Goal: Task Accomplishment & Management: Use online tool/utility

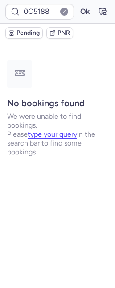
type input "CPT8EJ"
type input "CPXK6S"
type input "DT1754948663955124"
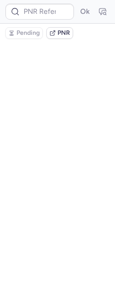
type input "CPACPZ"
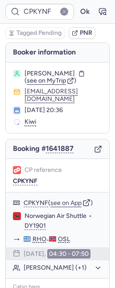
type input "CPT99R"
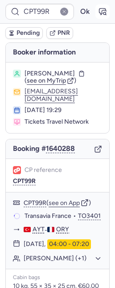
click at [98, 8] on icon "button" at bounding box center [102, 11] width 9 height 9
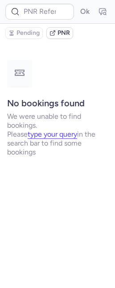
type input "CPT99R"
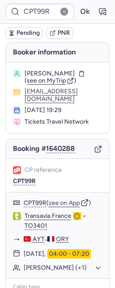
click at [28, 31] on span "Pending" at bounding box center [28, 32] width 23 height 7
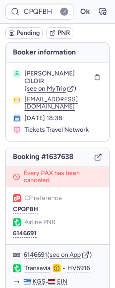
type input "CP5XCL"
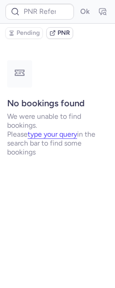
type input "CPQFBH"
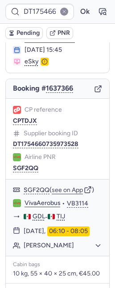
scroll to position [68, 0]
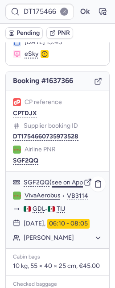
click at [71, 186] on button "see on App" at bounding box center [67, 182] width 31 height 7
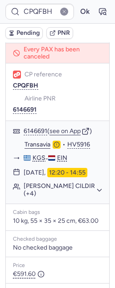
scroll to position [117, 0]
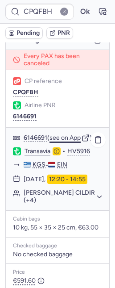
click at [59, 134] on button "see on App" at bounding box center [65, 137] width 31 height 7
type input "DT1754660735973528"
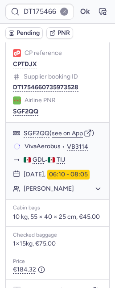
scroll to position [91, 0]
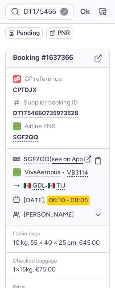
click at [66, 162] on button "see on App" at bounding box center [67, 159] width 31 height 7
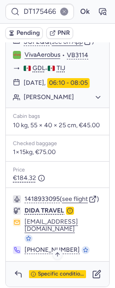
scroll to position [231, 0]
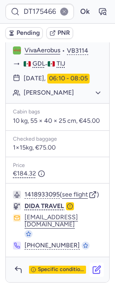
click at [92, 272] on icon "button" at bounding box center [96, 269] width 9 height 9
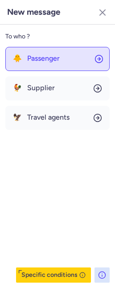
click at [50, 56] on span "Passenger" at bounding box center [43, 58] width 33 height 8
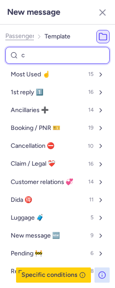
type input "ca"
select select "en"
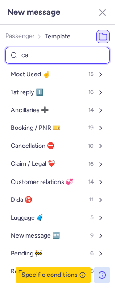
select select "en"
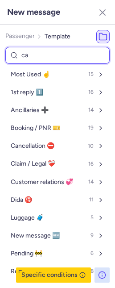
select select "en"
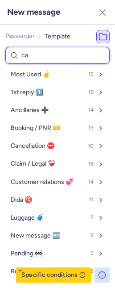
select select "en"
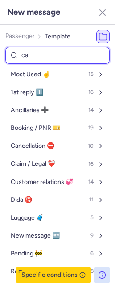
select select "en"
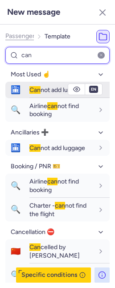
type input "can"
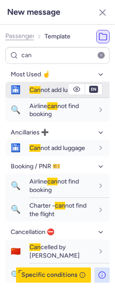
click at [29, 83] on div "Can not add luggage" at bounding box center [69, 90] width 80 height 16
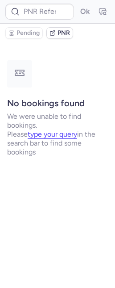
scroll to position [0, 0]
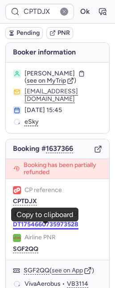
drag, startPoint x: 58, startPoint y: 226, endPoint x: 46, endPoint y: 224, distance: 12.7
click at [58, 226] on button "DT1754660735973528" at bounding box center [46, 224] width 66 height 7
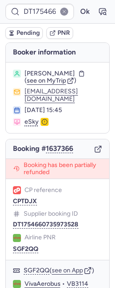
type input "A1644627"
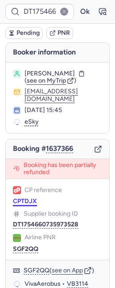
click at [22, 201] on button "CPTDJX" at bounding box center [25, 201] width 24 height 7
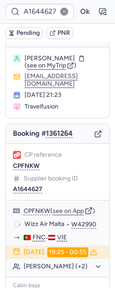
scroll to position [16, 0]
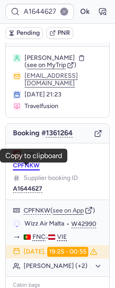
click at [28, 169] on button "CPFNKW" at bounding box center [26, 165] width 27 height 7
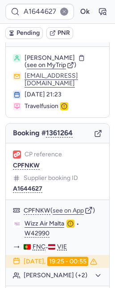
type input "CPFNKW"
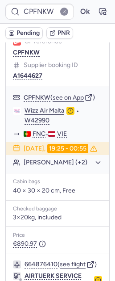
scroll to position [185, 0]
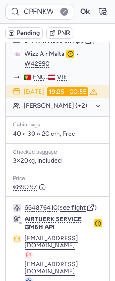
click at [74, 212] on div "664876410 ( see flight )" at bounding box center [64, 207] width 78 height 8
click at [74, 211] on button "see flight" at bounding box center [73, 207] width 26 height 7
click at [78, 11] on button "Ok" at bounding box center [85, 11] width 14 height 14
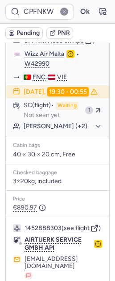
type input "CPQFBH"
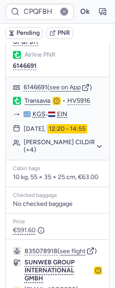
scroll to position [288, 0]
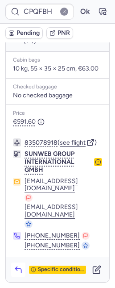
click at [17, 269] on icon "button" at bounding box center [18, 270] width 6 height 4
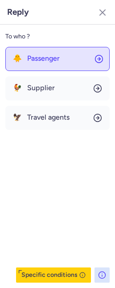
click at [36, 63] on button "🐥 Passenger" at bounding box center [57, 59] width 104 height 24
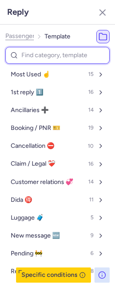
type input "f"
select select "en"
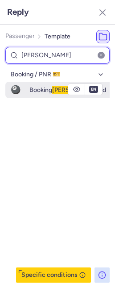
type input "faile"
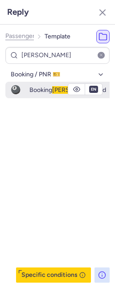
click at [31, 90] on span "Booking faile d" at bounding box center [67, 90] width 77 height 8
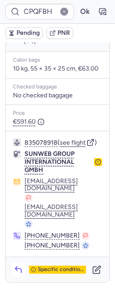
click at [18, 268] on icon "button" at bounding box center [18, 269] width 9 height 9
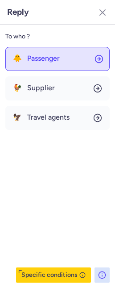
click at [57, 58] on span "Passenger" at bounding box center [43, 58] width 33 height 8
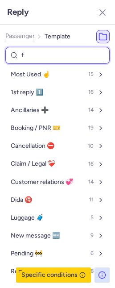
type input "fa"
select select "en"
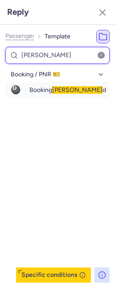
type input "faile"
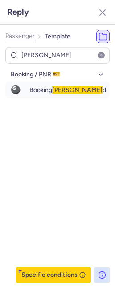
click at [12, 32] on ol "Passenger Template" at bounding box center [37, 36] width 65 height 13
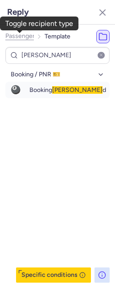
click at [14, 34] on span "Passenger" at bounding box center [19, 36] width 29 height 7
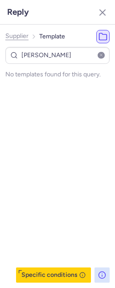
click at [14, 34] on span "Supplier" at bounding box center [16, 36] width 23 height 7
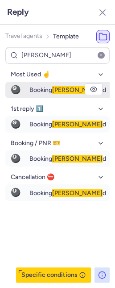
click at [50, 91] on span "Booking faile d" at bounding box center [67, 90] width 77 height 8
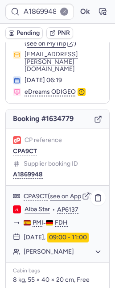
scroll to position [37, 0]
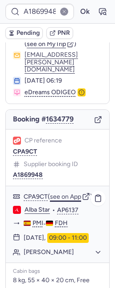
click at [67, 193] on button "see on App" at bounding box center [65, 196] width 31 height 7
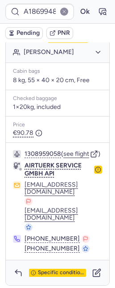
scroll to position [49, 0]
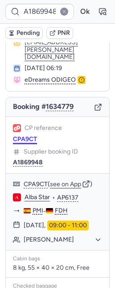
click at [25, 136] on button "CPA9CT" at bounding box center [25, 139] width 24 height 7
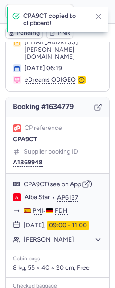
type input "CPA9CT"
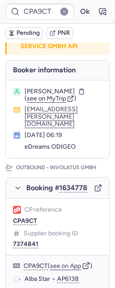
scroll to position [49, 0]
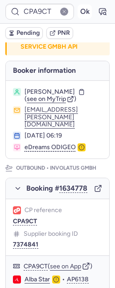
click at [78, 12] on button "Ok" at bounding box center [85, 11] width 14 height 14
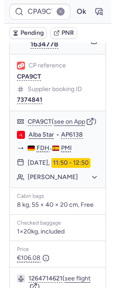
scroll to position [184, 0]
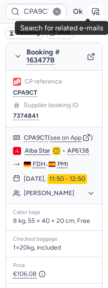
click at [91, 11] on icon "button" at bounding box center [95, 11] width 9 height 9
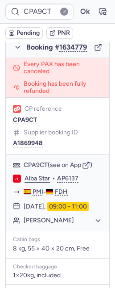
scroll to position [433, 0]
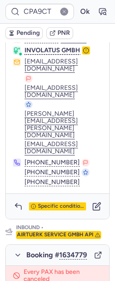
type input "CPKYNF"
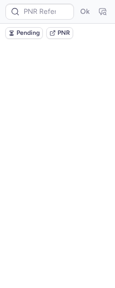
scroll to position [0, 0]
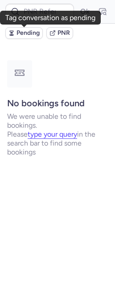
click at [25, 34] on span "Pending" at bounding box center [28, 32] width 23 height 7
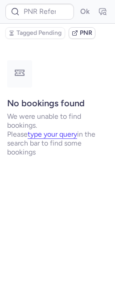
type input "CPKYNF"
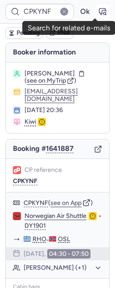
click at [98, 11] on icon "button" at bounding box center [102, 11] width 9 height 9
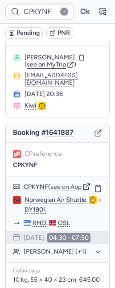
scroll to position [17, 0]
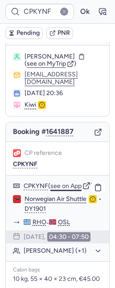
click at [62, 189] on button "see on App" at bounding box center [65, 186] width 31 height 7
click at [78, 11] on button "Ok" at bounding box center [85, 11] width 14 height 14
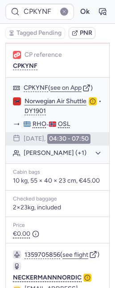
scroll to position [300, 0]
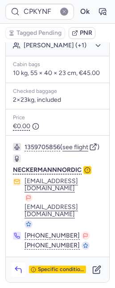
click at [17, 265] on button "button" at bounding box center [18, 269] width 14 height 14
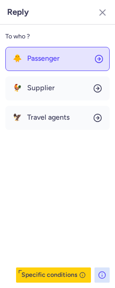
click at [29, 58] on span "Passenger" at bounding box center [43, 58] width 33 height 8
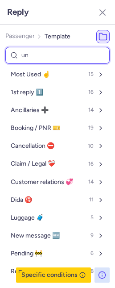
type input "und"
select select "en"
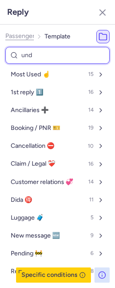
select select "en"
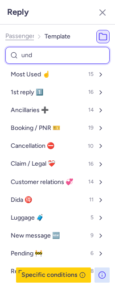
select select "en"
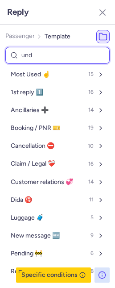
select select "en"
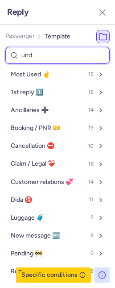
select select "en"
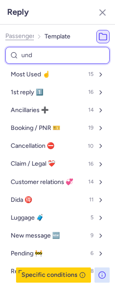
select select "en"
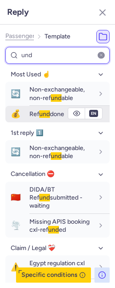
type input "und"
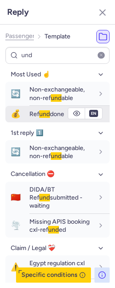
click at [21, 112] on span "💰" at bounding box center [15, 114] width 21 height 17
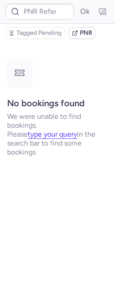
scroll to position [0, 0]
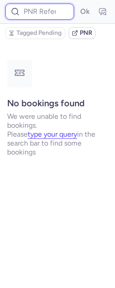
click at [41, 13] on input at bounding box center [39, 12] width 69 height 16
paste input "7199901"
click at [78, 4] on button "Ok" at bounding box center [85, 11] width 14 height 14
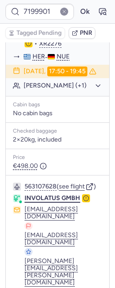
scroll to position [230, 0]
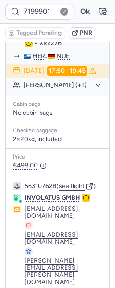
click at [77, 190] on button "see flight" at bounding box center [72, 186] width 26 height 7
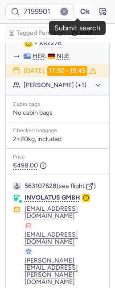
click at [78, 12] on button "Ok" at bounding box center [85, 11] width 14 height 14
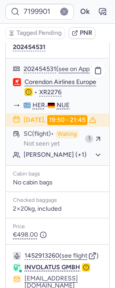
scroll to position [176, 0]
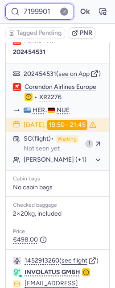
click at [37, 12] on input "7199901" at bounding box center [39, 12] width 69 height 16
paste input "208527"
click at [78, 4] on button "Ok" at bounding box center [85, 11] width 14 height 14
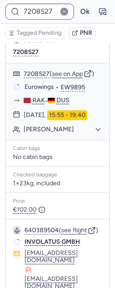
scroll to position [0, 0]
type input "CPKYNF"
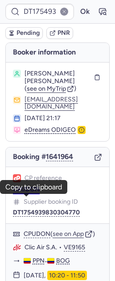
click at [24, 193] on button "CPUDON" at bounding box center [26, 189] width 27 height 7
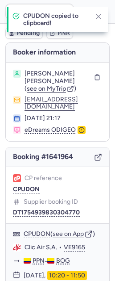
type input "CPUDON"
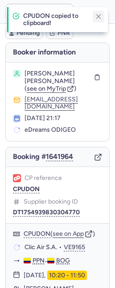
click at [100, 11] on button "button" at bounding box center [99, 17] width 12 height 12
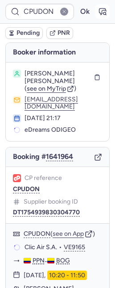
click at [100, 11] on icon "button" at bounding box center [103, 11] width 7 height 6
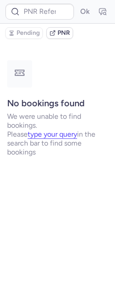
type input "CPUDON"
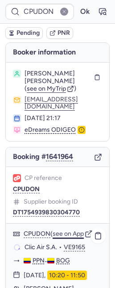
click at [63, 237] on button "see on App" at bounding box center [68, 233] width 31 height 7
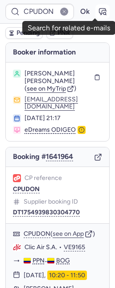
click at [98, 12] on icon "button" at bounding box center [102, 11] width 9 height 9
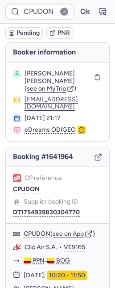
click at [42, 224] on div "CP reference CPUDON Supplier booking ID DT1754939830304770" at bounding box center [58, 195] width 104 height 57
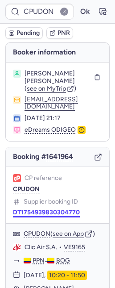
click at [41, 216] on button "DT1754939830304770" at bounding box center [46, 212] width 67 height 7
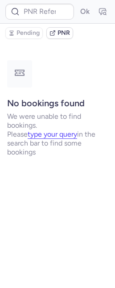
type input "CPUDON"
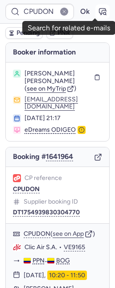
click at [104, 12] on icon "button" at bounding box center [105, 13] width 2 height 2
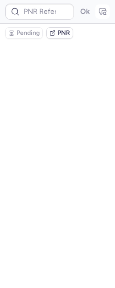
type input "CPUDON"
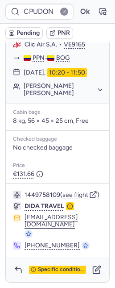
scroll to position [134, 0]
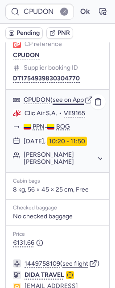
click at [66, 104] on button "see on App" at bounding box center [68, 99] width 31 height 7
click at [78, 11] on button "Ok" at bounding box center [85, 11] width 14 height 14
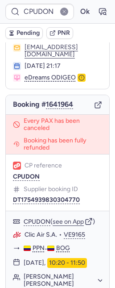
scroll to position [260, 0]
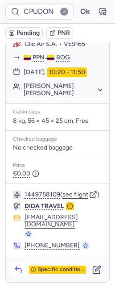
click at [20, 274] on icon "button" at bounding box center [18, 269] width 9 height 9
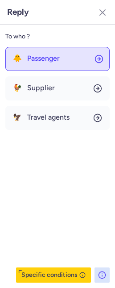
click at [34, 53] on button "🐥 Passenger" at bounding box center [57, 59] width 104 height 24
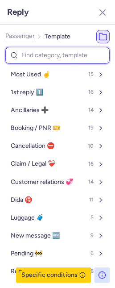
type input "a"
select select "en"
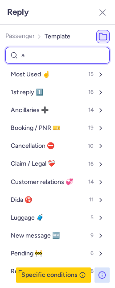
select select "en"
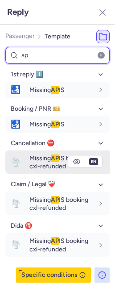
type input "ap"
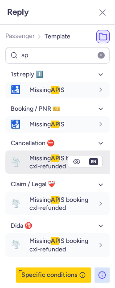
click at [24, 166] on button "🌪️ Missing AP IS booking cxl-refunded" at bounding box center [57, 162] width 104 height 24
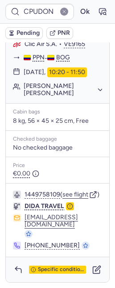
scroll to position [55, 0]
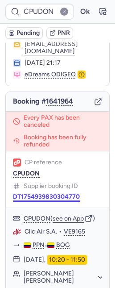
click at [43, 200] on button "DT1754939830304770" at bounding box center [46, 196] width 67 height 7
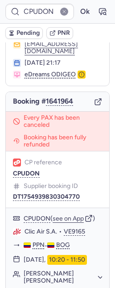
type input "CPACPZ"
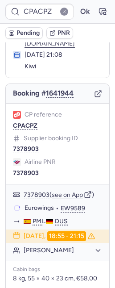
scroll to position [55, 0]
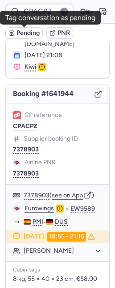
click at [31, 35] on span "Pending" at bounding box center [28, 32] width 23 height 7
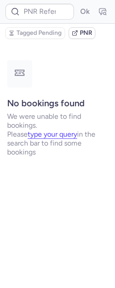
scroll to position [0, 0]
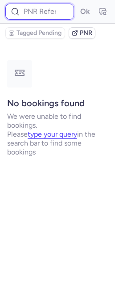
click at [45, 7] on input at bounding box center [39, 12] width 69 height 16
paste input "7208527"
click at [78, 4] on button "Ok" at bounding box center [85, 11] width 14 height 14
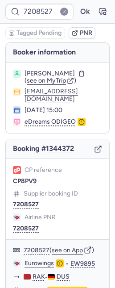
scroll to position [75, 0]
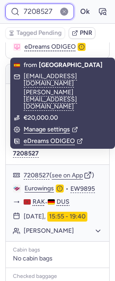
click at [20, 7] on input "7208527" at bounding box center [39, 12] width 69 height 16
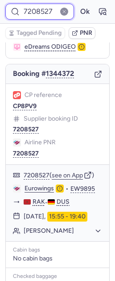
click at [20, 7] on input "7208527" at bounding box center [39, 12] width 69 height 16
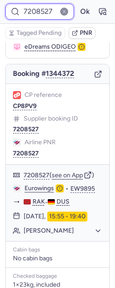
paste input "325515"
click at [78, 4] on button "Ok" at bounding box center [85, 11] width 14 height 14
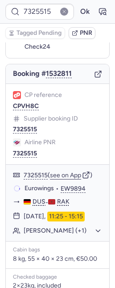
scroll to position [0, 0]
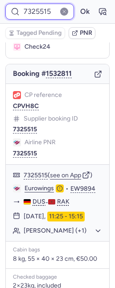
click at [36, 14] on input "7325515" at bounding box center [39, 12] width 69 height 16
paste input "38289"
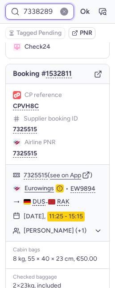
type input "7338289"
click at [78, 4] on button "Ok" at bounding box center [85, 11] width 14 height 14
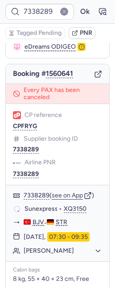
scroll to position [0, 0]
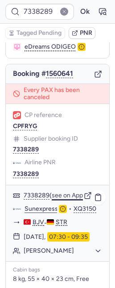
click at [63, 192] on button "see on App" at bounding box center [67, 195] width 31 height 7
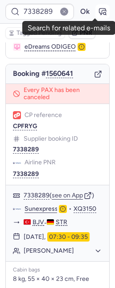
click at [104, 12] on icon "button" at bounding box center [105, 13] width 2 height 2
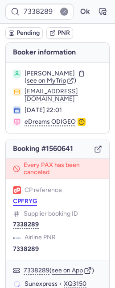
click at [25, 198] on button "CPFRYG" at bounding box center [25, 201] width 24 height 7
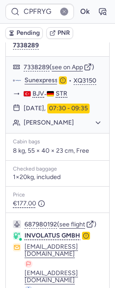
scroll to position [663, 0]
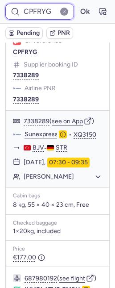
click at [40, 12] on input "CPFRYG" at bounding box center [39, 12] width 69 height 16
paste input "7354899"
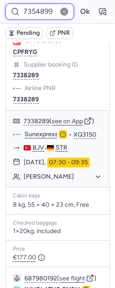
click at [78, 4] on button "Ok" at bounding box center [85, 11] width 14 height 14
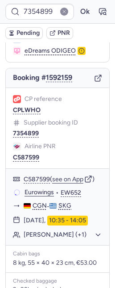
scroll to position [0, 0]
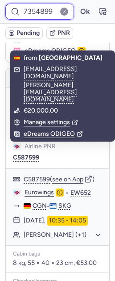
click at [33, 11] on input "7354899" at bounding box center [39, 12] width 69 height 16
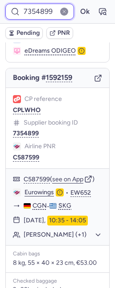
paste input "72313"
click at [78, 4] on button "Ok" at bounding box center [85, 11] width 14 height 14
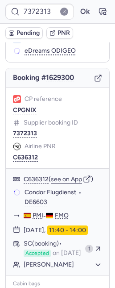
scroll to position [0, 0]
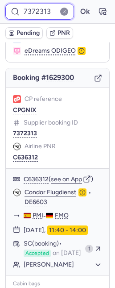
click at [23, 15] on input "7372313" at bounding box center [39, 12] width 69 height 16
paste input "5954"
click at [78, 4] on button "Ok" at bounding box center [85, 11] width 14 height 14
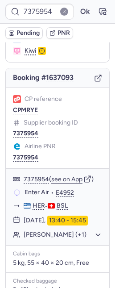
scroll to position [0, 0]
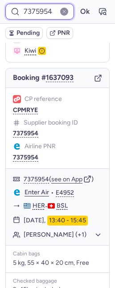
click at [23, 19] on input "7375954" at bounding box center [39, 12] width 69 height 16
click at [23, 17] on input "7375954" at bounding box center [39, 12] width 69 height 16
paste input "2313"
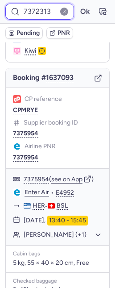
click at [78, 4] on button "Ok" at bounding box center [85, 11] width 14 height 14
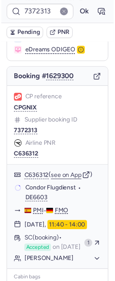
scroll to position [0, 0]
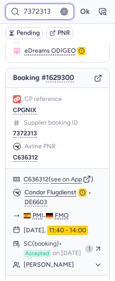
click at [25, 11] on input "7372313" at bounding box center [39, 12] width 69 height 16
paste input "5954"
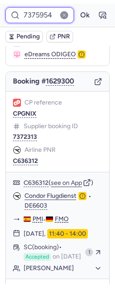
scroll to position [0, 3]
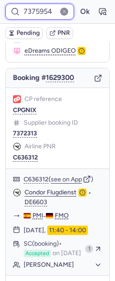
click at [78, 4] on button "Ok" at bounding box center [85, 11] width 14 height 14
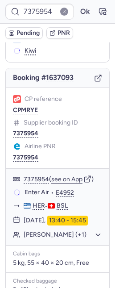
scroll to position [0, 0]
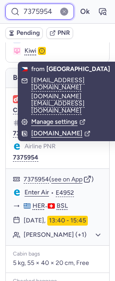
click at [37, 14] on input "7375954" at bounding box center [39, 12] width 69 height 16
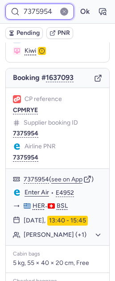
paste input "75"
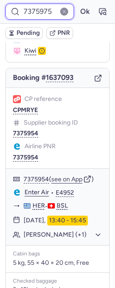
scroll to position [0, 2]
click at [78, 4] on button "Ok" at bounding box center [85, 11] width 14 height 14
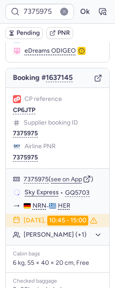
scroll to position [0, 0]
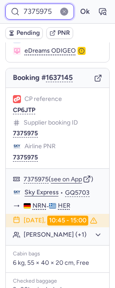
click at [33, 12] on input "7375975" at bounding box center [39, 12] width 69 height 16
click at [33, 15] on input "7375975" at bounding box center [39, 12] width 69 height 16
paste input "6196"
click at [78, 4] on button "Ok" at bounding box center [85, 11] width 14 height 14
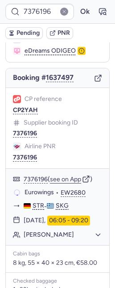
scroll to position [0, 0]
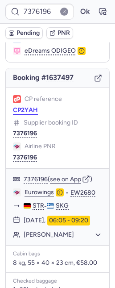
click at [26, 114] on button "CP2YAH" at bounding box center [25, 110] width 25 height 7
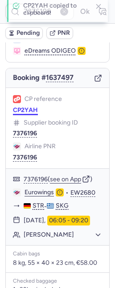
click at [26, 114] on button "CP2YAH" at bounding box center [25, 110] width 25 height 7
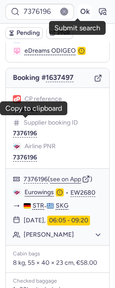
click at [80, 6] on button "Ok" at bounding box center [85, 11] width 14 height 14
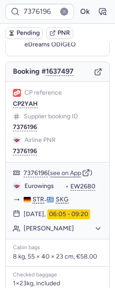
scroll to position [71, 0]
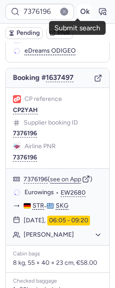
click at [79, 11] on button "Ok" at bounding box center [85, 11] width 14 height 14
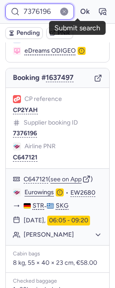
click at [39, 10] on input "7376196" at bounding box center [39, 12] width 69 height 16
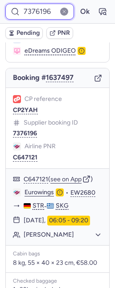
click at [39, 10] on input "7376196" at bounding box center [39, 12] width 69 height 16
paste input "649"
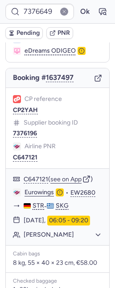
scroll to position [0, 0]
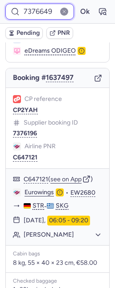
click at [38, 10] on input "7376649" at bounding box center [39, 12] width 69 height 16
click at [78, 4] on button "Ok" at bounding box center [85, 11] width 14 height 14
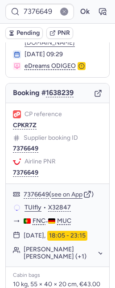
scroll to position [0, 0]
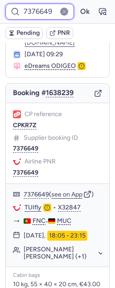
click at [32, 18] on input "7376649" at bounding box center [39, 12] width 69 height 16
paste input "758"
click at [78, 4] on button "Ok" at bounding box center [85, 11] width 14 height 14
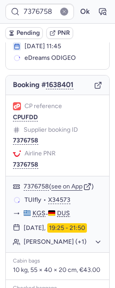
scroll to position [0, 0]
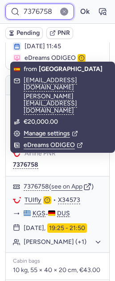
click at [41, 12] on input "7376758" at bounding box center [39, 12] width 69 height 16
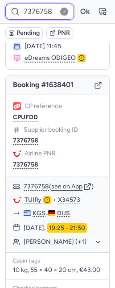
paste input "800"
click at [78, 4] on button "Ok" at bounding box center [85, 11] width 14 height 14
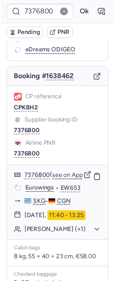
scroll to position [54, 0]
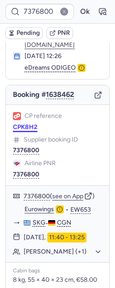
click at [25, 124] on button "CPK8H2" at bounding box center [25, 127] width 25 height 7
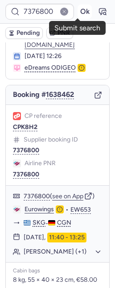
click at [78, 9] on button "Ok" at bounding box center [85, 11] width 14 height 14
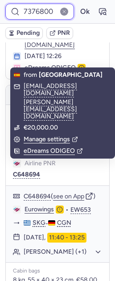
click at [29, 12] on input "7376800" at bounding box center [39, 12] width 69 height 16
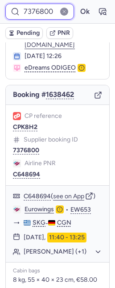
paste input "45"
click at [78, 4] on button "Ok" at bounding box center [85, 11] width 14 height 14
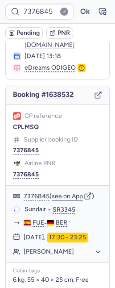
scroll to position [0, 0]
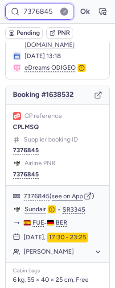
click at [24, 10] on input "7376845" at bounding box center [39, 12] width 69 height 16
paste input "7746"
click at [78, 4] on button "Ok" at bounding box center [85, 11] width 14 height 14
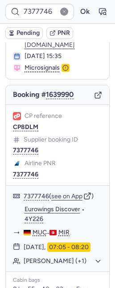
scroll to position [0, 0]
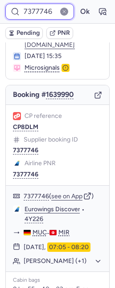
click at [31, 5] on input "7377746" at bounding box center [39, 12] width 69 height 16
paste input "8163"
click at [78, 4] on button "Ok" at bounding box center [85, 11] width 14 height 14
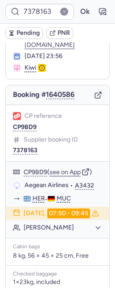
scroll to position [0, 0]
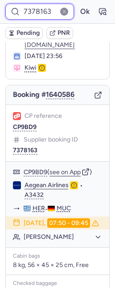
click at [29, 8] on input "7378163" at bounding box center [39, 12] width 69 height 16
paste input "7746"
click at [78, 4] on button "Ok" at bounding box center [85, 11] width 14 height 14
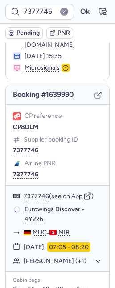
scroll to position [0, 0]
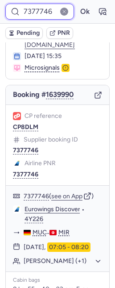
click at [34, 6] on input "7377746" at bounding box center [39, 12] width 69 height 16
paste input "8163"
click at [78, 4] on button "Ok" at bounding box center [85, 11] width 14 height 14
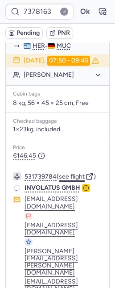
scroll to position [0, 0]
click at [76, 180] on button "see flight" at bounding box center [72, 176] width 26 height 7
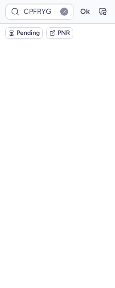
type input "CPWMNY"
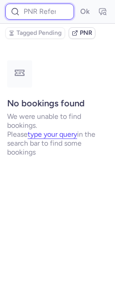
click at [40, 11] on input at bounding box center [39, 12] width 69 height 16
paste input "7378163"
click at [78, 4] on button "Ok" at bounding box center [85, 11] width 14 height 14
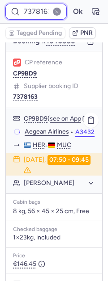
scroll to position [108, 0]
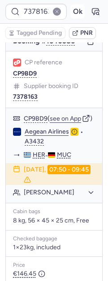
click at [72, 13] on button "Ok" at bounding box center [77, 11] width 14 height 14
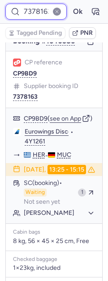
click at [29, 12] on input "7378163" at bounding box center [35, 12] width 61 height 16
paste input "CP2JPX"
click at [70, 4] on button "Ok" at bounding box center [77, 11] width 14 height 14
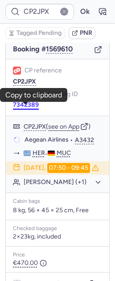
scroll to position [0, 0]
click at [24, 108] on button "7342389" at bounding box center [26, 104] width 26 height 7
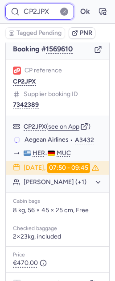
click at [34, 9] on input "CP2JPX" at bounding box center [39, 12] width 69 height 16
paste input "7378464"
type input "7378464"
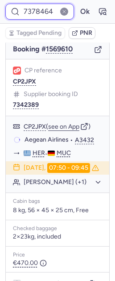
click at [78, 4] on button "Ok" at bounding box center [85, 11] width 14 height 14
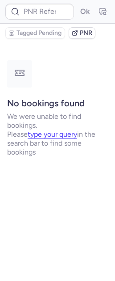
scroll to position [0, 0]
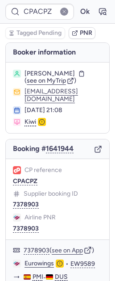
type input "CPYHBB"
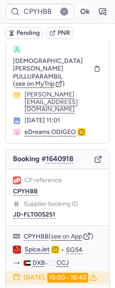
scroll to position [139, 0]
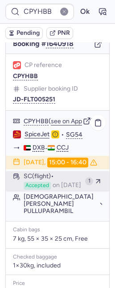
click at [49, 182] on span "Accepted" at bounding box center [37, 186] width 27 height 8
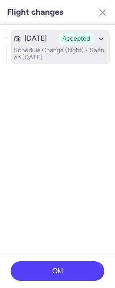
click at [52, 55] on p "Schedule Change (flight) • Seen on Aug 12, 2025" at bounding box center [60, 54] width 93 height 14
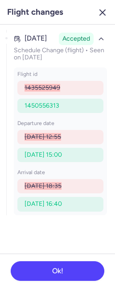
click at [105, 10] on line "button" at bounding box center [102, 12] width 5 height 5
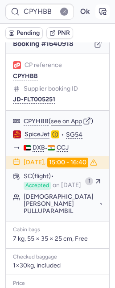
click at [98, 9] on icon "button" at bounding box center [102, 11] width 9 height 9
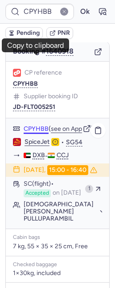
scroll to position [180, 0]
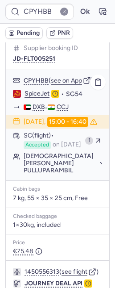
click at [52, 157] on button "Muhammed Abdulbari PULLUPARAMBIL" at bounding box center [63, 163] width 79 height 21
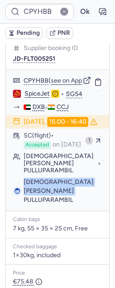
drag, startPoint x: 24, startPoint y: 164, endPoint x: 78, endPoint y: 173, distance: 54.2
click at [78, 178] on span "Muhammed Abdulbari PULLUPARAMBIL" at bounding box center [63, 191] width 79 height 27
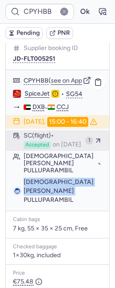
copy span "Muhammed Abdulbari PULLUPARAMBIL"
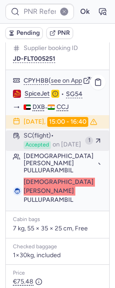
type input "CPYHBB"
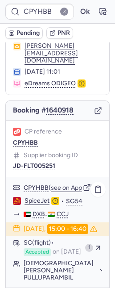
scroll to position [240, 0]
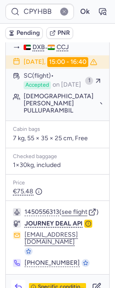
click at [12, 280] on button "button" at bounding box center [18, 287] width 14 height 14
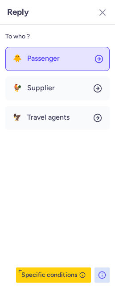
click at [25, 54] on div "🐥 Passenger" at bounding box center [36, 58] width 47 height 8
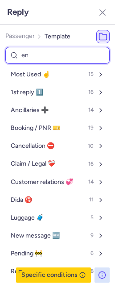
type input "end"
select select "en"
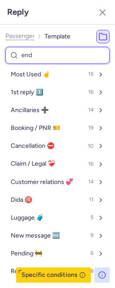
select select "en"
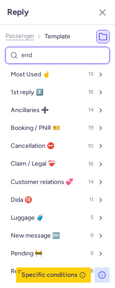
select select "en"
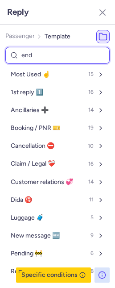
select select "en"
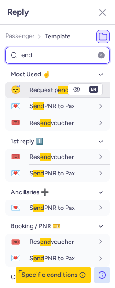
type input "end"
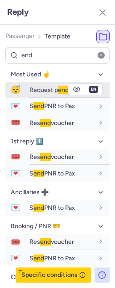
click at [32, 87] on span "Request p end ing" at bounding box center [53, 90] width 48 height 8
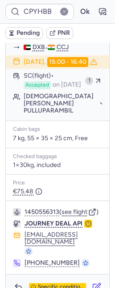
click at [92, 282] on icon "button" at bounding box center [96, 286] width 9 height 9
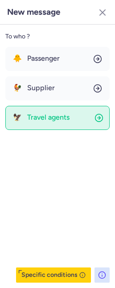
click at [44, 118] on span "Travel agents" at bounding box center [48, 117] width 42 height 8
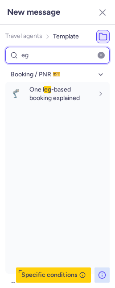
type input "e"
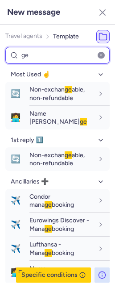
type input "ge"
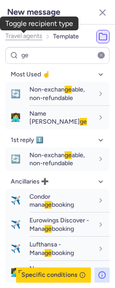
click at [31, 33] on span "Travel agents" at bounding box center [23, 36] width 37 height 7
select select "en"
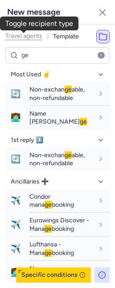
select select "en"
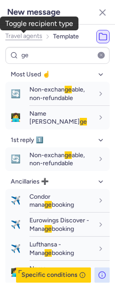
select select "en"
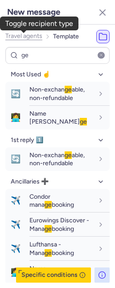
select select "en"
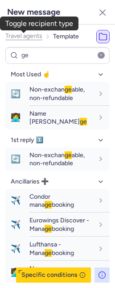
select select "en"
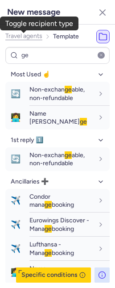
select select "en"
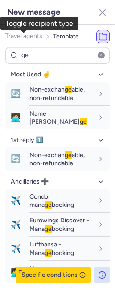
select select "en"
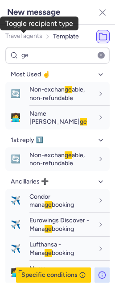
select select "en"
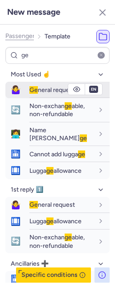
click at [42, 89] on span "Ge neral request" at bounding box center [52, 90] width 46 height 8
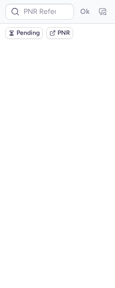
scroll to position [0, 0]
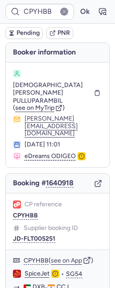
click at [24, 32] on span "Pending" at bounding box center [28, 32] width 23 height 7
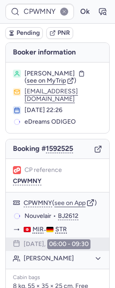
type input "02707430"
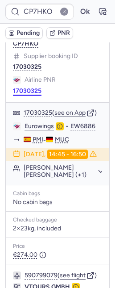
scroll to position [615, 0]
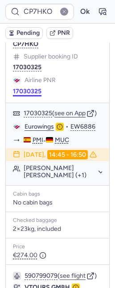
click at [19, 95] on button "17030325" at bounding box center [27, 91] width 29 height 7
type input "17030324"
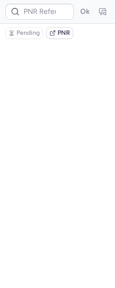
scroll to position [0, 0]
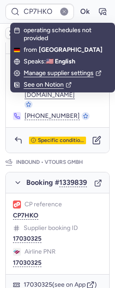
scroll to position [527, 0]
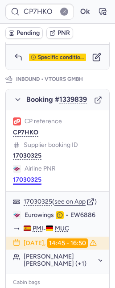
click at [28, 183] on button "17030325" at bounding box center [27, 179] width 29 height 7
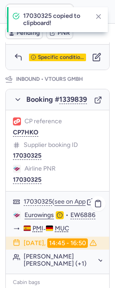
click at [32, 219] on link "Eurowings" at bounding box center [39, 215] width 29 height 8
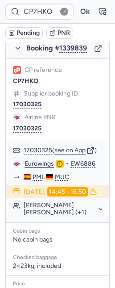
scroll to position [693, 0]
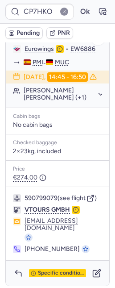
click at [50, 101] on button "Raphael Jerome EDLMANN (+1)" at bounding box center [63, 94] width 79 height 14
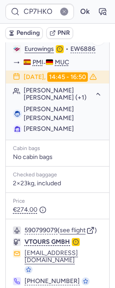
click at [44, 122] on span "Raphael Jerome EDLMANN" at bounding box center [49, 113] width 50 height 17
copy span "EDLMANN"
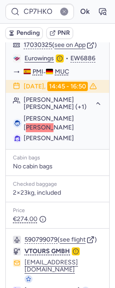
scroll to position [611, 0]
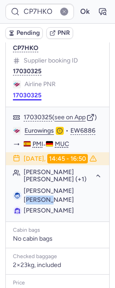
click at [23, 99] on button "17030325" at bounding box center [27, 95] width 29 height 7
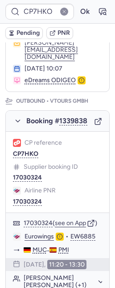
scroll to position [178, 0]
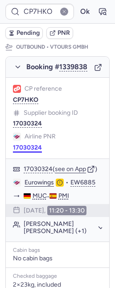
click at [21, 146] on button "17030324" at bounding box center [27, 147] width 29 height 7
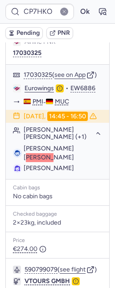
scroll to position [750, 0]
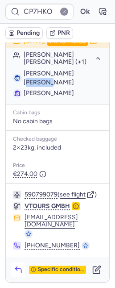
click at [21, 273] on icon "button" at bounding box center [18, 269] width 9 height 9
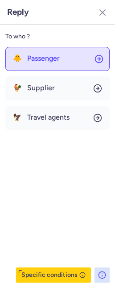
click at [31, 62] on span "Passenger" at bounding box center [43, 58] width 33 height 8
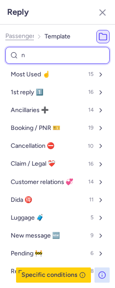
type input "nd"
select select "en"
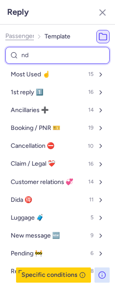
select select "en"
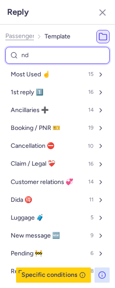
select select "en"
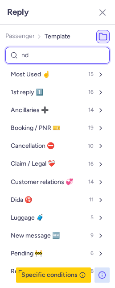
select select "en"
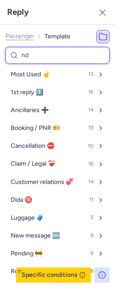
select select "en"
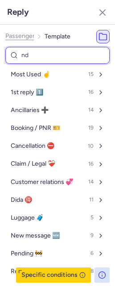
select select "en"
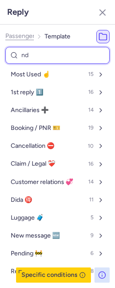
select select "en"
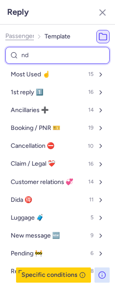
select select "en"
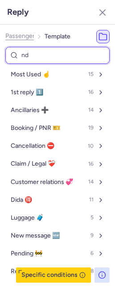
select select "en"
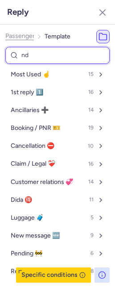
select select "en"
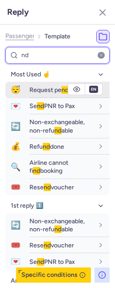
type input "nd"
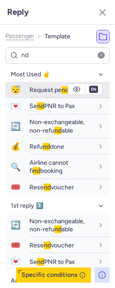
click at [32, 89] on span "Request pe nd ing" at bounding box center [53, 90] width 48 height 8
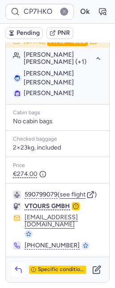
click at [22, 276] on button "button" at bounding box center [18, 269] width 14 height 14
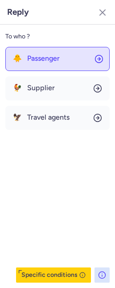
click at [31, 65] on button "🐥 Passenger" at bounding box center [57, 59] width 104 height 24
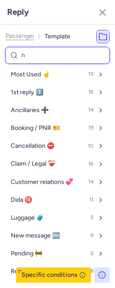
type input "nd"
select select "en"
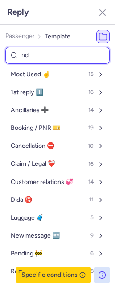
select select "en"
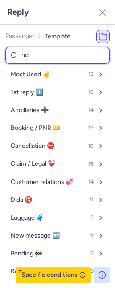
select select "en"
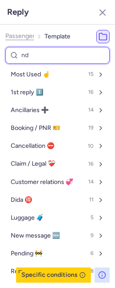
select select "en"
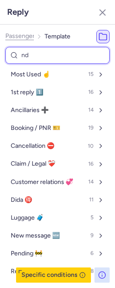
select select "en"
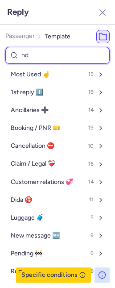
select select "en"
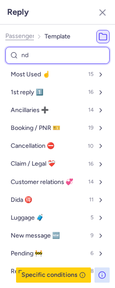
select select "en"
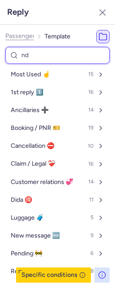
select select "en"
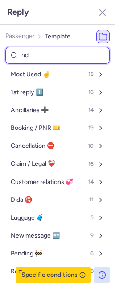
select select "en"
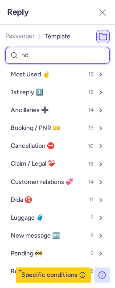
select select "en"
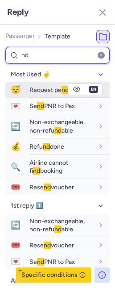
type input "nd"
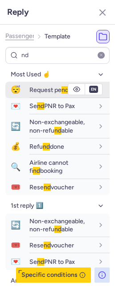
click at [29, 91] on span "Request pe nd ing" at bounding box center [53, 90] width 48 height 8
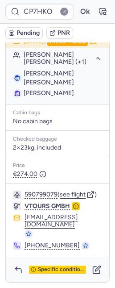
click at [25, 29] on span "Pending" at bounding box center [28, 32] width 23 height 7
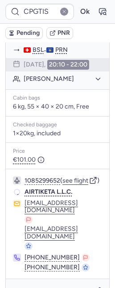
scroll to position [177, 0]
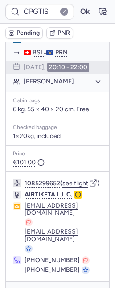
type input "CPDZB7"
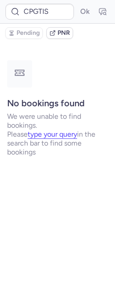
scroll to position [0, 0]
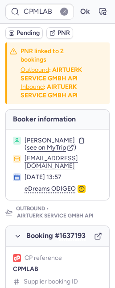
type input "CPACPZ"
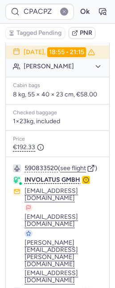
scroll to position [290, 0]
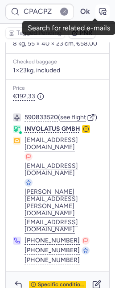
click at [98, 11] on icon "button" at bounding box center [102, 11] width 9 height 9
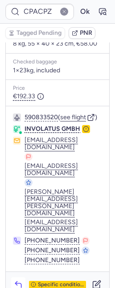
click at [17, 280] on icon "button" at bounding box center [18, 284] width 9 height 9
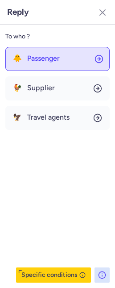
click at [28, 64] on button "🐥 Passenger" at bounding box center [57, 59] width 104 height 24
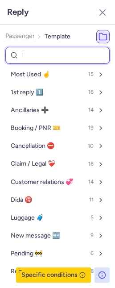
type input "la"
select select "en"
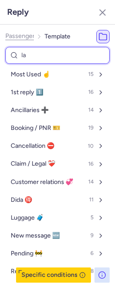
select select "en"
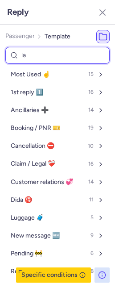
select select "en"
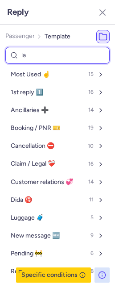
select select "en"
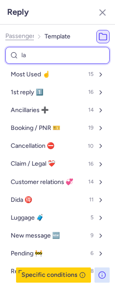
select select "en"
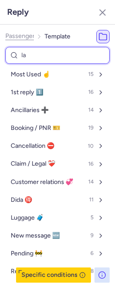
select select "en"
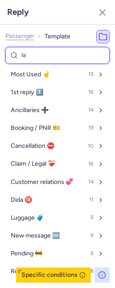
select select "en"
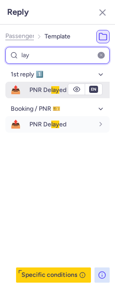
type input "lay"
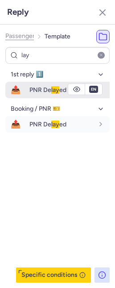
click at [37, 90] on span "PNR De lay ed" at bounding box center [47, 90] width 37 height 8
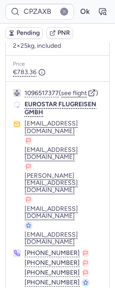
type input "CPMLAB"
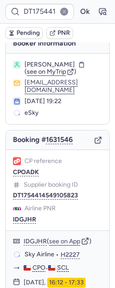
scroll to position [16, 0]
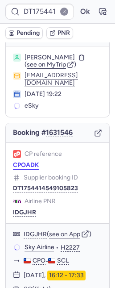
click at [24, 169] on button "CPOADK" at bounding box center [26, 165] width 26 height 7
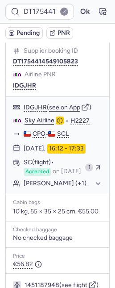
scroll to position [145, 0]
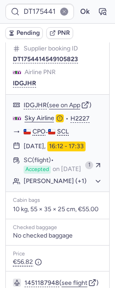
type input "CPOADK"
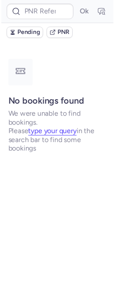
scroll to position [0, 0]
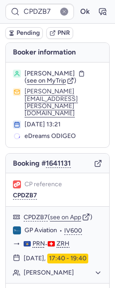
type input "CPZAXB"
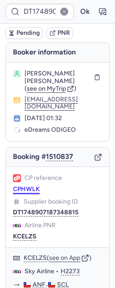
click at [20, 186] on button "CPHWLK" at bounding box center [26, 189] width 27 height 7
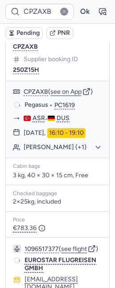
scroll to position [129, 0]
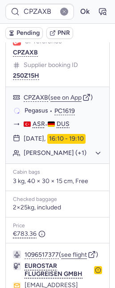
type input "CPDZB7"
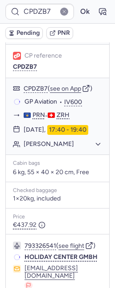
scroll to position [111, 0]
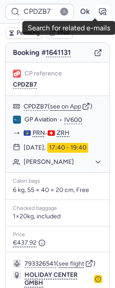
click at [98, 9] on icon "button" at bounding box center [102, 11] width 9 height 9
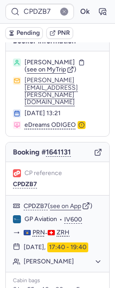
scroll to position [0, 0]
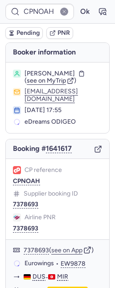
type input "CPMLAB"
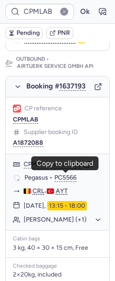
scroll to position [152, 0]
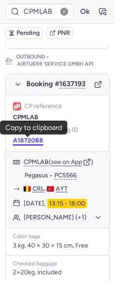
click at [25, 139] on button "A1872088" at bounding box center [28, 140] width 30 height 7
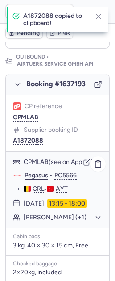
click at [35, 173] on link "Pegasus" at bounding box center [37, 175] width 24 height 8
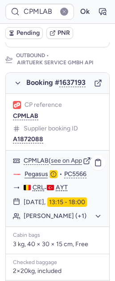
scroll to position [154, 0]
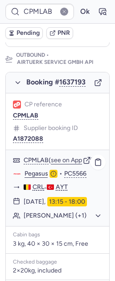
click at [65, 220] on button "[PERSON_NAME] (+1)" at bounding box center [63, 216] width 79 height 8
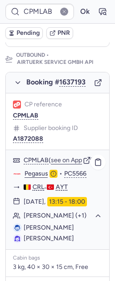
click at [63, 231] on span "[PERSON_NAME]" at bounding box center [49, 228] width 50 height 8
click at [62, 231] on span "[PERSON_NAME]" at bounding box center [49, 228] width 50 height 8
copy span "BUYRUKCAN"
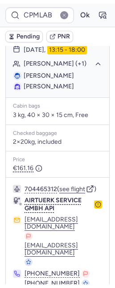
scroll to position [310, 0]
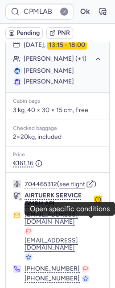
click at [95, 203] on icon "button" at bounding box center [98, 199] width 6 height 6
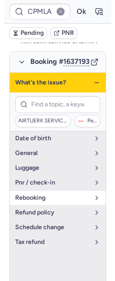
scroll to position [149, 0]
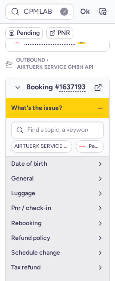
click at [100, 109] on div "What's the issue?" at bounding box center [58, 108] width 104 height 20
click at [97, 109] on icon "button" at bounding box center [100, 107] width 7 height 7
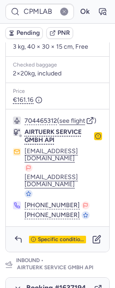
scroll to position [282, 0]
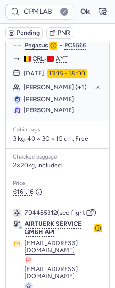
click at [95, 231] on icon "button" at bounding box center [98, 228] width 6 height 6
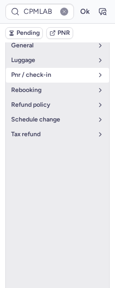
click at [48, 73] on span "pnr / check-in" at bounding box center [52, 74] width 82 height 7
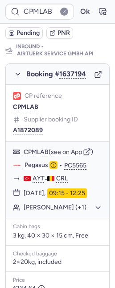
scroll to position [472, 0]
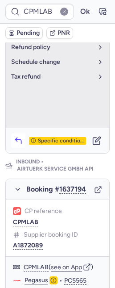
click at [17, 141] on polyline "button" at bounding box center [16, 140] width 2 height 4
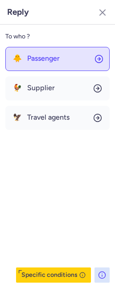
click at [32, 60] on span "Passenger" at bounding box center [43, 58] width 33 height 8
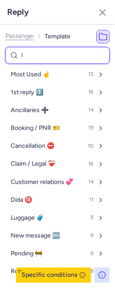
type input "la"
select select "en"
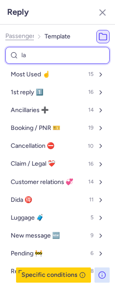
select select "en"
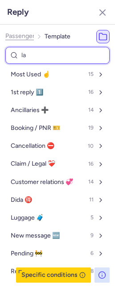
select select "en"
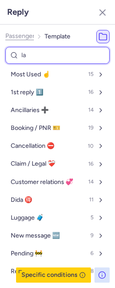
select select "en"
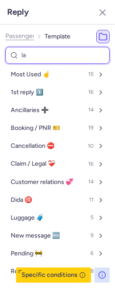
select select "en"
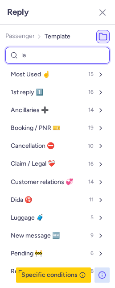
select select "en"
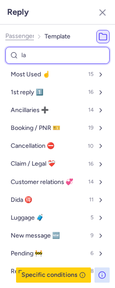
select select "en"
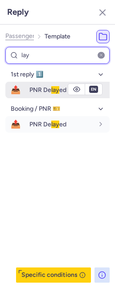
type input "lay"
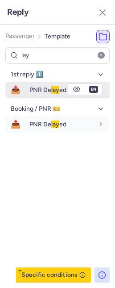
click at [40, 88] on span "PNR De lay ed" at bounding box center [47, 90] width 37 height 8
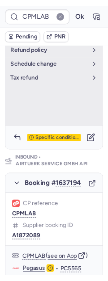
scroll to position [208, 0]
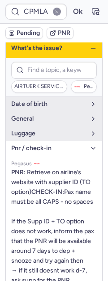
click at [89, 52] on icon "button" at bounding box center [92, 48] width 7 height 7
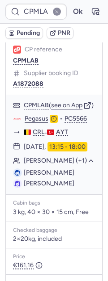
click at [24, 34] on span "Pending" at bounding box center [28, 32] width 23 height 7
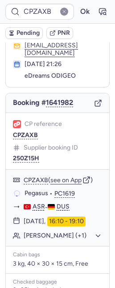
scroll to position [46, 0]
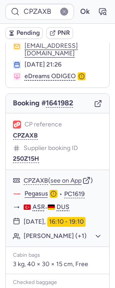
type input "CPNOAH"
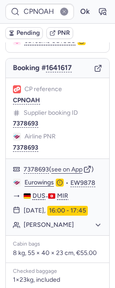
scroll to position [161, 0]
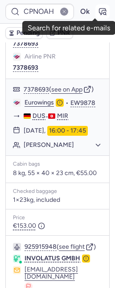
click at [98, 14] on icon "button" at bounding box center [102, 11] width 9 height 9
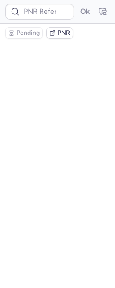
scroll to position [0, 0]
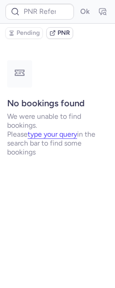
type input "CPNOAH"
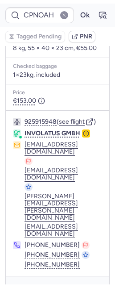
scroll to position [282, 0]
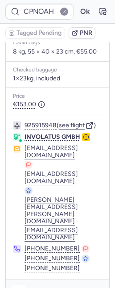
click at [18, 287] on icon "button" at bounding box center [18, 292] width 9 height 9
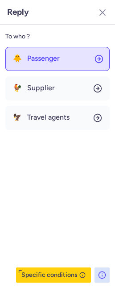
click at [32, 47] on button "🐥 Passenger" at bounding box center [57, 59] width 104 height 24
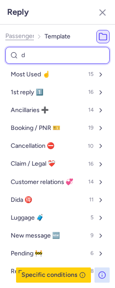
type input "de"
select select "en"
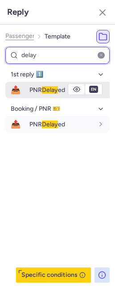
type input "delay"
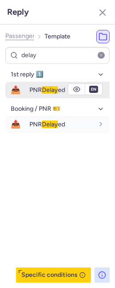
click at [23, 86] on span "📤" at bounding box center [15, 90] width 21 height 17
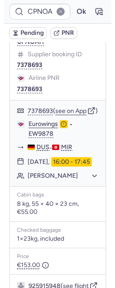
scroll to position [174, 0]
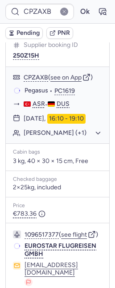
type input "CPLLAN"
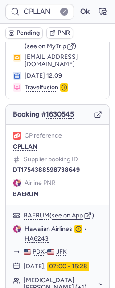
scroll to position [122, 0]
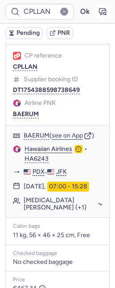
click at [98, 12] on icon "button" at bounding box center [102, 11] width 9 height 9
type input "CPLLAN"
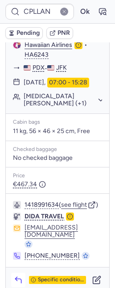
scroll to position [239, 0]
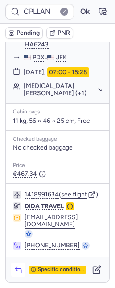
click at [20, 270] on icon "button" at bounding box center [18, 269] width 9 height 9
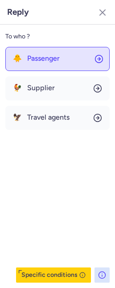
click at [30, 63] on button "🐥 Passenger" at bounding box center [57, 59] width 104 height 24
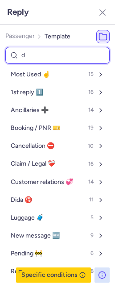
type input "de"
select select "en"
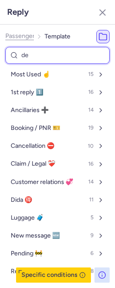
select select "en"
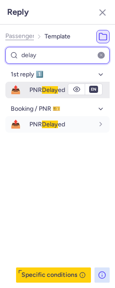
type input "delay"
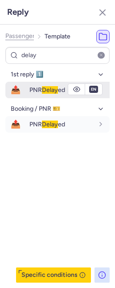
click at [34, 90] on span "PNR Delay ed" at bounding box center [47, 90] width 36 height 8
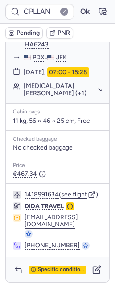
click at [25, 33] on span "Pending" at bounding box center [28, 32] width 23 height 7
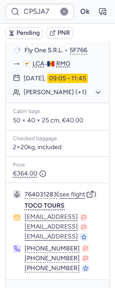
type input "CPZAXB"
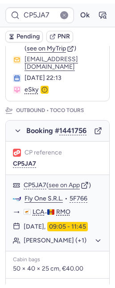
scroll to position [170, 0]
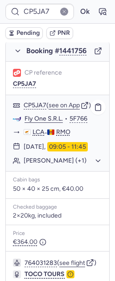
type input "CPAE59"
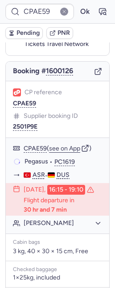
scroll to position [78, 0]
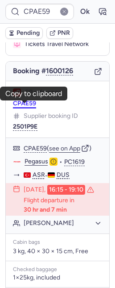
click at [30, 105] on button "CPAE59" at bounding box center [24, 103] width 23 height 7
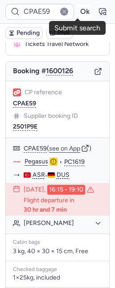
click at [83, 8] on button "Ok" at bounding box center [85, 11] width 14 height 14
click at [78, 13] on button "Ok" at bounding box center [85, 11] width 14 height 14
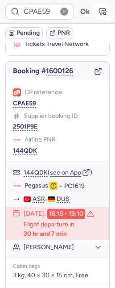
click at [98, 13] on icon "button" at bounding box center [102, 11] width 9 height 9
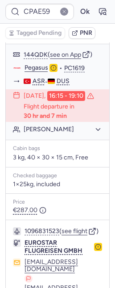
scroll to position [347, 0]
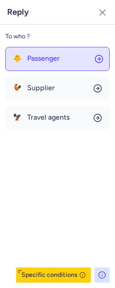
click at [49, 63] on button "🐥 Passenger" at bounding box center [57, 59] width 104 height 24
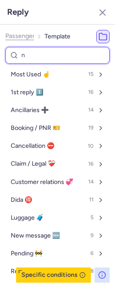
type input "nr"
select select "en"
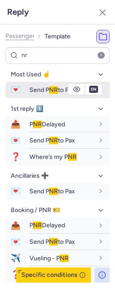
click at [53, 88] on span "NR" at bounding box center [53, 90] width 9 height 8
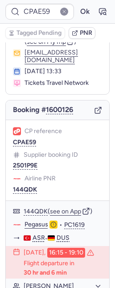
scroll to position [0, 0]
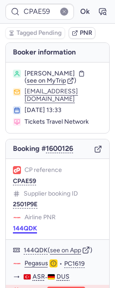
click at [16, 232] on button "144QDK" at bounding box center [25, 228] width 24 height 7
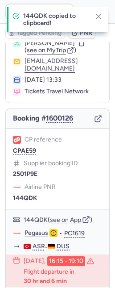
scroll to position [172, 0]
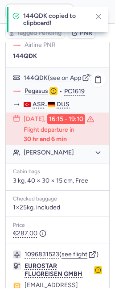
click at [33, 91] on link "Pegasus" at bounding box center [37, 91] width 24 height 8
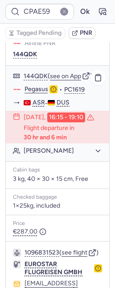
scroll to position [174, 0]
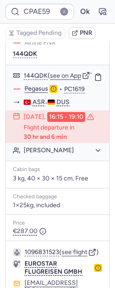
click at [60, 154] on button "Aysel CAKIROGLU" at bounding box center [63, 150] width 79 height 8
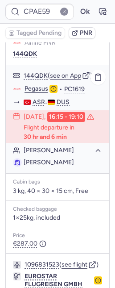
click at [58, 167] on span "Aysel CAKIROGLU" at bounding box center [49, 162] width 50 height 9
click at [57, 166] on span "Aysel CAKIROGLU" at bounding box center [49, 162] width 50 height 8
copy span "CAKIROGLU"
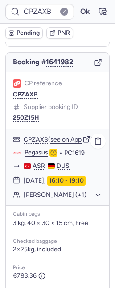
scroll to position [85, 0]
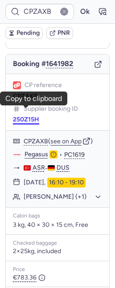
click at [21, 116] on button "250Z15H" at bounding box center [26, 119] width 26 height 7
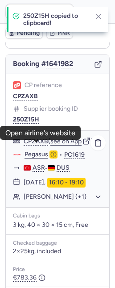
click at [33, 150] on link "Pegasus" at bounding box center [37, 154] width 24 height 8
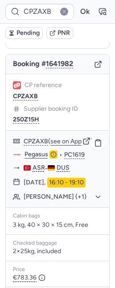
click at [45, 195] on button "Serpil GUVEN (+1)" at bounding box center [63, 197] width 79 height 8
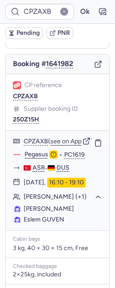
click at [44, 208] on span "Serpil GUVEN" at bounding box center [49, 209] width 50 height 8
copy span "GUVEN"
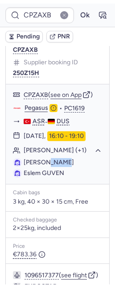
scroll to position [256, 0]
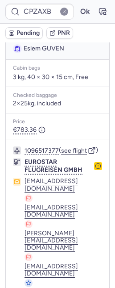
click at [95, 169] on circle "button" at bounding box center [97, 166] width 5 height 5
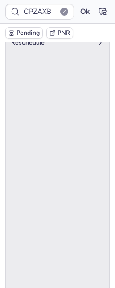
scroll to position [53, 0]
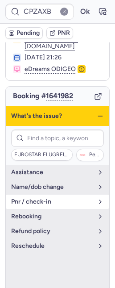
click at [62, 198] on span "pnr / check-in" at bounding box center [52, 201] width 82 height 7
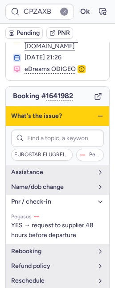
click at [97, 112] on icon "button" at bounding box center [100, 115] width 7 height 7
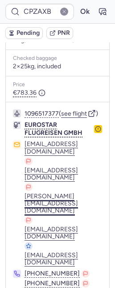
scroll to position [315, 0]
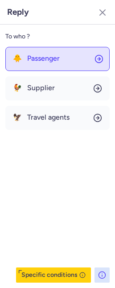
click at [47, 61] on span "Passenger" at bounding box center [43, 58] width 33 height 8
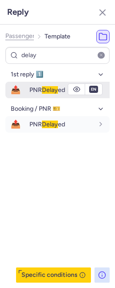
click at [50, 94] on div "PNR Delay ed" at bounding box center [69, 89] width 80 height 15
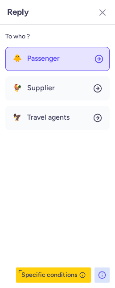
click at [33, 66] on button "🐥 Passenger" at bounding box center [57, 59] width 104 height 24
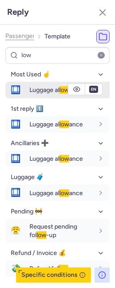
click at [37, 89] on span "Luggage al low ance" at bounding box center [56, 90] width 54 height 8
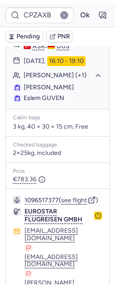
scroll to position [236, 0]
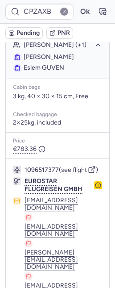
click at [95, 188] on circle "button" at bounding box center [97, 185] width 5 height 5
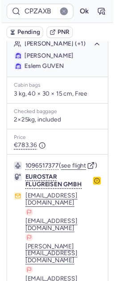
scroll to position [53, 0]
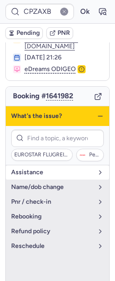
click at [39, 169] on span "assistance" at bounding box center [52, 172] width 82 height 7
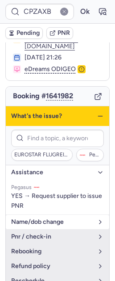
click at [61, 218] on span "name/dob change" at bounding box center [52, 221] width 82 height 7
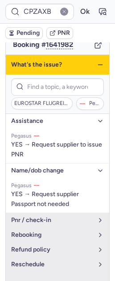
scroll to position [104, 0]
click at [97, 61] on icon "button" at bounding box center [100, 64] width 7 height 7
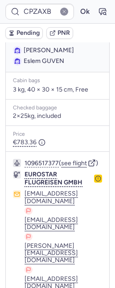
scroll to position [254, 0]
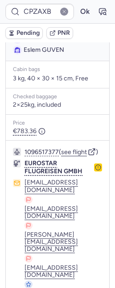
click at [24, 36] on button "Pending" at bounding box center [23, 33] width 37 height 12
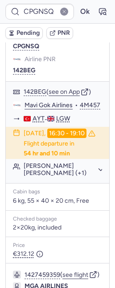
scroll to position [20, 0]
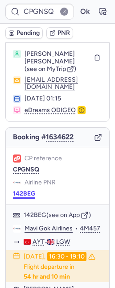
click at [23, 197] on button "142BEG" at bounding box center [24, 193] width 22 height 7
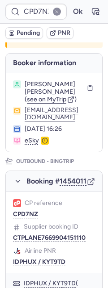
scroll to position [39, 0]
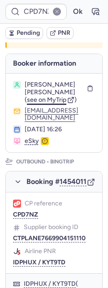
click at [51, 104] on span "see on MyTrip" at bounding box center [46, 100] width 39 height 8
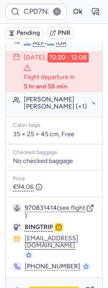
scroll to position [266, 0]
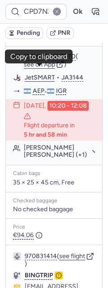
click at [22, 39] on button "IDPHUX / KYT9TD" at bounding box center [39, 35] width 52 height 7
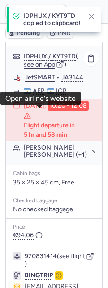
click at [35, 82] on link "JetSMART" at bounding box center [40, 78] width 30 height 8
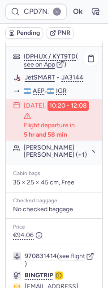
click at [64, 158] on button "Ignacio MARTINEZ ESCRIBANO (+1)" at bounding box center [59, 151] width 71 height 14
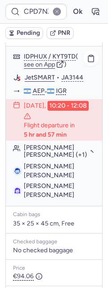
click at [26, 199] on span "Isabella Maria TABOADA" at bounding box center [49, 190] width 50 height 17
click at [29, 199] on span "Isabella Maria TABOADA" at bounding box center [49, 190] width 50 height 17
copy span "TABOADA"
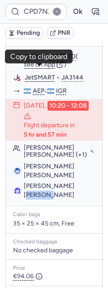
click at [57, 39] on button "IDPHUX / KYT9TD" at bounding box center [39, 35] width 52 height 7
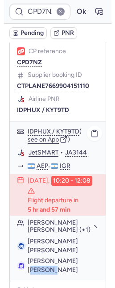
scroll to position [249, 0]
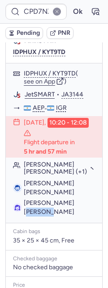
click at [48, 32] on button "CTPLANE7669904151110" at bounding box center [49, 28] width 72 height 7
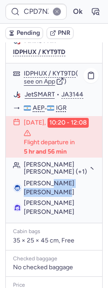
drag, startPoint x: 47, startPoint y: 215, endPoint x: 48, endPoint y: 208, distance: 7.2
click at [62, 197] on span "Ignacio MARTINEZ ESCRIBANO" at bounding box center [59, 188] width 71 height 18
copy span "MARTINEZ ESCRIBANO"
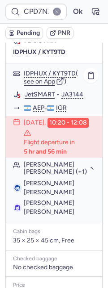
click at [43, 196] on span "Ignacio MARTINEZ ESCRIBANO" at bounding box center [49, 187] width 50 height 17
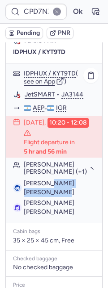
drag, startPoint x: 53, startPoint y: 222, endPoint x: 61, endPoint y: 230, distance: 11.7
click at [61, 197] on span "Ignacio MARTINEZ ESCRIBANO" at bounding box center [59, 188] width 71 height 18
copy span "MARTINEZ ESCRIBANO"
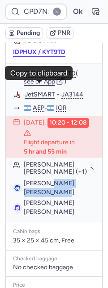
click at [31, 56] on button "IDPHUX / KYT9TD" at bounding box center [39, 52] width 52 height 7
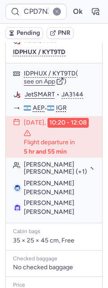
drag, startPoint x: 45, startPoint y: 80, endPoint x: 57, endPoint y: 81, distance: 12.1
click at [57, 56] on div "Airline PNR IDPHUX / KYT9TD" at bounding box center [54, 46] width 82 height 19
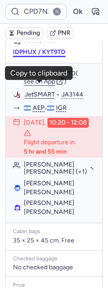
drag, startPoint x: 43, startPoint y: 81, endPoint x: 64, endPoint y: 85, distance: 20.9
click at [64, 56] on div "Airline PNR IDPHUX / KYT9TD" at bounding box center [54, 46] width 82 height 19
drag, startPoint x: 69, startPoint y: 84, endPoint x: 42, endPoint y: 87, distance: 27.4
click at [42, 56] on div "Airline PNR IDPHUX / KYT9TD" at bounding box center [54, 46] width 82 height 19
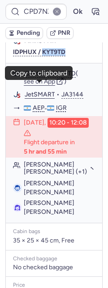
copy button "KYT9TD"
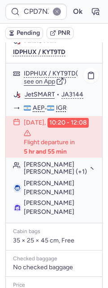
click at [35, 216] on span "Isabella Maria TABOADA" at bounding box center [59, 208] width 71 height 18
copy span "TABOADA"
click at [37, 216] on span "Isabella Maria TABOADA" at bounding box center [49, 207] width 50 height 17
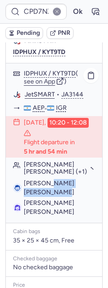
drag, startPoint x: 47, startPoint y: 215, endPoint x: 67, endPoint y: 224, distance: 22.6
click at [67, 197] on span "Ignacio MARTINEZ ESCRIBANO" at bounding box center [59, 188] width 71 height 18
copy span "MARTINEZ ESCRIBANO"
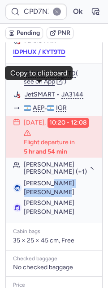
click at [25, 56] on button "IDPHUX / KYT9TD" at bounding box center [39, 52] width 52 height 7
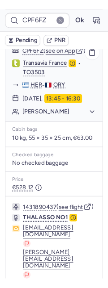
scroll to position [572, 0]
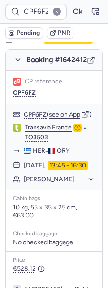
click at [20, 104] on div "CP reference CPF6FZ" at bounding box center [54, 87] width 96 height 33
click at [20, 96] on button "CPF6FZ" at bounding box center [24, 92] width 23 height 7
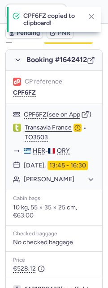
scroll to position [574, 0]
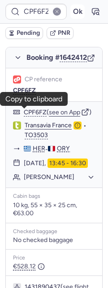
click at [71, 9] on button "Ok" at bounding box center [77, 11] width 14 height 14
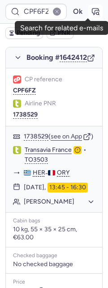
click at [96, 12] on icon "button" at bounding box center [97, 13] width 2 height 2
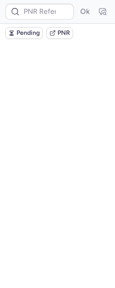
scroll to position [0, 0]
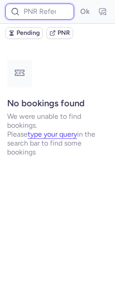
click at [45, 12] on input at bounding box center [39, 12] width 69 height 16
paste input "CPZGRJ"
click at [78, 4] on button "Ok" at bounding box center [85, 11] width 14 height 14
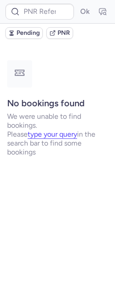
click at [24, 29] on span "Pending" at bounding box center [28, 32] width 23 height 7
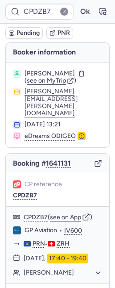
type input "CP5JA7"
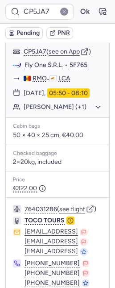
scroll to position [595, 0]
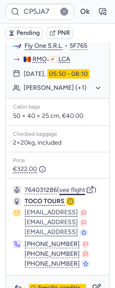
click at [78, 194] on button "see flight" at bounding box center [72, 190] width 26 height 7
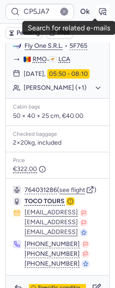
click at [98, 10] on icon "button" at bounding box center [102, 11] width 9 height 9
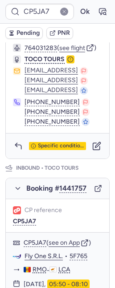
scroll to position [667, 0]
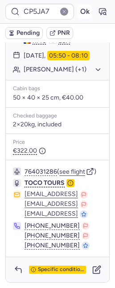
click at [78, 11] on button "Ok" at bounding box center [85, 11] width 14 height 14
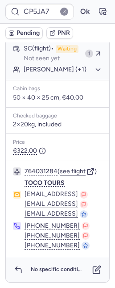
scroll to position [659, 0]
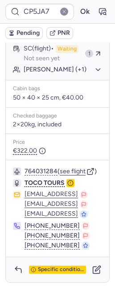
type input "CPMBLR"
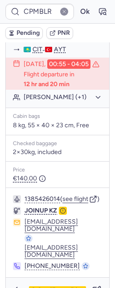
scroll to position [263, 0]
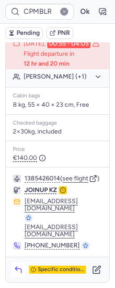
click at [22, 265] on button "button" at bounding box center [18, 269] width 14 height 14
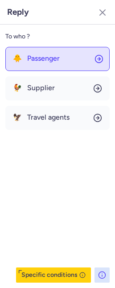
click at [67, 66] on button "🐥 Passenger" at bounding box center [57, 59] width 104 height 24
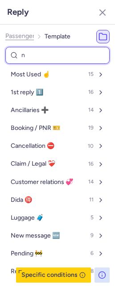
type input "nn"
select select "en"
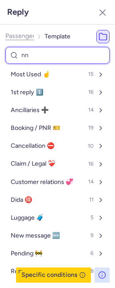
select select "en"
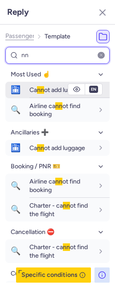
type input "nn"
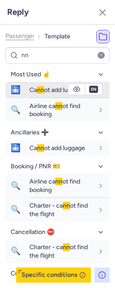
click at [39, 94] on div "Ca nn ot add luggage" at bounding box center [69, 90] width 80 height 16
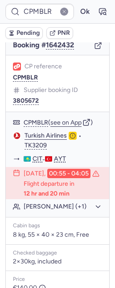
scroll to position [0, 0]
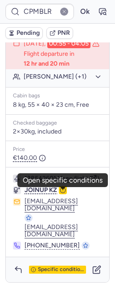
click at [60, 193] on icon "button" at bounding box center [63, 190] width 6 height 6
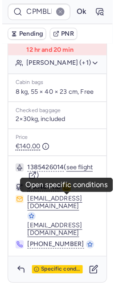
scroll to position [72, 0]
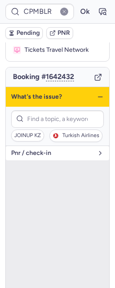
click at [53, 160] on button "pnr / check-in" at bounding box center [58, 153] width 104 height 14
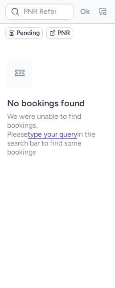
scroll to position [0, 0]
type input "CPP576"
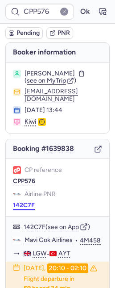
click at [26, 209] on button "142C7F" at bounding box center [24, 205] width 22 height 7
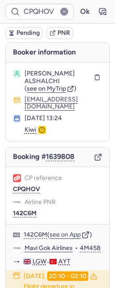
type input "CP5FA5"
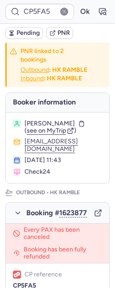
click at [30, 29] on span "Pending" at bounding box center [28, 32] width 23 height 7
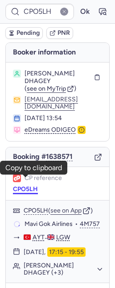
click at [28, 186] on button "CPO5LH" at bounding box center [25, 189] width 25 height 7
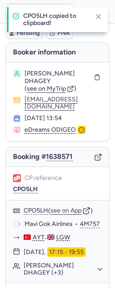
scroll to position [71, 0]
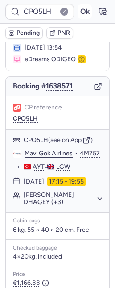
click at [78, 14] on button "Ok" at bounding box center [85, 11] width 14 height 14
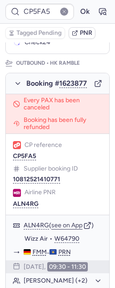
type input "CPNE2K"
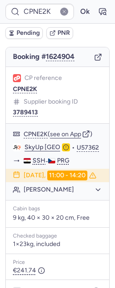
scroll to position [23, 0]
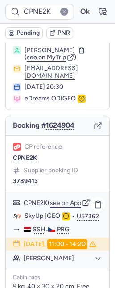
click at [67, 199] on button "see on App" at bounding box center [65, 202] width 31 height 7
click at [78, 14] on button "Ok" at bounding box center [85, 11] width 14 height 14
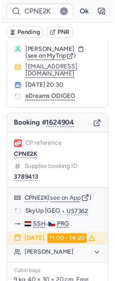
scroll to position [0, 0]
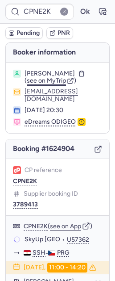
click at [50, 79] on span "see on MyTrip" at bounding box center [46, 81] width 39 height 8
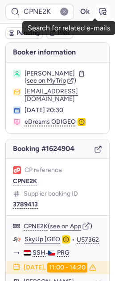
click at [98, 10] on icon "button" at bounding box center [102, 11] width 9 height 9
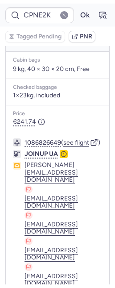
scroll to position [331, 0]
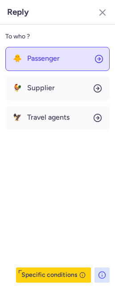
click at [21, 62] on div "🐥 Passenger" at bounding box center [36, 58] width 47 height 8
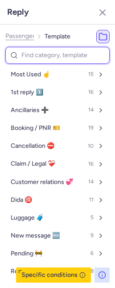
type input "a"
select select "en"
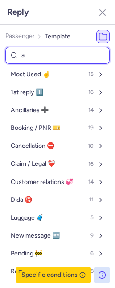
select select "en"
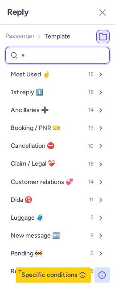
select select "en"
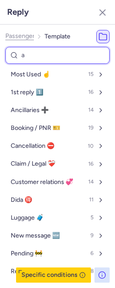
select select "en"
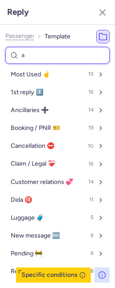
select select "en"
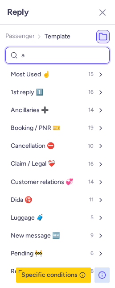
select select "en"
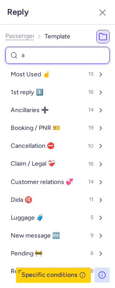
select select "en"
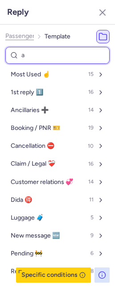
select select "en"
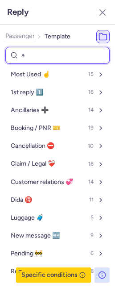
select select "en"
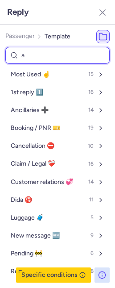
select select "en"
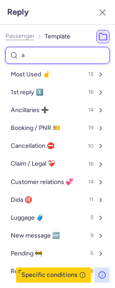
select select "en"
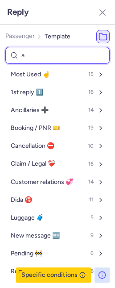
select select "en"
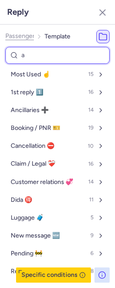
select select "en"
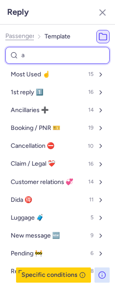
select select "en"
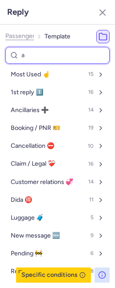
select select "en"
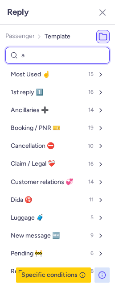
select select "en"
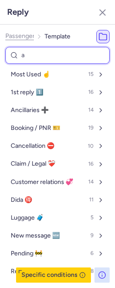
select select "en"
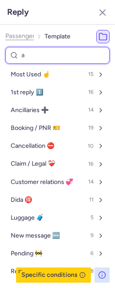
select select "en"
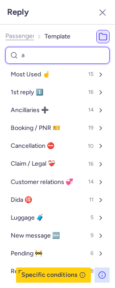
select select "en"
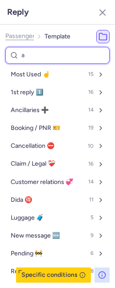
select select "en"
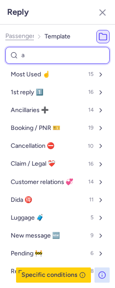
select select "en"
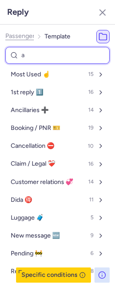
select select "en"
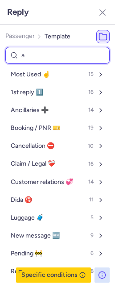
select select "en"
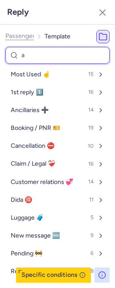
select select "en"
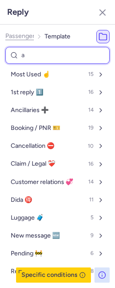
select select "en"
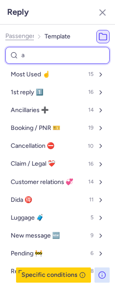
select select "en"
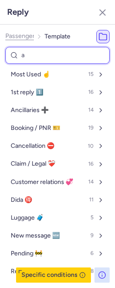
select select "en"
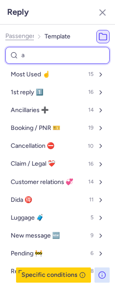
select select "en"
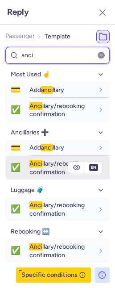
type input "anci"
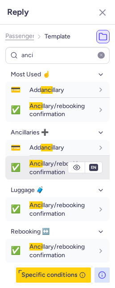
click at [44, 166] on span "Anci llary/rebooking confirmation" at bounding box center [56, 168] width 55 height 16
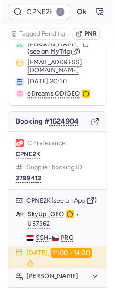
scroll to position [0, 0]
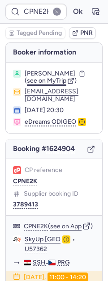
click at [44, 84] on span "see on MyTrip" at bounding box center [46, 81] width 39 height 8
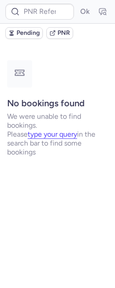
type input "INC6907301"
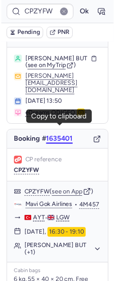
scroll to position [16, 0]
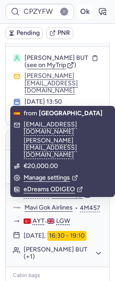
click at [78, 10] on button "Ok" at bounding box center [85, 11] width 14 height 14
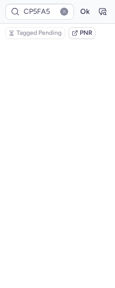
scroll to position [33, 0]
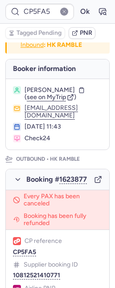
type input "4D2032"
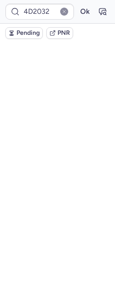
scroll to position [0, 0]
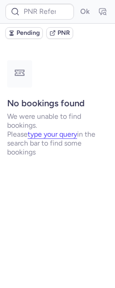
type input "CPPUU9"
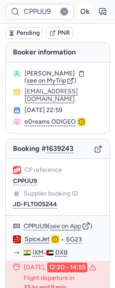
click at [80, 9] on button "Ok" at bounding box center [85, 11] width 14 height 14
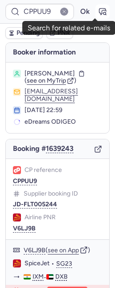
click at [100, 9] on icon "button" at bounding box center [103, 11] width 7 height 6
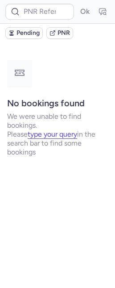
type input "CPPUU9"
type input "CPZZEC"
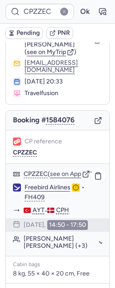
scroll to position [46, 0]
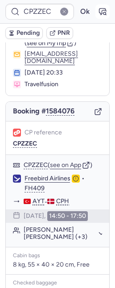
click at [98, 13] on icon "button" at bounding box center [102, 11] width 9 height 9
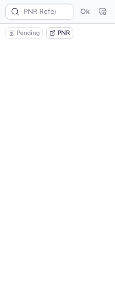
type input "CPZZEC"
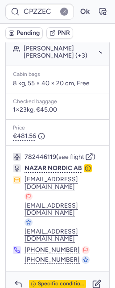
scroll to position [235, 0]
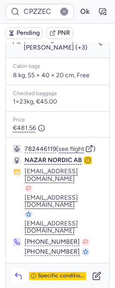
click at [16, 269] on button "button" at bounding box center [18, 276] width 14 height 14
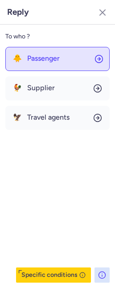
click at [33, 60] on span "Passenger" at bounding box center [43, 58] width 33 height 8
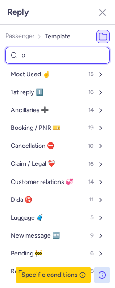
type input "pe"
select select "en"
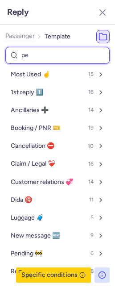
select select "en"
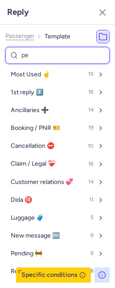
select select "en"
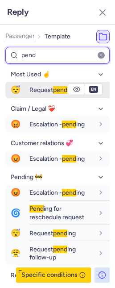
type input "pend"
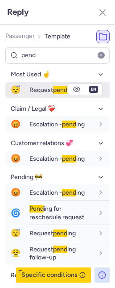
click at [29, 85] on div "Request pend ing" at bounding box center [69, 89] width 80 height 15
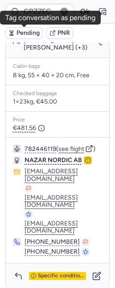
click at [24, 31] on span "Pending" at bounding box center [28, 32] width 23 height 7
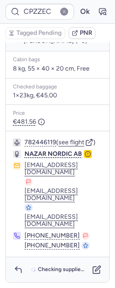
type input "CP5FA5"
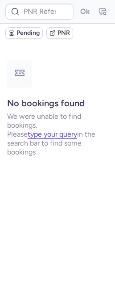
scroll to position [0, 0]
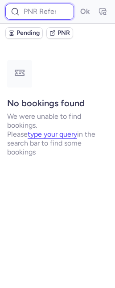
click at [46, 8] on input at bounding box center [39, 12] width 69 height 16
paste input "1955147698093101056"
type input "1955147698093101056"
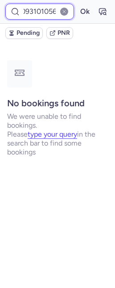
click at [78, 4] on button "Ok" at bounding box center [85, 11] width 14 height 14
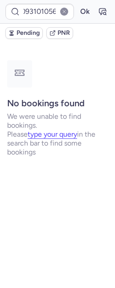
scroll to position [0, 0]
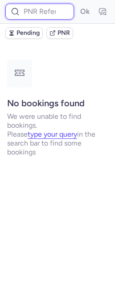
drag, startPoint x: 42, startPoint y: 12, endPoint x: 38, endPoint y: 37, distance: 25.3
click at [43, 12] on input at bounding box center [39, 12] width 69 height 16
paste input "1955147698093101056"
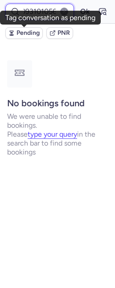
type input "1955147698093101056"
click at [78, 4] on button "Ok" at bounding box center [85, 11] width 14 height 14
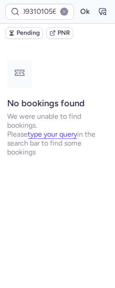
scroll to position [0, 0]
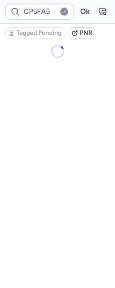
type input "CP7PX4"
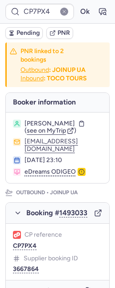
type input "CP5FA5"
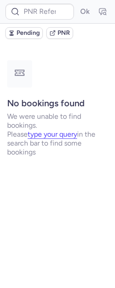
type input "CPJR9J"
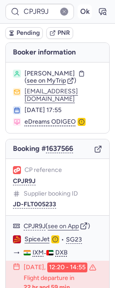
click at [79, 11] on button "Ok" at bounding box center [85, 11] width 14 height 14
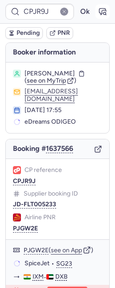
click at [98, 13] on icon "button" at bounding box center [102, 11] width 9 height 9
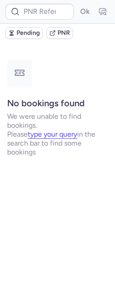
type input "CPJR9J"
type input "4D2032"
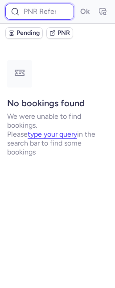
click at [35, 12] on input at bounding box center [39, 12] width 69 height 16
type input "v"
paste input "CPZHW7"
type input "CPZHW7"
click at [78, 4] on button "Ok" at bounding box center [85, 11] width 14 height 14
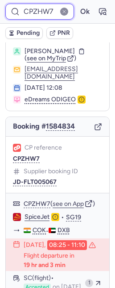
scroll to position [23, 0]
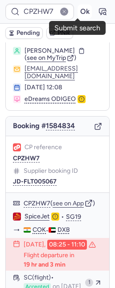
click at [78, 12] on button "Ok" at bounding box center [85, 11] width 14 height 14
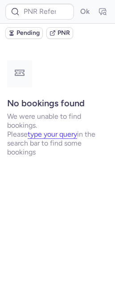
scroll to position [0, 0]
type input "CPZHW7"
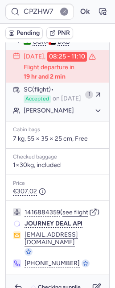
scroll to position [261, 0]
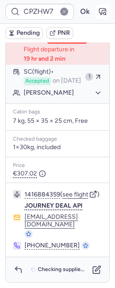
click at [104, 14] on icon "button" at bounding box center [105, 13] width 2 height 2
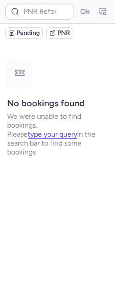
scroll to position [0, 0]
type input "CPZHW7"
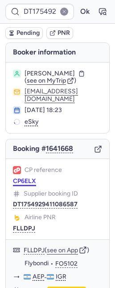
click at [28, 185] on button "CP6ELX" at bounding box center [24, 181] width 23 height 7
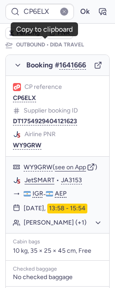
scroll to position [275, 0]
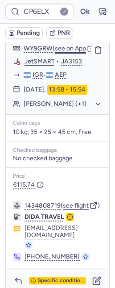
click at [73, 52] on button "see on App" at bounding box center [70, 48] width 31 height 7
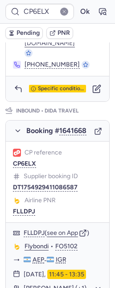
scroll to position [530, 0]
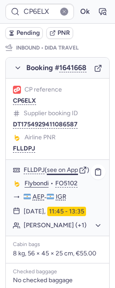
click at [59, 174] on button "see on App" at bounding box center [62, 169] width 31 height 7
type input "CPMBLR"
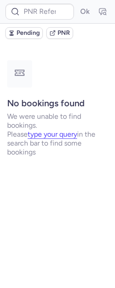
scroll to position [0, 0]
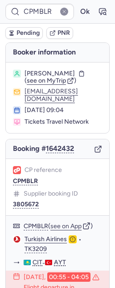
type input "K2T9WAR3O"
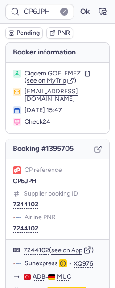
type input "CPNE2K"
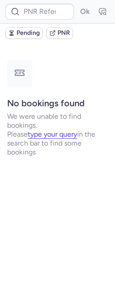
type input "CP6JPH"
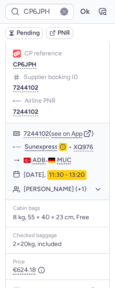
scroll to position [60, 0]
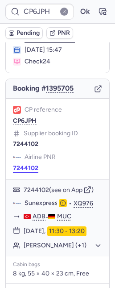
click at [27, 171] on button "7244102" at bounding box center [25, 168] width 25 height 7
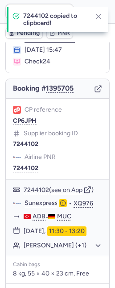
scroll to position [45, 0]
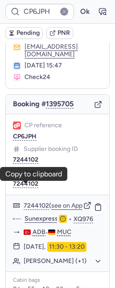
click at [40, 223] on link "Sunexpress" at bounding box center [41, 219] width 33 height 8
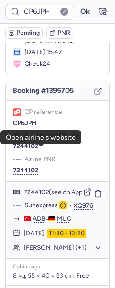
scroll to position [121, 0]
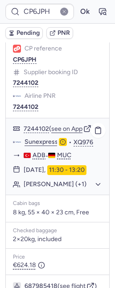
click at [75, 188] on button "Merve Nur DEMIRTAS (+1)" at bounding box center [63, 184] width 79 height 8
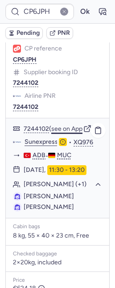
click at [73, 129] on button "see on App" at bounding box center [66, 128] width 31 height 7
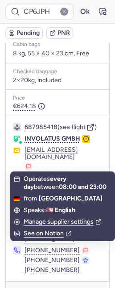
scroll to position [284, 0]
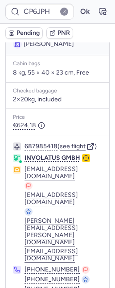
click at [60, 48] on span "Melis GOELEMEZ" at bounding box center [49, 44] width 50 height 8
copy span "GOELEMEZ"
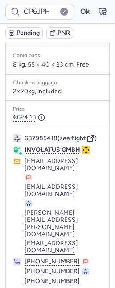
scroll to position [303, 0]
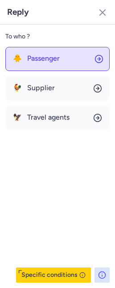
click at [36, 53] on button "🐥 Passenger" at bounding box center [57, 59] width 104 height 24
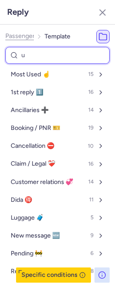
type input "un"
select select "en"
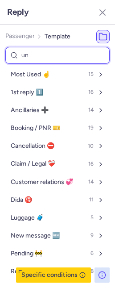
select select "en"
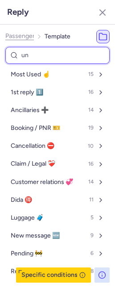
select select "en"
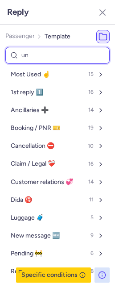
select select "en"
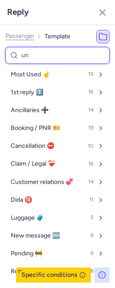
select select "en"
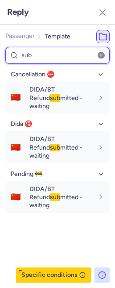
click at [66, 58] on input "sub" at bounding box center [57, 55] width 104 height 17
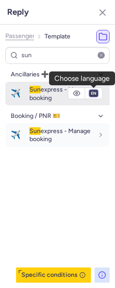
click at [96, 92] on select "fr en de nl pt es it ru" at bounding box center [94, 93] width 8 height 7
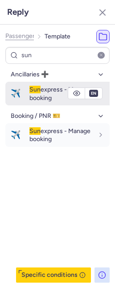
click at [90, 90] on select "fr en de nl pt es it ru" at bounding box center [94, 93] width 8 height 7
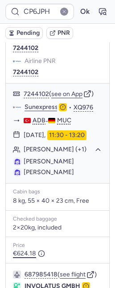
scroll to position [0, 0]
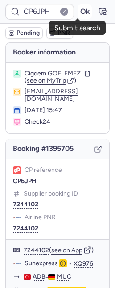
click at [79, 11] on button "Ok" at bounding box center [85, 11] width 14 height 14
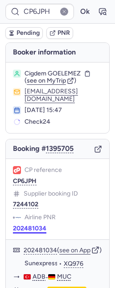
drag, startPoint x: 47, startPoint y: 230, endPoint x: 37, endPoint y: 230, distance: 10.3
click at [46, 230] on div "Airline PNR 202481034" at bounding box center [57, 222] width 89 height 19
click at [37, 230] on button "202481034" at bounding box center [29, 228] width 33 height 7
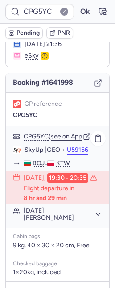
scroll to position [95, 0]
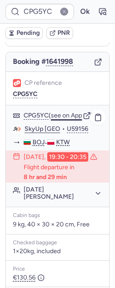
click at [76, 112] on button "see on App" at bounding box center [66, 115] width 31 height 7
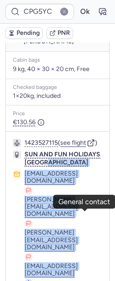
drag, startPoint x: 24, startPoint y: 163, endPoint x: 84, endPoint y: 214, distance: 79.1
click at [84, 214] on div "1423527115 ( see flight ) SUN AND FUN HOLIDAYS POLAND czartery@sunfun.pl m.wlod…" at bounding box center [58, 228] width 104 height 193
copy div "czartery@sunfun.pl m.wlodarczyk@sunfun.pl k.borkowska@sunfun.pl czartery@sunfun…"
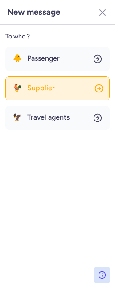
click at [50, 84] on span "Supplier" at bounding box center [41, 88] width 28 height 8
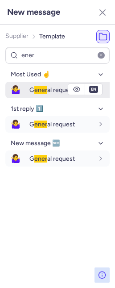
click at [31, 88] on span "G ener al request" at bounding box center [52, 90] width 46 height 8
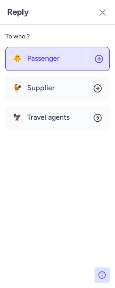
click at [23, 60] on div "🐥 Passenger" at bounding box center [36, 58] width 47 height 8
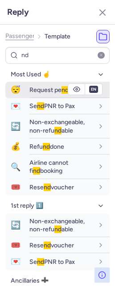
click at [27, 89] on button "😴 Request pe nd ing" at bounding box center [57, 90] width 104 height 17
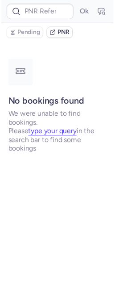
scroll to position [0, 0]
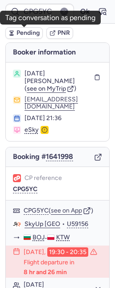
click at [25, 36] on button "Pending" at bounding box center [23, 33] width 37 height 12
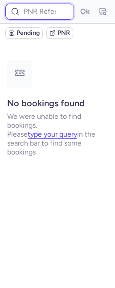
click at [42, 4] on input at bounding box center [39, 12] width 69 height 16
paste input "CPRAFO"
click at [78, 4] on button "Ok" at bounding box center [85, 11] width 14 height 14
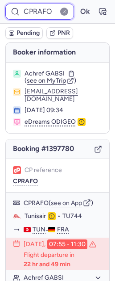
click at [33, 15] on input "CPRAFO" at bounding box center [39, 12] width 69 height 16
paste input "AYND"
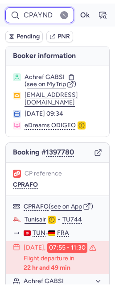
scroll to position [0, 4]
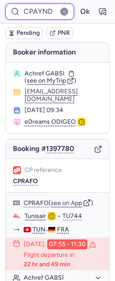
click at [78, 4] on button "Ok" at bounding box center [85, 11] width 14 height 14
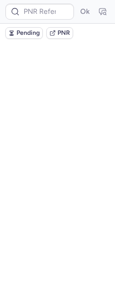
scroll to position [0, 0]
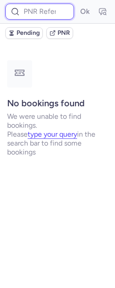
click at [33, 14] on input at bounding box center [39, 12] width 69 height 16
paste input "CPYIF9"
click at [78, 4] on button "Ok" at bounding box center [85, 11] width 14 height 14
click at [30, 14] on input at bounding box center [39, 12] width 69 height 16
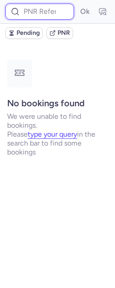
paste input "CPYIF9"
click at [78, 4] on button "Ok" at bounding box center [85, 11] width 14 height 14
click at [45, 10] on input at bounding box center [39, 12] width 69 height 16
paste input "CPB2HK"
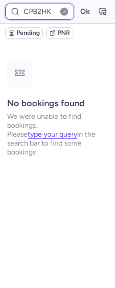
click at [78, 4] on button "Ok" at bounding box center [85, 11] width 14 height 14
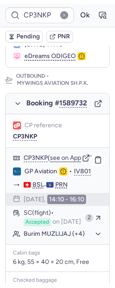
scroll to position [136, 0]
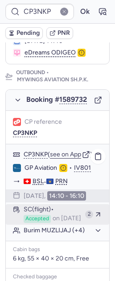
click at [48, 213] on span "SC (flight)" at bounding box center [39, 209] width 30 height 7
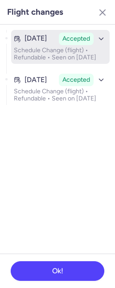
click at [51, 61] on p "Schedule Change (flight) • Refundable • Seen on Aug 7, 2025" at bounding box center [60, 54] width 93 height 14
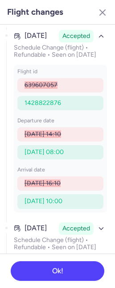
scroll to position [16, 0]
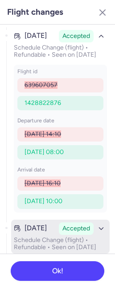
click at [65, 225] on div "Aug 6, 2025 Accepted" at bounding box center [60, 228] width 93 height 12
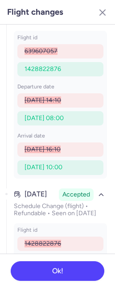
scroll to position [0, 0]
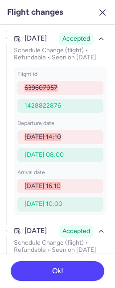
click at [106, 14] on icon "button" at bounding box center [102, 12] width 11 height 11
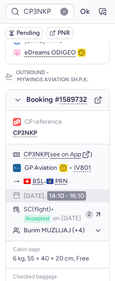
click at [27, 32] on span "Pending" at bounding box center [28, 32] width 23 height 7
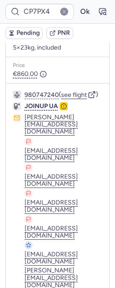
scroll to position [401, 0]
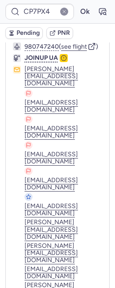
click at [29, 34] on span "Pending" at bounding box center [28, 32] width 23 height 7
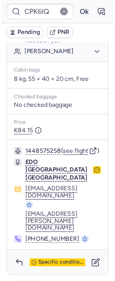
scroll to position [244, 0]
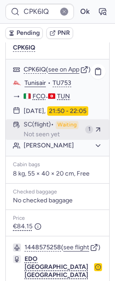
click at [56, 121] on span "Waiting" at bounding box center [67, 125] width 23 height 8
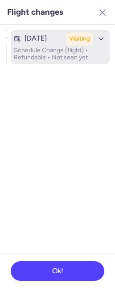
click at [51, 55] on p "Schedule Change (flight) • Refundable • Not seen yet" at bounding box center [60, 54] width 93 height 14
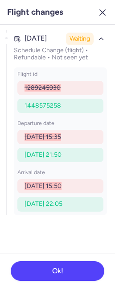
click at [103, 12] on line "button" at bounding box center [102, 12] width 5 height 5
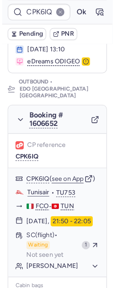
scroll to position [0, 0]
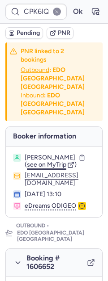
click at [40, 161] on span "see on MyTrip" at bounding box center [46, 165] width 39 height 8
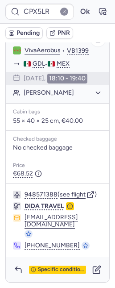
scroll to position [48, 0]
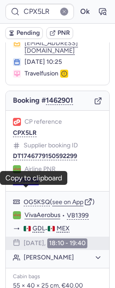
click at [26, 184] on button "OG5KSQ" at bounding box center [26, 180] width 26 height 7
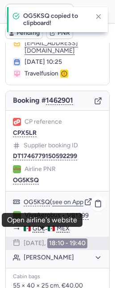
click at [42, 219] on link "VivaAerobus" at bounding box center [43, 215] width 36 height 8
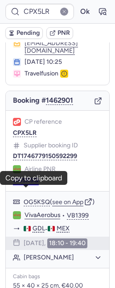
click at [28, 184] on button "OG5KSQ" at bounding box center [26, 180] width 26 height 7
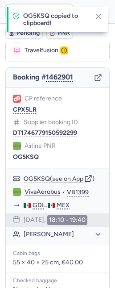
scroll to position [72, 0]
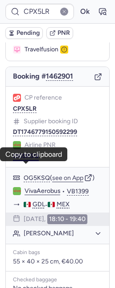
click at [17, 160] on button "OG5KSQ" at bounding box center [26, 156] width 26 height 7
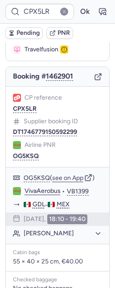
scroll to position [0, 0]
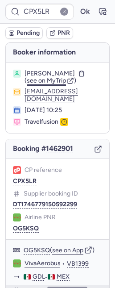
click at [39, 84] on span "see on MyTrip" at bounding box center [46, 81] width 39 height 8
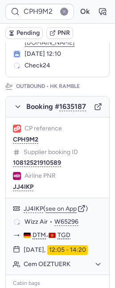
scroll to position [105, 0]
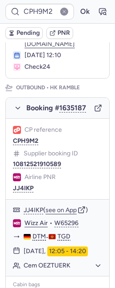
click at [25, 33] on span "Pending" at bounding box center [28, 32] width 23 height 7
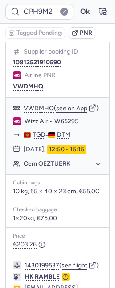
scroll to position [804, 0]
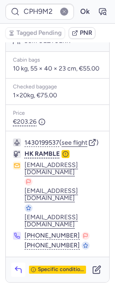
click at [18, 270] on icon "button" at bounding box center [18, 269] width 9 height 9
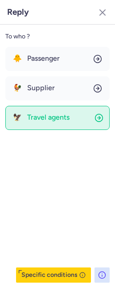
click at [40, 110] on button "🦅 Travel agents" at bounding box center [57, 118] width 104 height 24
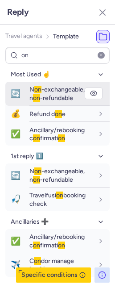
click at [33, 94] on span "on" at bounding box center [36, 98] width 7 height 8
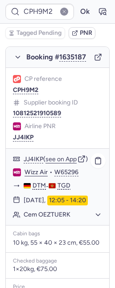
scroll to position [149, 0]
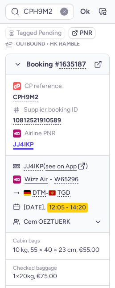
click at [22, 148] on button "JJ4IKP" at bounding box center [23, 144] width 21 height 7
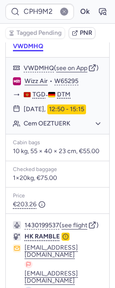
scroll to position [675, 0]
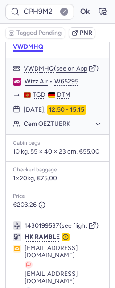
click at [24, 50] on button "VWDMHQ" at bounding box center [28, 46] width 30 height 7
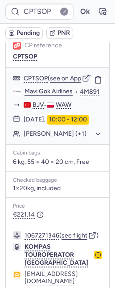
scroll to position [131, 0]
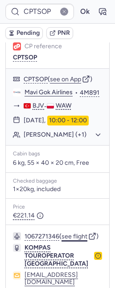
click at [72, 238] on button "see flight" at bounding box center [75, 236] width 26 height 7
click at [79, 11] on button "Ok" at bounding box center [85, 11] width 14 height 14
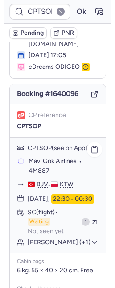
scroll to position [64, 0]
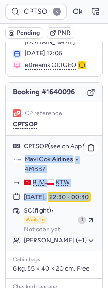
drag, startPoint x: 20, startPoint y: 145, endPoint x: 68, endPoint y: 200, distance: 73.4
click at [68, 200] on div "CPTSOP ( see on App ) Mavi Gok Airlines • 4M887 BJV - KTW 20 Aug 2025, 22:30 - …" at bounding box center [54, 193] width 96 height 115
copy div "Mavi Gok Airlines • 4M887 BJV - KTW 20 Aug 2025, 22:30 - 00:30"
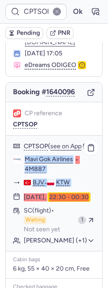
click at [37, 242] on button "Yana KOLISNYK (+1)" at bounding box center [59, 240] width 71 height 8
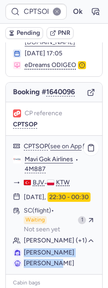
drag, startPoint x: 22, startPoint y: 259, endPoint x: 57, endPoint y: 269, distance: 35.6
click at [57, 269] on ul "Yana KOLISNYK Mia BEKTAS" at bounding box center [54, 257] width 96 height 23
copy ul "Yana KOLISNYK Mia BEKTAS"
click at [55, 143] on button "see on App" at bounding box center [65, 146] width 31 height 7
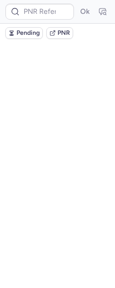
scroll to position [0, 0]
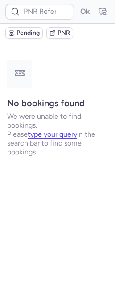
click at [25, 35] on span "Pending" at bounding box center [28, 32] width 23 height 7
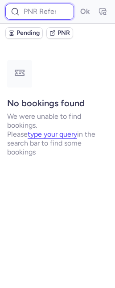
click at [51, 9] on input at bounding box center [39, 12] width 69 height 16
paste input "3779128"
click at [78, 4] on button "Ok" at bounding box center [85, 11] width 14 height 14
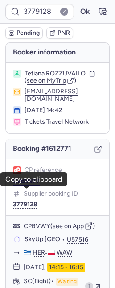
click at [24, 185] on button "CPBVWY" at bounding box center [26, 181] width 27 height 7
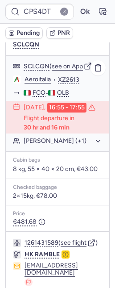
scroll to position [151, 0]
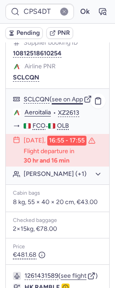
click at [72, 96] on button "see on App" at bounding box center [67, 99] width 31 height 7
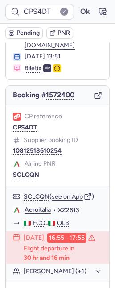
scroll to position [87, 0]
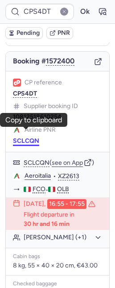
click at [28, 137] on button "SCLCQN" at bounding box center [26, 140] width 26 height 7
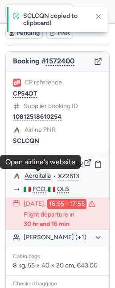
click at [29, 175] on link "Aeroitalia" at bounding box center [38, 176] width 26 height 8
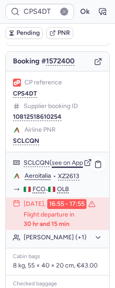
click at [61, 159] on button "see on App" at bounding box center [67, 162] width 31 height 7
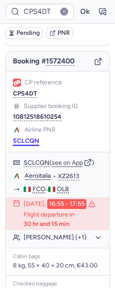
click at [27, 137] on button "SCLCQN" at bounding box center [26, 140] width 26 height 7
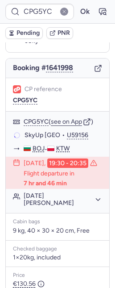
scroll to position [83, 0]
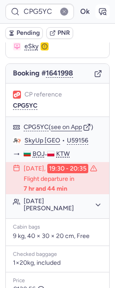
click at [98, 12] on icon "button" at bounding box center [102, 11] width 9 height 9
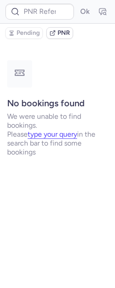
scroll to position [0, 0]
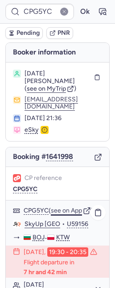
click at [63, 207] on button "see on App" at bounding box center [66, 210] width 31 height 7
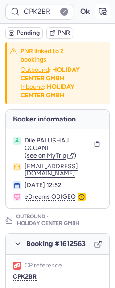
click at [98, 10] on icon "button" at bounding box center [102, 11] width 9 height 9
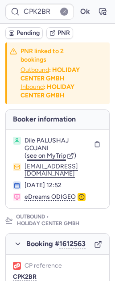
click at [40, 154] on span "see on MyTrip" at bounding box center [46, 156] width 39 height 8
click at [99, 5] on button "button" at bounding box center [102, 11] width 14 height 14
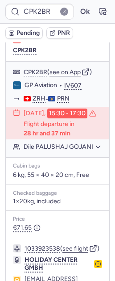
scroll to position [233, 0]
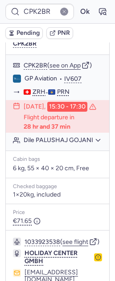
click at [21, 36] on button "Pending" at bounding box center [23, 33] width 37 height 12
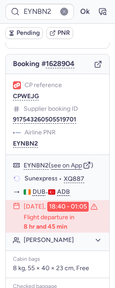
scroll to position [79, 0]
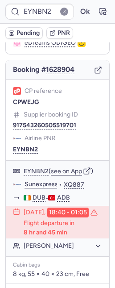
click at [24, 100] on div "CP reference CPWEJG Supplier booking ID 917543260505519701 Airline PNR EYNBN2" at bounding box center [58, 120] width 104 height 81
click at [21, 111] on div "CP reference CPWEJG" at bounding box center [57, 120] width 89 height 18
click at [22, 99] on button "CPWEJG" at bounding box center [26, 102] width 26 height 7
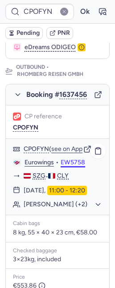
scroll to position [162, 0]
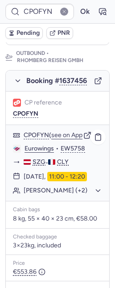
click at [58, 195] on button "Thomas SCHWAIGER (+2)" at bounding box center [63, 191] width 79 height 8
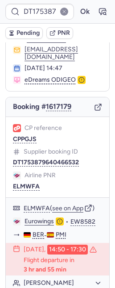
scroll to position [0, 0]
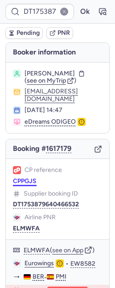
click at [25, 178] on button "CPPGJS" at bounding box center [25, 181] width 24 height 7
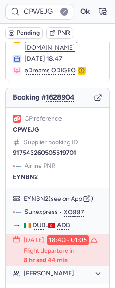
scroll to position [52, 0]
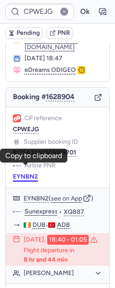
click at [24, 173] on button "EYNBN2" at bounding box center [25, 176] width 25 height 7
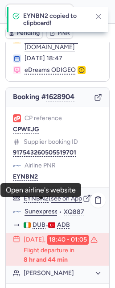
click at [46, 207] on link "Sunexpress" at bounding box center [41, 211] width 33 height 8
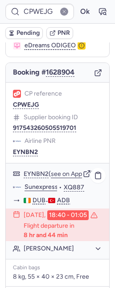
scroll to position [126, 0]
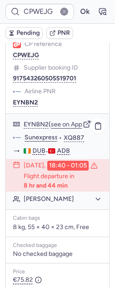
click at [65, 201] on button "Agathe LEVEQUE" at bounding box center [63, 199] width 79 height 8
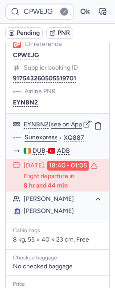
click at [56, 211] on span "Agathe LEVEQUE" at bounding box center [49, 211] width 50 height 8
copy span "LEVEQUE"
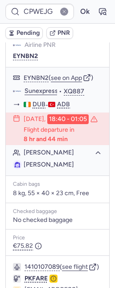
scroll to position [272, 0]
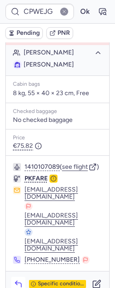
click at [17, 279] on icon "button" at bounding box center [18, 283] width 9 height 9
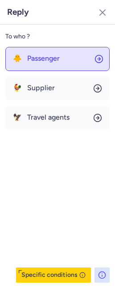
click at [47, 67] on button "🐥 Passenger" at bounding box center [57, 59] width 104 height 24
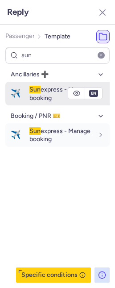
click at [41, 94] on span "Sun express - Manage booking" at bounding box center [59, 94] width 61 height 16
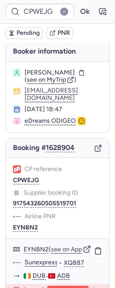
scroll to position [0, 0]
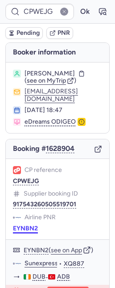
click at [25, 225] on button "EYNBN2" at bounding box center [25, 228] width 25 height 7
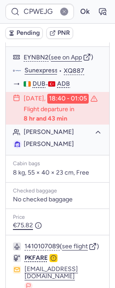
scroll to position [272, 0]
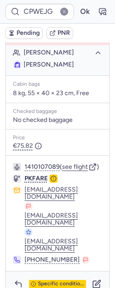
click at [28, 31] on span "Pending" at bounding box center [28, 32] width 23 height 7
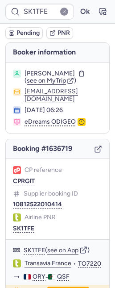
scroll to position [279, 0]
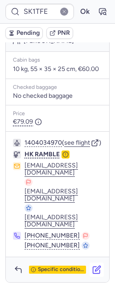
click at [92, 267] on icon "button" at bounding box center [96, 269] width 9 height 9
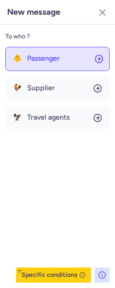
click at [74, 62] on button "🐥 Passenger" at bounding box center [57, 59] width 104 height 24
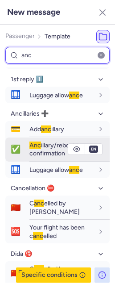
scroll to position [71, 0]
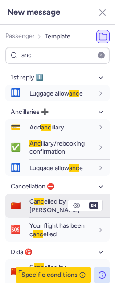
click at [40, 203] on span "anc" at bounding box center [39, 202] width 10 height 8
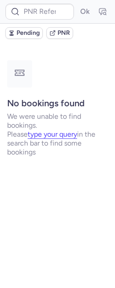
scroll to position [0, 0]
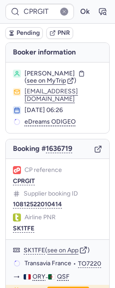
click at [30, 200] on div "CP reference CPRGIT Supplier booking ID 10812522010414 Airline PNR SK1TFE" at bounding box center [58, 199] width 104 height 81
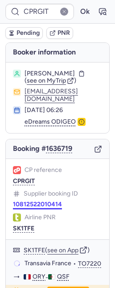
click at [30, 201] on button "10812522010414" at bounding box center [37, 204] width 49 height 7
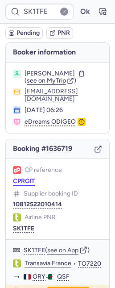
drag, startPoint x: 30, startPoint y: 172, endPoint x: 9, endPoint y: 165, distance: 22.2
click at [30, 178] on button "CPRGIT" at bounding box center [24, 181] width 22 height 7
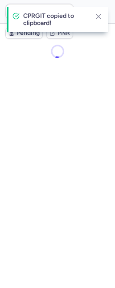
click at [23, 243] on button "SK1TFE" at bounding box center [23, 246] width 21 height 7
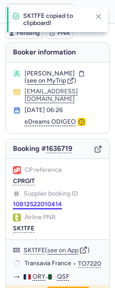
click at [32, 201] on button "10812522010414" at bounding box center [37, 204] width 49 height 7
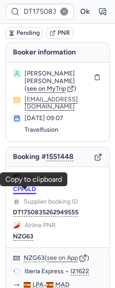
click at [31, 191] on button "CPP6LD" at bounding box center [24, 189] width 23 height 7
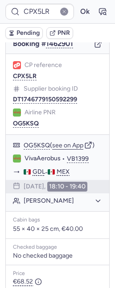
scroll to position [110, 0]
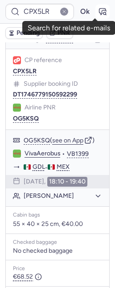
click at [98, 10] on icon "button" at bounding box center [102, 11] width 9 height 9
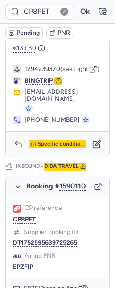
scroll to position [681, 0]
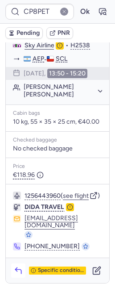
click at [20, 270] on icon "button" at bounding box center [18, 270] width 9 height 9
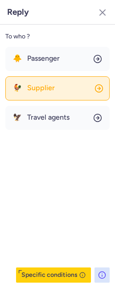
click at [54, 95] on button "🐓 Supplier" at bounding box center [57, 88] width 104 height 24
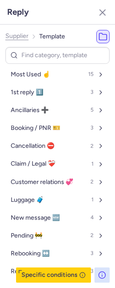
click at [17, 35] on span "Supplier" at bounding box center [16, 36] width 23 height 7
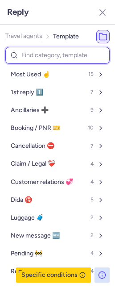
click at [22, 49] on input at bounding box center [57, 55] width 104 height 17
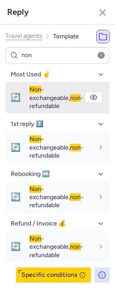
click at [35, 104] on div "Non -exchangeable, non -refundable" at bounding box center [69, 98] width 80 height 32
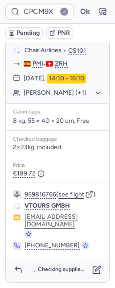
scroll to position [174, 0]
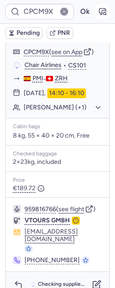
click at [98, 12] on icon "button" at bounding box center [102, 11] width 9 height 9
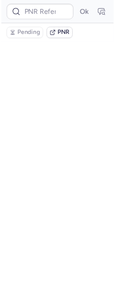
scroll to position [0, 0]
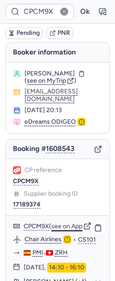
click at [66, 230] on button "see on App" at bounding box center [66, 226] width 31 height 7
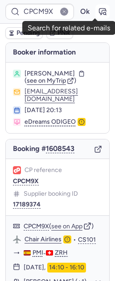
click at [98, 16] on icon "button" at bounding box center [102, 11] width 9 height 9
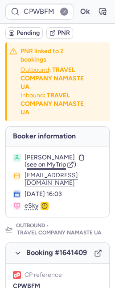
click at [46, 164] on span "see on MyTrip" at bounding box center [46, 165] width 39 height 8
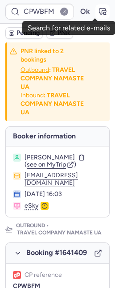
click at [98, 11] on icon "button" at bounding box center [102, 11] width 9 height 9
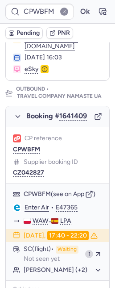
scroll to position [274, 0]
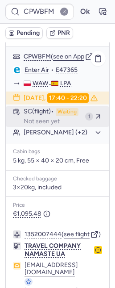
click at [63, 125] on div "SC (flight) Waiting Not seen yet" at bounding box center [53, 116] width 58 height 17
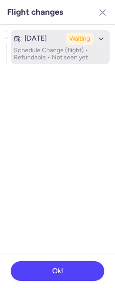
click at [59, 62] on button "Aug 11, 2025 Waiting Schedule Change (flight) • Refundable • Not seen yet" at bounding box center [60, 47] width 99 height 34
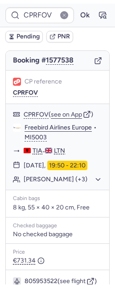
scroll to position [102, 0]
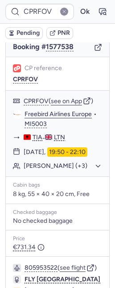
click at [26, 32] on span "Pending" at bounding box center [28, 32] width 23 height 7
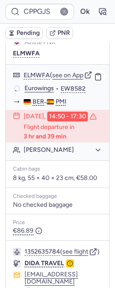
scroll to position [239, 0]
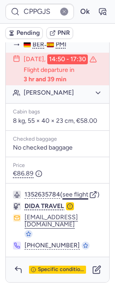
click at [73, 198] on button "see flight" at bounding box center [75, 194] width 26 height 7
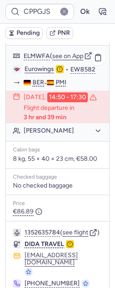
scroll to position [161, 0]
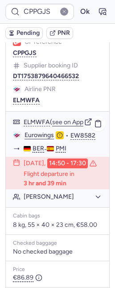
click at [41, 178] on div "ELMWFA ( see on App ) Eurowings • EW8582 BER - PMI 12 Aug 2025, 14:50 - 17:30 F…" at bounding box center [58, 159] width 104 height 95
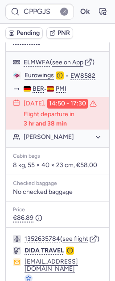
scroll to position [231, 0]
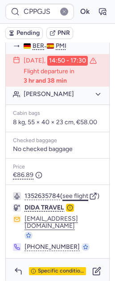
click at [68, 199] on button "see flight" at bounding box center [75, 195] width 26 height 7
click at [79, 14] on button "Ok" at bounding box center [85, 11] width 14 height 14
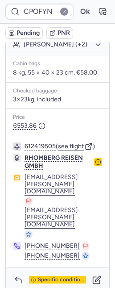
scroll to position [310, 0]
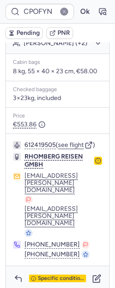
click at [95, 164] on icon "button" at bounding box center [98, 161] width 6 height 6
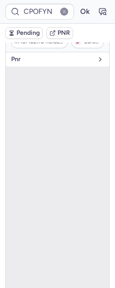
scroll to position [211, 0]
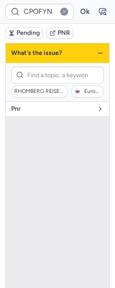
click at [39, 112] on span "pnr" at bounding box center [52, 108] width 82 height 7
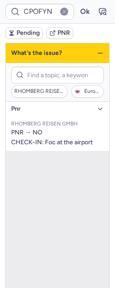
click at [98, 53] on line "button" at bounding box center [100, 53] width 4 height 0
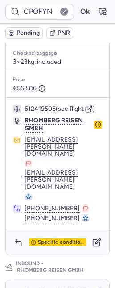
scroll to position [291, 0]
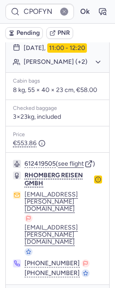
click at [95, 182] on circle "button" at bounding box center [97, 179] width 5 height 5
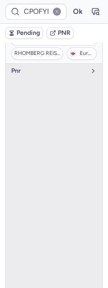
scroll to position [108, 0]
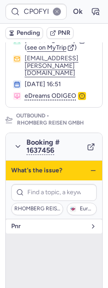
click at [49, 226] on span "pnr" at bounding box center [48, 226] width 75 height 7
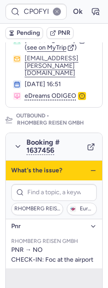
click at [91, 170] on line "button" at bounding box center [93, 170] width 4 height 0
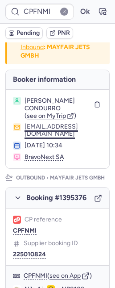
scroll to position [174, 0]
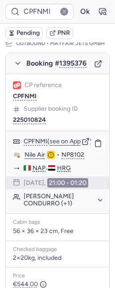
click at [43, 207] on button "Iolanda Livia CONDURRO (+1)" at bounding box center [63, 200] width 79 height 14
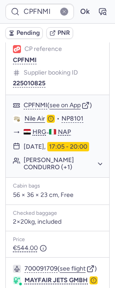
scroll to position [744, 0]
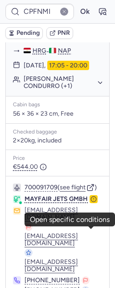
click at [91, 202] on icon "button" at bounding box center [94, 199] width 6 height 6
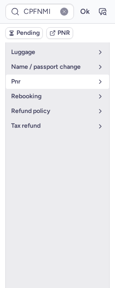
click at [45, 85] on span "pnr" at bounding box center [52, 81] width 82 height 7
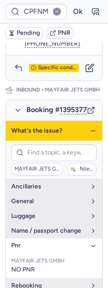
scroll to position [648, 0]
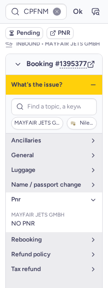
click at [89, 88] on icon "button" at bounding box center [92, 84] width 7 height 7
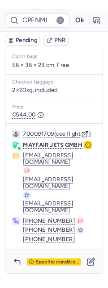
scroll to position [691, 0]
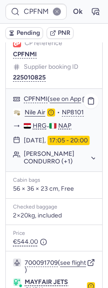
click at [55, 165] on button "Iolanda Livia CONDURRO (+1)" at bounding box center [59, 157] width 71 height 14
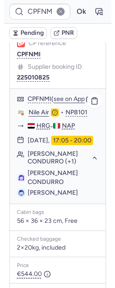
scroll to position [693, 0]
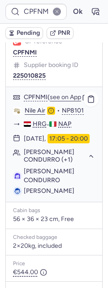
click at [30, 195] on span "Vincenzo VELLECA" at bounding box center [49, 191] width 50 height 8
drag, startPoint x: 30, startPoint y: 237, endPoint x: 14, endPoint y: 233, distance: 16.6
click at [29, 195] on span "Vincenzo VELLECA" at bounding box center [49, 191] width 50 height 8
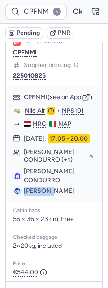
copy span "Vincenzo"
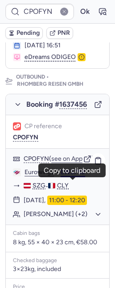
scroll to position [155, 0]
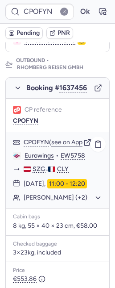
click at [79, 203] on div "Thomas SCHWAIGER (+2)" at bounding box center [58, 198] width 104 height 12
click at [78, 202] on button "Thomas SCHWAIGER (+2)" at bounding box center [63, 198] width 79 height 8
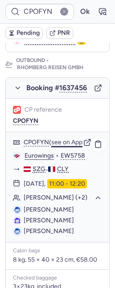
click at [71, 146] on button "see on App" at bounding box center [66, 142] width 31 height 7
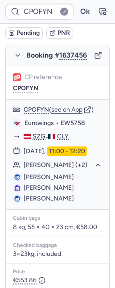
scroll to position [293, 0]
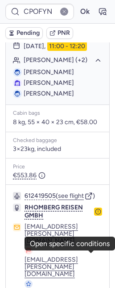
click at [95, 214] on circle "button" at bounding box center [97, 211] width 5 height 5
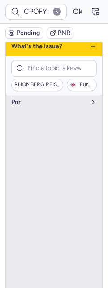
scroll to position [232, 0]
click at [70, 84] on figure "button" at bounding box center [73, 85] width 6 height 6
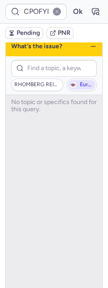
click at [70, 84] on figure "button" at bounding box center [73, 85] width 6 height 6
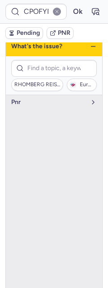
click at [91, 46] on line "button" at bounding box center [93, 46] width 4 height 0
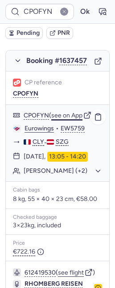
scroll to position [696, 0]
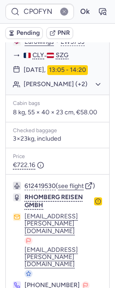
click at [77, 88] on button "Thomas SCHWAIGER (+2)" at bounding box center [63, 84] width 79 height 8
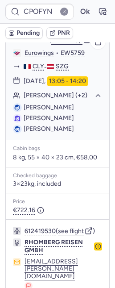
scroll to position [684, 0]
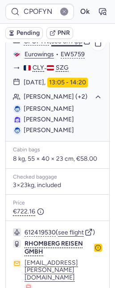
click at [71, 45] on button "see on App" at bounding box center [66, 41] width 31 height 7
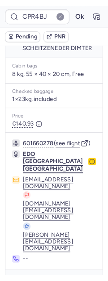
scroll to position [269, 0]
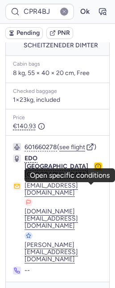
click at [95, 170] on icon "button" at bounding box center [98, 166] width 6 height 6
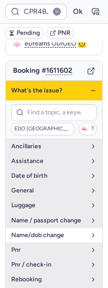
scroll to position [103, 0]
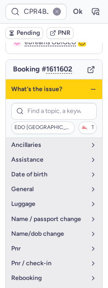
click at [89, 89] on icon "button" at bounding box center [92, 89] width 7 height 7
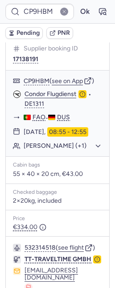
scroll to position [0, 0]
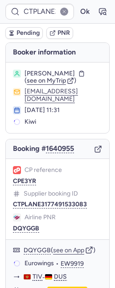
click at [24, 188] on div "CP reference CPE3YR Supplier booking ID CTPLANE3177491533083 Airline PNR DQYGGB" at bounding box center [58, 199] width 104 height 81
click at [24, 184] on button "CPE3YR" at bounding box center [24, 181] width 23 height 7
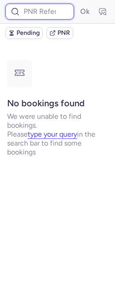
click at [44, 5] on input at bounding box center [39, 12] width 69 height 16
paste input "CP8CLV"
click at [78, 4] on button "Ok" at bounding box center [85, 11] width 14 height 14
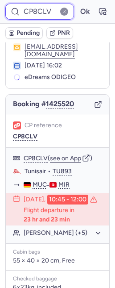
scroll to position [50, 0]
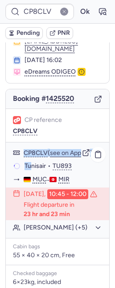
drag, startPoint x: 5, startPoint y: 145, endPoint x: 35, endPoint y: 158, distance: 32.8
click at [35, 158] on div "CP8CLV ( see on App ) Tunisair • TU893 MUC - MIR 13 Aug 2025, 10:45 - 12:00 Fli…" at bounding box center [58, 189] width 104 height 95
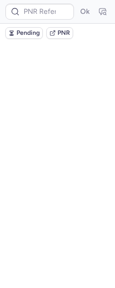
scroll to position [0, 0]
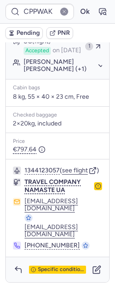
click at [95, 187] on circle "button" at bounding box center [97, 185] width 5 height 5
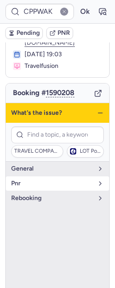
click at [45, 180] on span "pnr" at bounding box center [52, 183] width 82 height 7
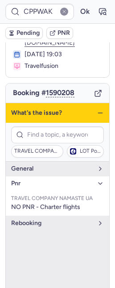
scroll to position [301, 0]
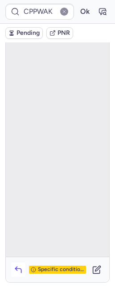
click at [15, 270] on icon "button" at bounding box center [18, 269] width 9 height 9
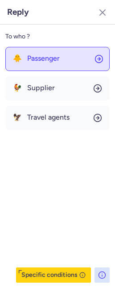
click at [53, 65] on button "🐥 Passenger" at bounding box center [57, 59] width 104 height 24
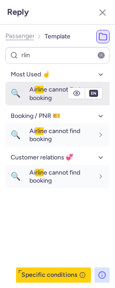
click at [53, 93] on span "Ai rlin e cannot find booking" at bounding box center [54, 94] width 51 height 16
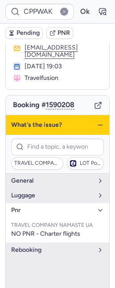
scroll to position [0, 0]
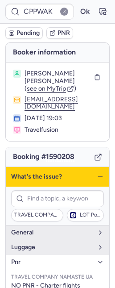
click at [97, 173] on icon "button" at bounding box center [100, 176] width 7 height 7
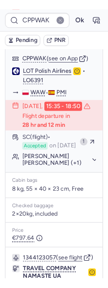
scroll to position [301, 0]
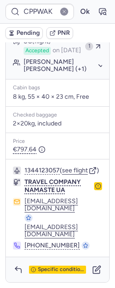
click at [95, 188] on icon "button" at bounding box center [98, 186] width 6 height 6
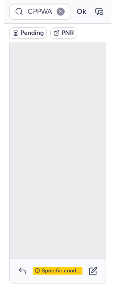
scroll to position [64, 0]
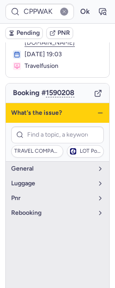
click at [75, 153] on div "TRAVEL COMPANY NAMASTE UA LOT Polish Airlines" at bounding box center [58, 142] width 104 height 39
click at [80, 148] on span "LOT Polish Airlines" at bounding box center [90, 151] width 21 height 6
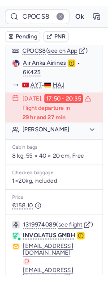
scroll to position [267, 0]
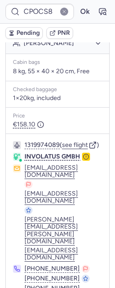
click at [86, 160] on icon "button" at bounding box center [86, 157] width 6 height 6
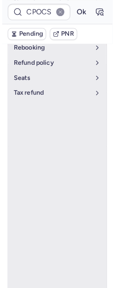
scroll to position [60, 0]
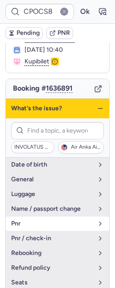
click at [59, 225] on button "pnr" at bounding box center [58, 223] width 104 height 14
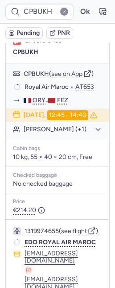
scroll to position [125, 0]
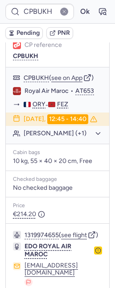
click at [22, 31] on span "Pending" at bounding box center [28, 32] width 23 height 7
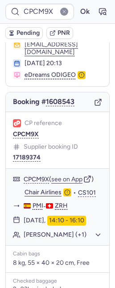
scroll to position [0, 0]
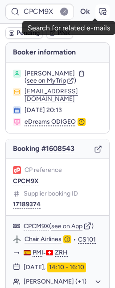
click at [100, 13] on button "button" at bounding box center [102, 11] width 14 height 14
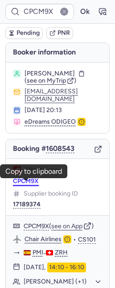
click at [36, 181] on button "CPCM9X" at bounding box center [26, 181] width 26 height 7
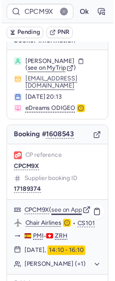
scroll to position [68, 0]
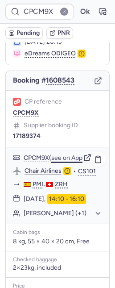
click at [62, 161] on button "see on App" at bounding box center [66, 157] width 31 height 7
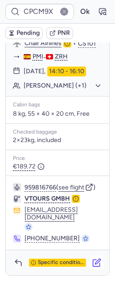
click at [92, 264] on icon "button" at bounding box center [96, 262] width 9 height 9
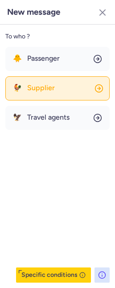
click at [50, 91] on button "🐓 Supplier" at bounding box center [57, 88] width 104 height 24
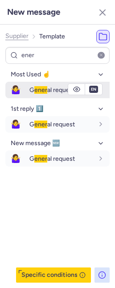
click at [43, 93] on span "ener" at bounding box center [40, 90] width 13 height 8
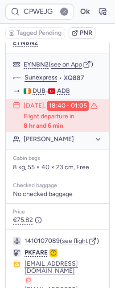
scroll to position [260, 0]
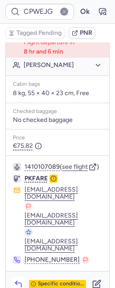
click at [18, 283] on icon "button" at bounding box center [18, 285] width 6 height 4
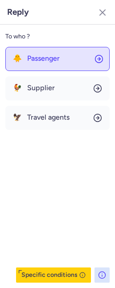
click at [54, 59] on span "Passenger" at bounding box center [43, 58] width 33 height 8
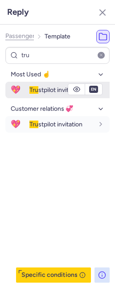
click at [41, 89] on span "Tru stpilot invitation" at bounding box center [55, 90] width 53 height 8
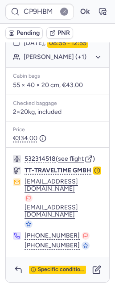
scroll to position [178, 0]
click at [94, 174] on icon "button" at bounding box center [97, 170] width 6 height 6
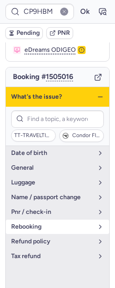
click at [38, 234] on button "rebooking" at bounding box center [58, 227] width 104 height 14
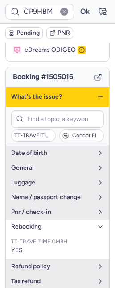
click at [6, 220] on button "rebooking" at bounding box center [58, 227] width 104 height 14
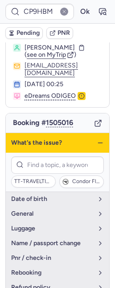
scroll to position [0, 0]
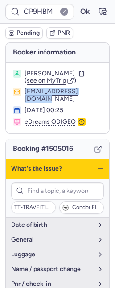
drag, startPoint x: 10, startPoint y: 106, endPoint x: 95, endPoint y: 108, distance: 85.7
click at [95, 108] on section "Leonie LUTKE BEXTEN ( see on MyTrip ) leoniebexten@gmail.com 31 May 2025, 00:25…" at bounding box center [58, 97] width 104 height 71
copy button "[EMAIL_ADDRESS][DOMAIN_NAME]"
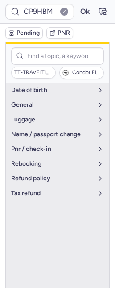
scroll to position [268, 0]
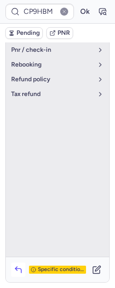
click at [21, 268] on icon "button" at bounding box center [18, 269] width 9 height 9
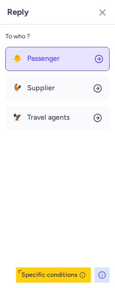
click at [37, 61] on span "Passenger" at bounding box center [43, 58] width 33 height 8
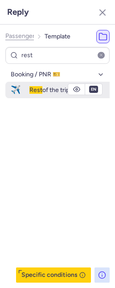
click at [54, 92] on span "Rest of the trip" at bounding box center [49, 90] width 40 height 8
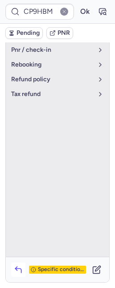
click at [21, 272] on icon "button" at bounding box center [18, 269] width 9 height 9
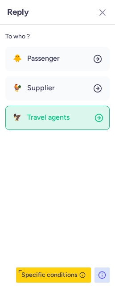
click at [47, 114] on span "Travel agents" at bounding box center [48, 117] width 42 height 8
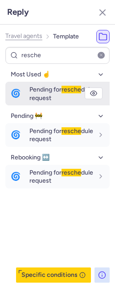
click at [25, 93] on button "🌀 Pending for resche dule request" at bounding box center [57, 94] width 104 height 24
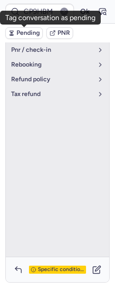
click at [29, 33] on span "Pending" at bounding box center [28, 32] width 23 height 7
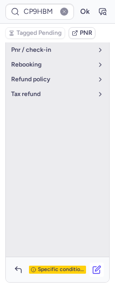
click at [92, 264] on button "button" at bounding box center [97, 269] width 14 height 14
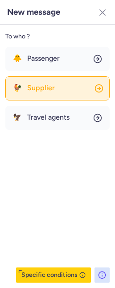
click at [48, 84] on span "Supplier" at bounding box center [41, 88] width 28 height 8
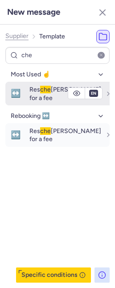
click at [21, 91] on span "↔️" at bounding box center [15, 93] width 21 height 17
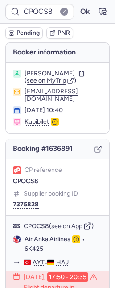
scroll to position [91, 0]
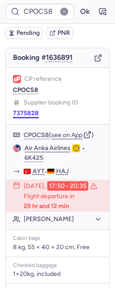
click at [21, 111] on button "7375828" at bounding box center [26, 113] width 26 height 7
click at [51, 152] on link "Air Anka Airlines" at bounding box center [48, 148] width 46 height 8
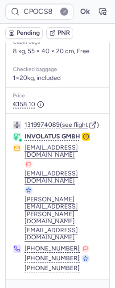
scroll to position [289, 0]
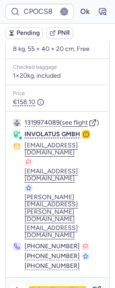
click at [16, 286] on icon "button" at bounding box center [18, 290] width 9 height 9
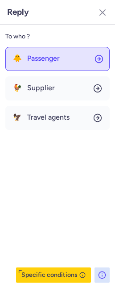
click at [39, 62] on span "Passenger" at bounding box center [43, 58] width 33 height 8
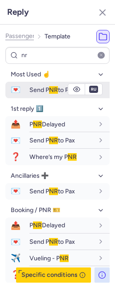
click at [46, 89] on span "Send P NR to Pax" at bounding box center [52, 90] width 46 height 8
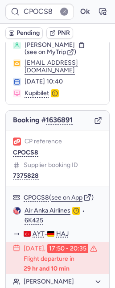
scroll to position [23, 0]
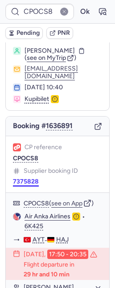
click at [25, 181] on button "7375828" at bounding box center [26, 181] width 26 height 7
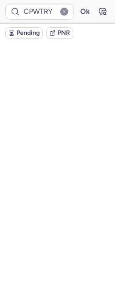
scroll to position [58, 0]
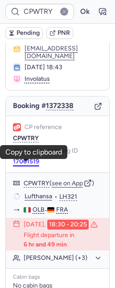
click at [22, 165] on button "17061519" at bounding box center [26, 161] width 26 height 7
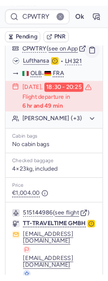
scroll to position [278, 0]
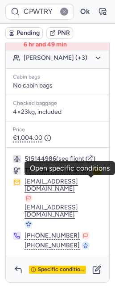
click at [94, 174] on icon "button" at bounding box center [97, 170] width 6 height 6
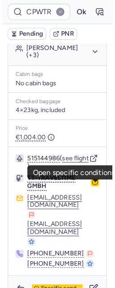
scroll to position [79, 0]
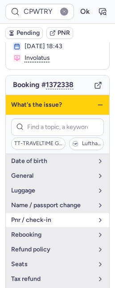
click at [62, 226] on button "pnr / check-in" at bounding box center [58, 220] width 104 height 14
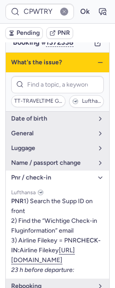
scroll to position [132, 0]
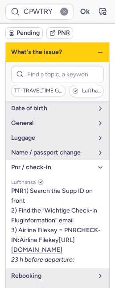
click at [98, 52] on line "button" at bounding box center [100, 52] width 4 height 0
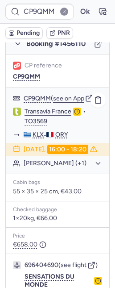
scroll to position [824, 0]
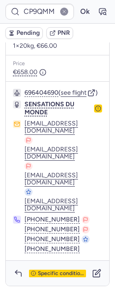
click at [94, 112] on button "button" at bounding box center [98, 108] width 8 height 8
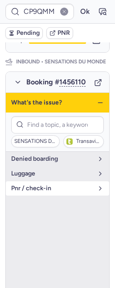
click at [37, 192] on span "pnr / check-in" at bounding box center [52, 188] width 82 height 7
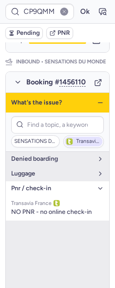
click at [78, 144] on span "Transavia France" at bounding box center [88, 141] width 25 height 6
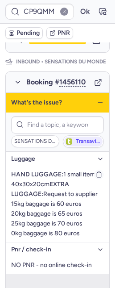
scroll to position [615, 0]
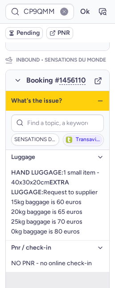
click at [97, 104] on icon "button" at bounding box center [100, 100] width 7 height 7
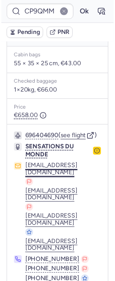
scroll to position [786, 0]
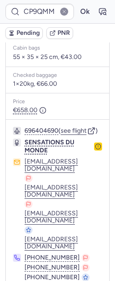
click at [95, 149] on circle "button" at bounding box center [97, 146] width 5 height 5
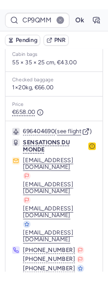
scroll to position [630, 0]
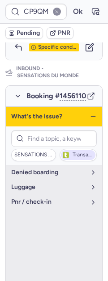
click at [77, 152] on span "Transavia France" at bounding box center [82, 155] width 21 height 6
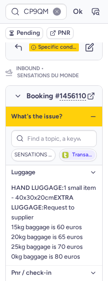
click at [89, 113] on icon "button" at bounding box center [92, 116] width 7 height 7
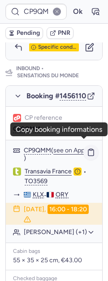
click at [83, 148] on button "button" at bounding box center [90, 152] width 15 height 15
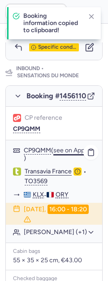
click at [71, 147] on button "see on App" at bounding box center [68, 150] width 31 height 7
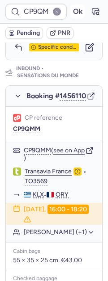
click at [72, 12] on button "Ok" at bounding box center [77, 11] width 14 height 14
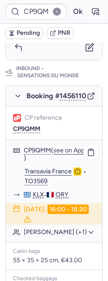
click at [33, 228] on button "[PERSON_NAME] (+1)" at bounding box center [59, 232] width 71 height 8
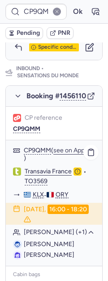
click at [36, 242] on span "[PERSON_NAME]" at bounding box center [49, 244] width 50 height 8
copy span "Nicolas"
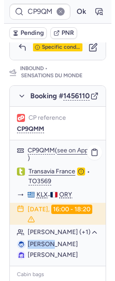
scroll to position [772, 0]
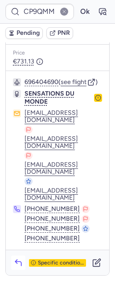
click at [19, 260] on icon "button" at bounding box center [18, 262] width 9 height 9
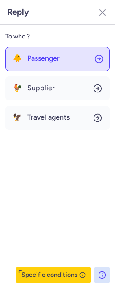
click at [38, 60] on span "Passenger" at bounding box center [43, 58] width 33 height 8
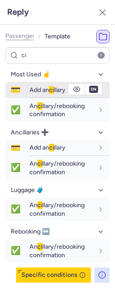
click at [47, 87] on span "Add an ci llary" at bounding box center [47, 90] width 36 height 8
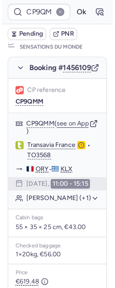
scroll to position [0, 0]
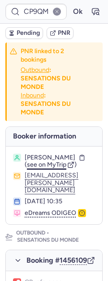
click at [44, 166] on span "see on MyTrip" at bounding box center [46, 165] width 39 height 8
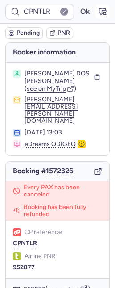
click at [98, 12] on icon "button" at bounding box center [102, 11] width 9 height 9
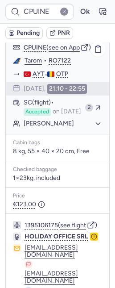
scroll to position [135, 0]
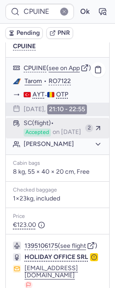
click at [36, 137] on span "Accepted" at bounding box center [37, 133] width 27 height 8
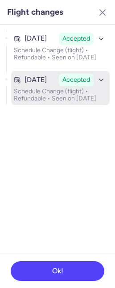
click at [53, 91] on p "Schedule Change (flight) • Refundable • Seen on Jul 30, 2025" at bounding box center [60, 95] width 93 height 14
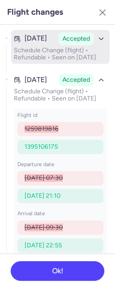
click at [48, 58] on p "Schedule Change (flight) • Refundable • Seen on Jul 3, 2025" at bounding box center [60, 54] width 93 height 14
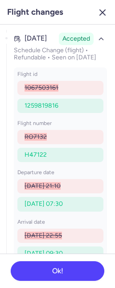
click at [101, 15] on icon "button" at bounding box center [102, 12] width 11 height 11
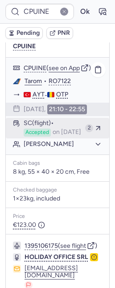
click at [54, 137] on div "SC (flight) Accepted on Jul 30, 2025" at bounding box center [53, 128] width 58 height 17
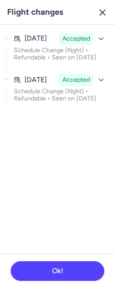
click at [104, 16] on icon "button" at bounding box center [102, 12] width 11 height 11
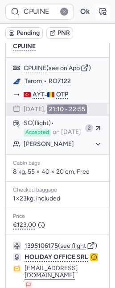
click at [100, 11] on icon "button" at bounding box center [103, 11] width 7 height 6
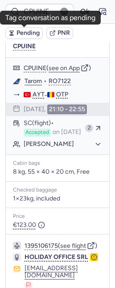
click at [22, 34] on span "Pending" at bounding box center [28, 32] width 23 height 7
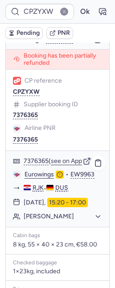
scroll to position [27, 0]
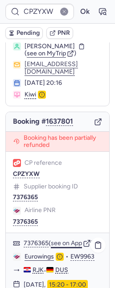
click at [63, 247] on button "see on App" at bounding box center [66, 243] width 31 height 7
click at [100, 8] on icon "button" at bounding box center [103, 11] width 7 height 6
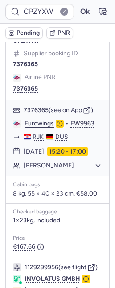
scroll to position [159, 0]
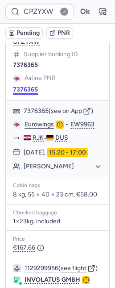
click at [26, 93] on button "7376365" at bounding box center [25, 89] width 25 height 7
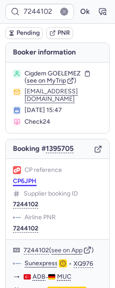
click at [27, 185] on button "CP6JPH" at bounding box center [25, 181] width 24 height 7
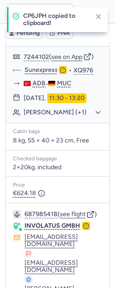
scroll to position [280, 0]
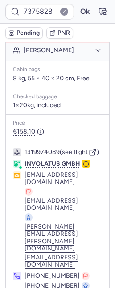
scroll to position [289, 0]
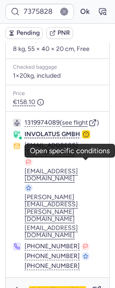
click at [86, 137] on icon "button" at bounding box center [86, 134] width 6 height 6
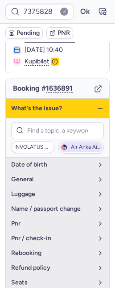
click at [71, 145] on span "Air Anka Airlines" at bounding box center [86, 147] width 30 height 6
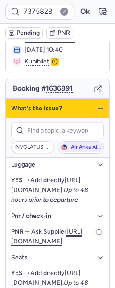
click at [58, 245] on link "[URL][DOMAIN_NAME]" at bounding box center [46, 236] width 71 height 17
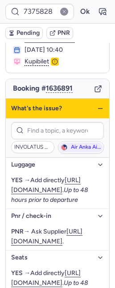
click at [97, 105] on icon "button" at bounding box center [100, 108] width 7 height 7
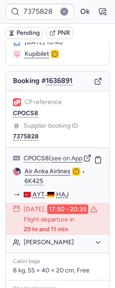
scroll to position [81, 0]
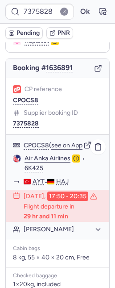
click at [46, 233] on button "[PERSON_NAME]" at bounding box center [63, 229] width 79 height 8
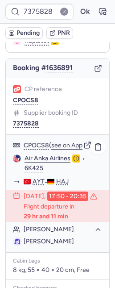
click at [71, 245] on span "[PERSON_NAME]" at bounding box center [49, 241] width 50 height 8
drag, startPoint x: 71, startPoint y: 265, endPoint x: 66, endPoint y: 260, distance: 7.6
click at [71, 245] on span "[PERSON_NAME]" at bounding box center [49, 241] width 50 height 8
copy span "[PERSON_NAME]"
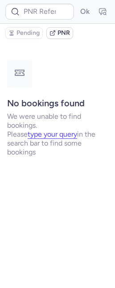
scroll to position [0, 0]
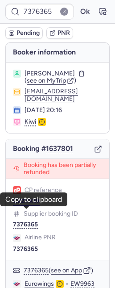
click at [25, 205] on button "CPZYXW" at bounding box center [26, 201] width 27 height 7
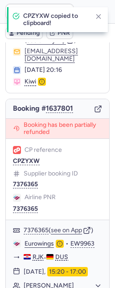
scroll to position [78, 0]
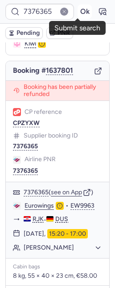
click at [78, 8] on button "Ok" at bounding box center [85, 11] width 14 height 14
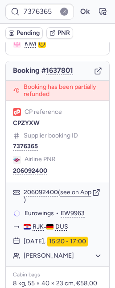
type input "CPZYXW"
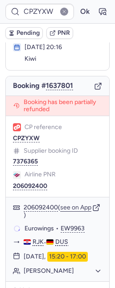
scroll to position [60, 0]
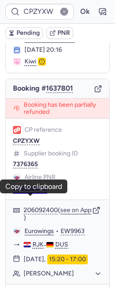
click at [36, 192] on button "206092400" at bounding box center [30, 188] width 34 height 7
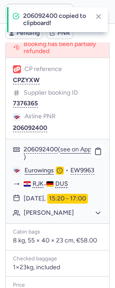
scroll to position [125, 0]
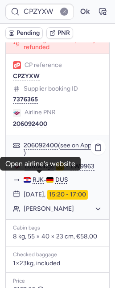
click at [41, 170] on link "Eurowings" at bounding box center [39, 166] width 29 height 8
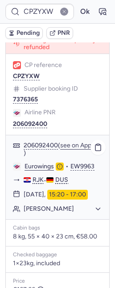
click at [58, 213] on button "[PERSON_NAME]" at bounding box center [63, 209] width 79 height 8
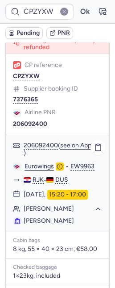
click at [47, 224] on span "[PERSON_NAME]" at bounding box center [49, 221] width 50 height 8
click at [74, 224] on span "[PERSON_NAME]" at bounding box center [49, 221] width 50 height 8
copy span "[PERSON_NAME]"
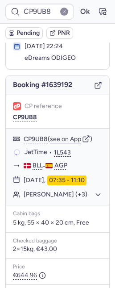
scroll to position [53, 0]
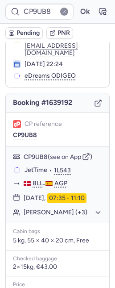
type input "CPK2BR"
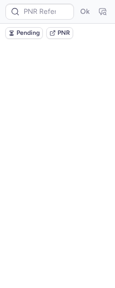
scroll to position [0, 0]
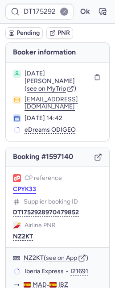
click at [22, 193] on button "CPYK33" at bounding box center [24, 189] width 23 height 7
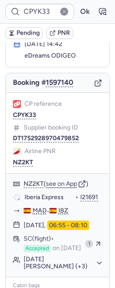
scroll to position [71, 0]
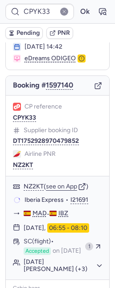
type input "CPK2BR"
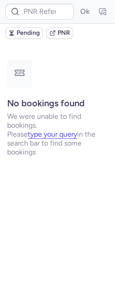
scroll to position [0, 0]
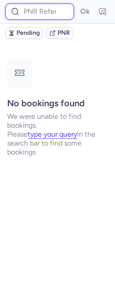
click at [31, 12] on input at bounding box center [39, 12] width 69 height 16
paste input "CPJ6CH"
type input "CPJ6CH"
click at [78, 4] on button "Ok" at bounding box center [85, 11] width 14 height 14
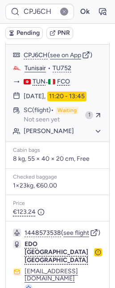
scroll to position [169, 0]
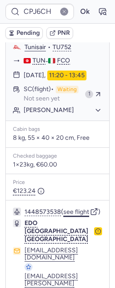
click at [79, 216] on button "see flight" at bounding box center [76, 211] width 26 height 7
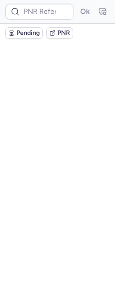
scroll to position [0, 0]
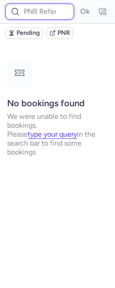
click at [39, 14] on input at bounding box center [39, 12] width 69 height 16
paste input "CPJ6CH"
type input "CPJ6CH"
click at [78, 4] on button "Ok" at bounding box center [85, 11] width 14 height 14
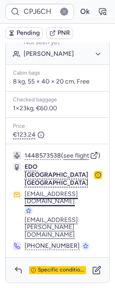
scroll to position [235, 0]
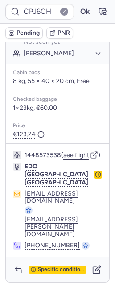
click at [76, 159] on button "see flight" at bounding box center [76, 155] width 26 height 7
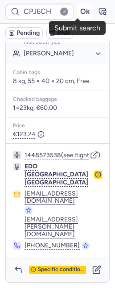
click at [80, 7] on button "Ok" at bounding box center [85, 11] width 14 height 14
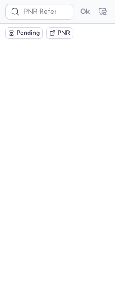
scroll to position [0, 0]
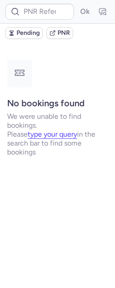
type input "CPK2BR"
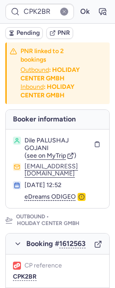
type input "CP9UB8"
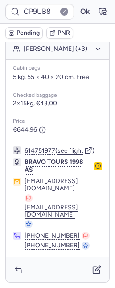
scroll to position [230, 0]
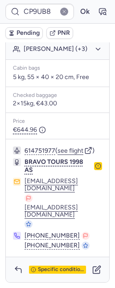
click at [94, 170] on button "button" at bounding box center [98, 166] width 8 height 8
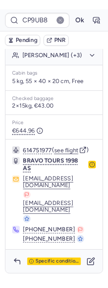
scroll to position [72, 0]
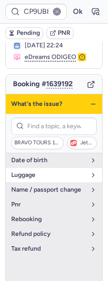
click at [41, 182] on button "luggage" at bounding box center [54, 175] width 96 height 14
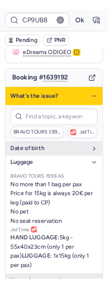
scroll to position [0, 0]
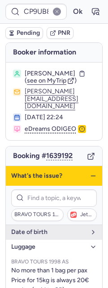
click at [89, 177] on icon "button" at bounding box center [92, 175] width 7 height 7
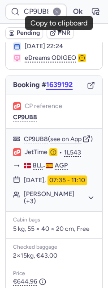
scroll to position [123, 0]
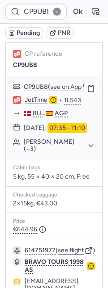
click at [58, 153] on button "[PERSON_NAME] (+3)" at bounding box center [59, 145] width 71 height 14
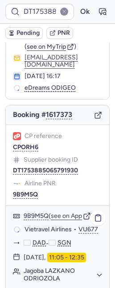
scroll to position [85, 0]
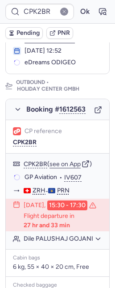
type input "CP9UB8"
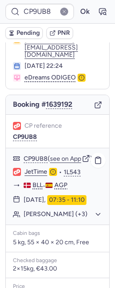
scroll to position [230, 0]
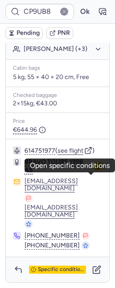
click at [95, 169] on circle "button" at bounding box center [97, 166] width 5 height 5
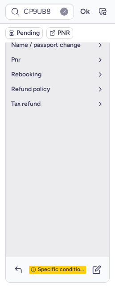
scroll to position [72, 0]
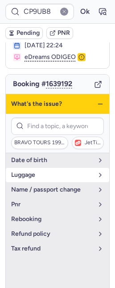
click at [52, 178] on span "luggage" at bounding box center [52, 174] width 82 height 7
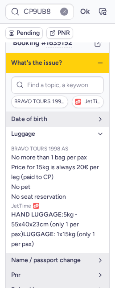
scroll to position [123, 0]
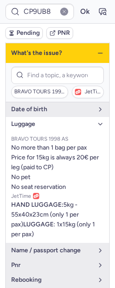
click at [98, 53] on line "button" at bounding box center [100, 53] width 4 height 0
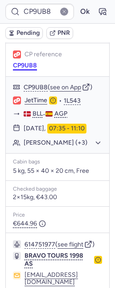
click at [29, 69] on button "CP9UB8" at bounding box center [25, 65] width 24 height 7
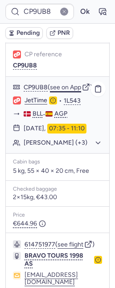
click at [74, 91] on button "see on App" at bounding box center [65, 87] width 31 height 7
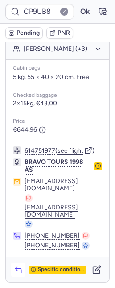
click at [17, 267] on icon "button" at bounding box center [18, 269] width 9 height 9
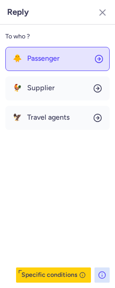
click at [32, 63] on button "🐥 Passenger" at bounding box center [57, 59] width 104 height 24
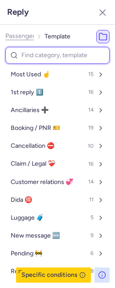
type input "i"
select select "en"
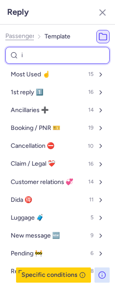
select select "en"
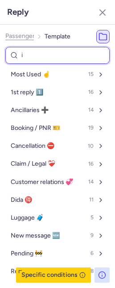
select select "en"
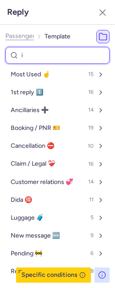
select select "en"
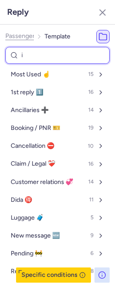
select select "en"
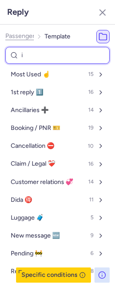
select select "en"
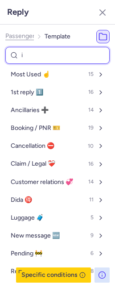
select select "en"
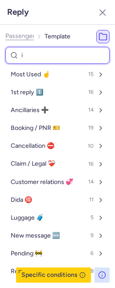
select select "en"
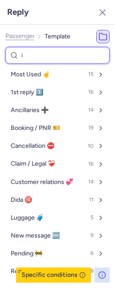
select select "en"
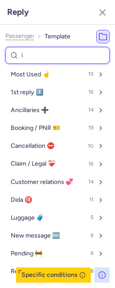
select select "en"
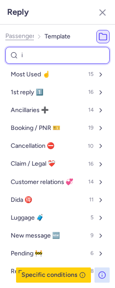
select select "en"
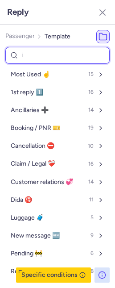
select select "en"
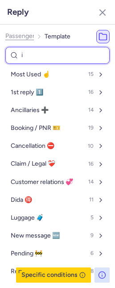
select select "en"
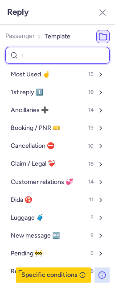
select select "en"
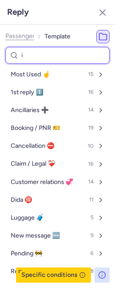
select select "en"
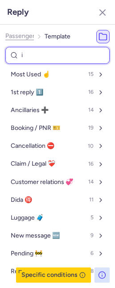
select select "en"
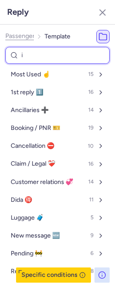
select select "en"
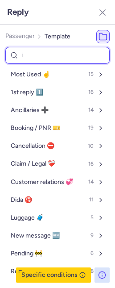
select select "en"
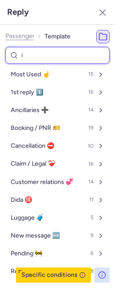
select select "en"
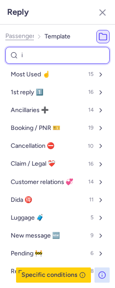
select select "en"
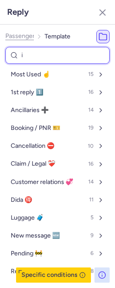
select select "en"
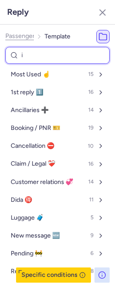
select select "en"
type input "an"
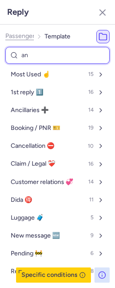
select select "en"
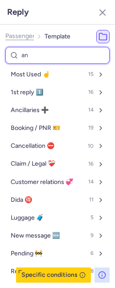
select select "en"
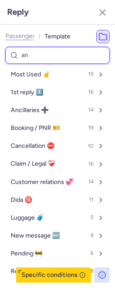
select select "en"
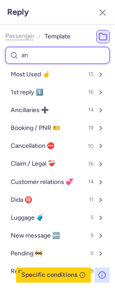
select select "en"
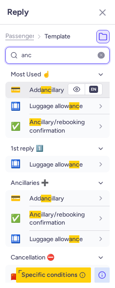
type input "anc"
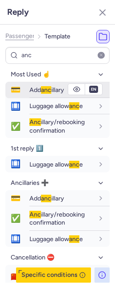
click at [29, 93] on div "Add anc illary" at bounding box center [61, 90] width 64 height 8
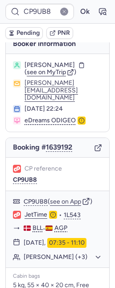
scroll to position [0, 0]
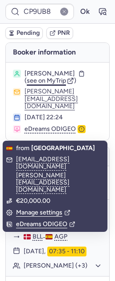
click at [55, 84] on span "see on MyTrip" at bounding box center [46, 81] width 39 height 8
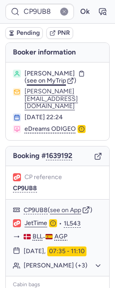
click at [53, 84] on span "see on MyTrip" at bounding box center [46, 81] width 39 height 8
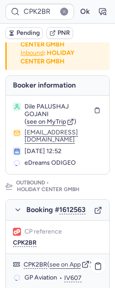
scroll to position [176, 0]
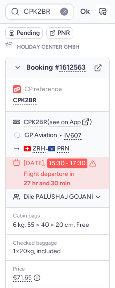
click at [98, 11] on icon "button" at bounding box center [102, 11] width 9 height 9
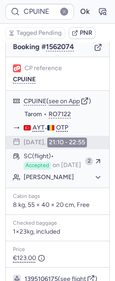
scroll to position [84, 0]
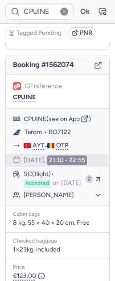
type input "DT1753885065791930"
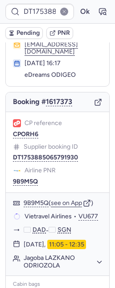
scroll to position [54, 0]
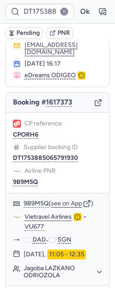
type input "CP5FA5"
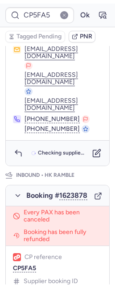
scroll to position [425, 0]
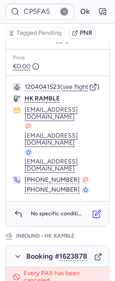
click at [92, 218] on icon "button" at bounding box center [96, 213] width 9 height 9
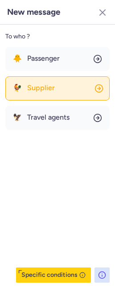
click at [44, 95] on button "🐓 Supplier" at bounding box center [57, 88] width 104 height 24
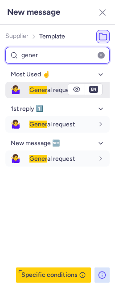
type input "gener"
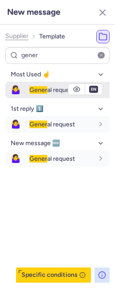
click at [37, 91] on span "Gener" at bounding box center [38, 90] width 18 height 8
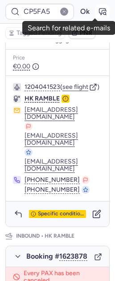
click at [98, 9] on icon "button" at bounding box center [102, 11] width 9 height 9
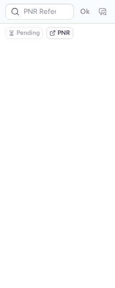
scroll to position [0, 0]
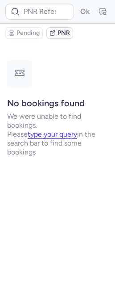
type input "CP5FA5"
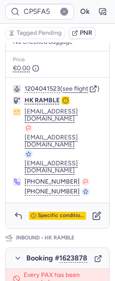
scroll to position [489, 0]
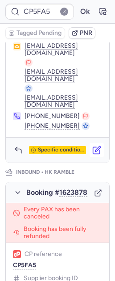
click at [92, 154] on icon "button" at bounding box center [96, 149] width 9 height 9
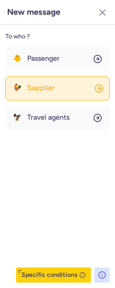
click at [42, 89] on span "Supplier" at bounding box center [41, 88] width 28 height 8
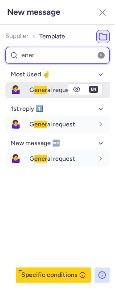
type input "ener"
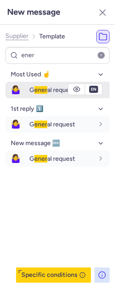
click at [38, 87] on span "ener" at bounding box center [40, 90] width 13 height 8
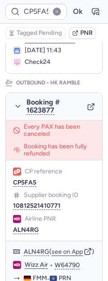
scroll to position [125, 0]
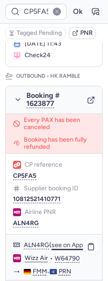
click at [65, 249] on button "see on App" at bounding box center [66, 244] width 31 height 7
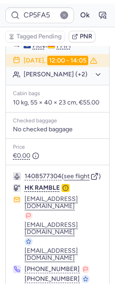
scroll to position [873, 0]
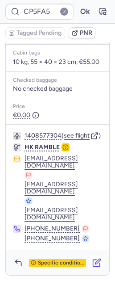
click at [95, 261] on icon "button" at bounding box center [97, 261] width 5 height 5
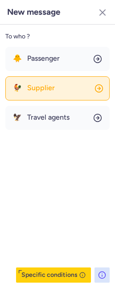
click at [60, 92] on button "🐓 Supplier" at bounding box center [57, 88] width 104 height 24
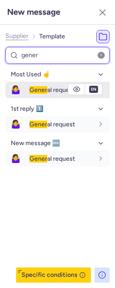
type input "gener"
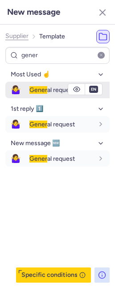
click at [42, 88] on span "Gener" at bounding box center [38, 90] width 18 height 8
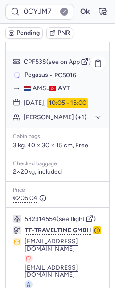
scroll to position [86, 0]
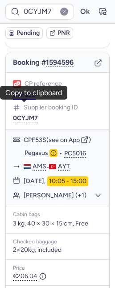
click at [18, 99] on button "CPF53S" at bounding box center [24, 94] width 23 height 7
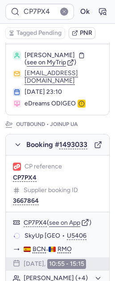
scroll to position [117, 0]
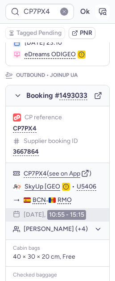
click at [98, 15] on icon "button" at bounding box center [102, 11] width 9 height 9
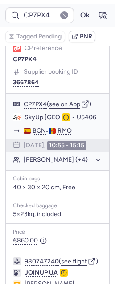
scroll to position [191, 0]
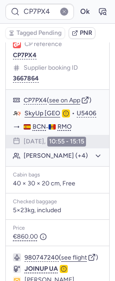
type input "CPRFOV"
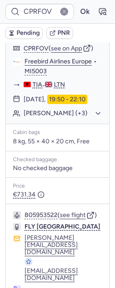
scroll to position [105, 0]
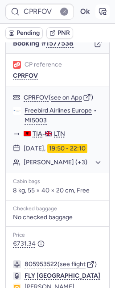
click at [98, 12] on icon "button" at bounding box center [102, 11] width 9 height 9
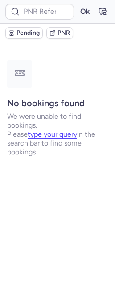
type input "CPRFOV"
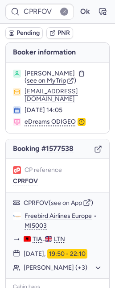
click at [26, 37] on button "Pending" at bounding box center [23, 33] width 37 height 12
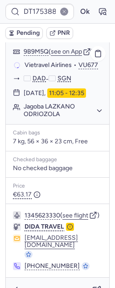
scroll to position [239, 0]
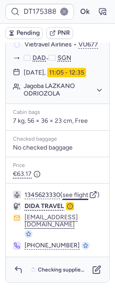
click at [81, 199] on button "see flight" at bounding box center [75, 194] width 26 height 7
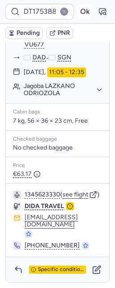
drag, startPoint x: 77, startPoint y: 9, endPoint x: 78, endPoint y: 13, distance: 4.6
click at [78, 9] on button "Ok" at bounding box center [85, 11] width 14 height 14
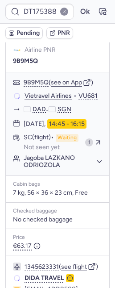
scroll to position [123, 0]
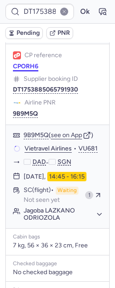
click at [18, 66] on button "CPORH6" at bounding box center [25, 66] width 25 height 7
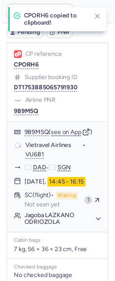
scroll to position [105, 0]
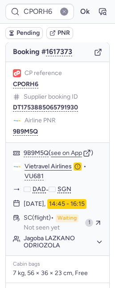
type input "CPBUKH"
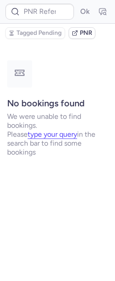
scroll to position [0, 0]
type input "CPF6XJ"
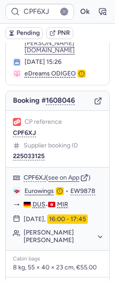
scroll to position [66, 0]
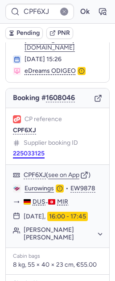
click at [28, 150] on button "225033125" at bounding box center [29, 153] width 32 height 7
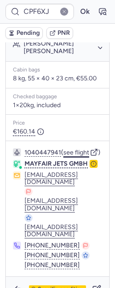
scroll to position [280, 0]
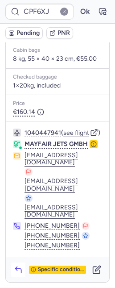
click at [16, 272] on icon "button" at bounding box center [18, 269] width 9 height 9
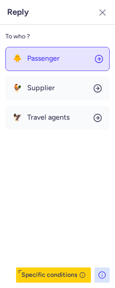
click at [31, 65] on button "🐥 Passenger" at bounding box center [57, 59] width 104 height 24
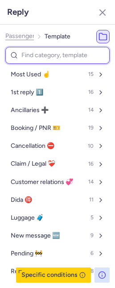
type input "p"
select select "en"
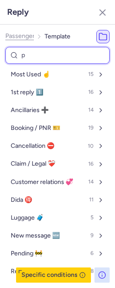
select select "en"
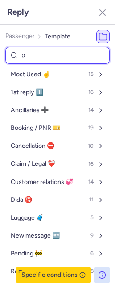
select select "en"
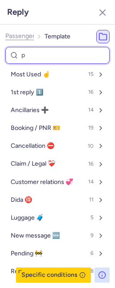
select select "en"
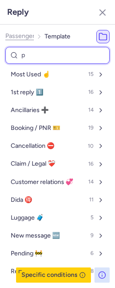
select select "en"
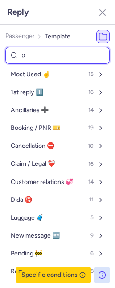
select select "en"
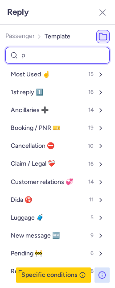
select select "en"
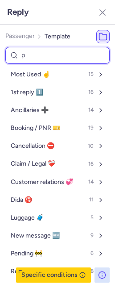
select select "en"
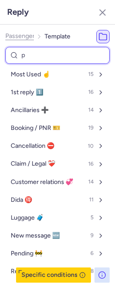
select select "en"
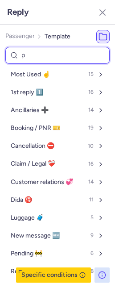
select select "en"
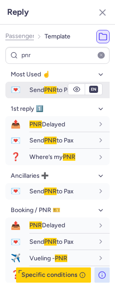
click at [35, 88] on span "Send PNR to Pax" at bounding box center [51, 90] width 44 height 8
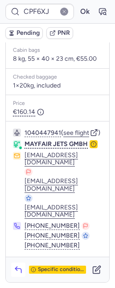
click at [20, 272] on icon "button" at bounding box center [18, 269] width 9 height 9
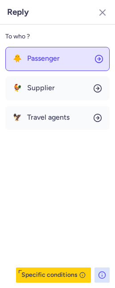
click at [41, 66] on button "🐥 Passenger" at bounding box center [57, 59] width 104 height 24
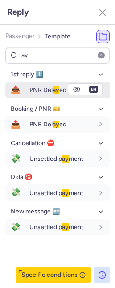
click at [43, 86] on div "PNR Del ay ed" at bounding box center [61, 90] width 64 height 8
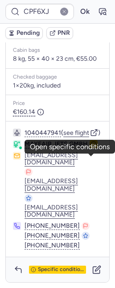
click at [91, 147] on icon "button" at bounding box center [94, 144] width 6 height 6
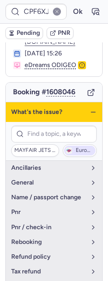
click at [69, 145] on span "Eurowings" at bounding box center [79, 150] width 31 height 10
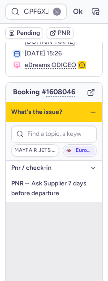
click at [89, 108] on icon "button" at bounding box center [92, 111] width 7 height 7
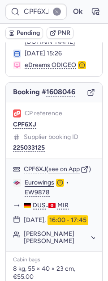
click at [19, 30] on span "Pending" at bounding box center [28, 32] width 23 height 7
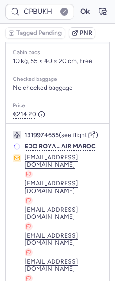
scroll to position [221, 0]
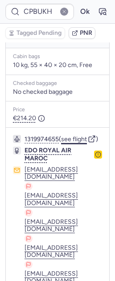
click at [76, 143] on button "see flight" at bounding box center [74, 139] width 26 height 7
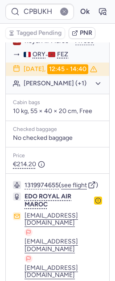
scroll to position [57, 0]
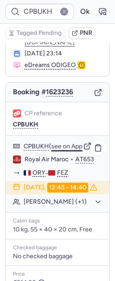
click at [69, 149] on button "see on App" at bounding box center [66, 146] width 31 height 7
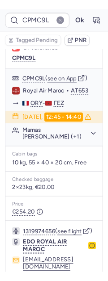
scroll to position [283, 0]
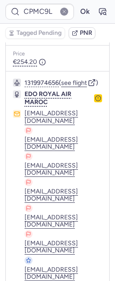
click at [95, 101] on circle "button" at bounding box center [97, 98] width 5 height 5
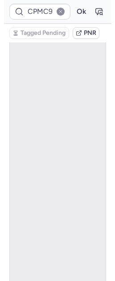
scroll to position [56, 0]
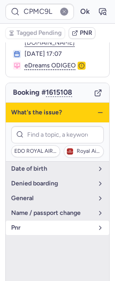
click at [42, 224] on span "pnr" at bounding box center [52, 227] width 82 height 7
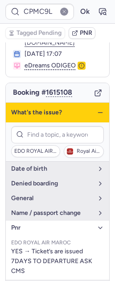
click at [97, 109] on icon "button" at bounding box center [100, 112] width 7 height 7
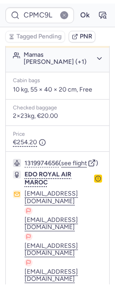
scroll to position [283, 0]
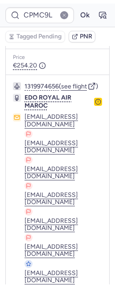
scroll to position [276, 0]
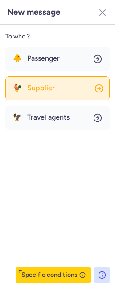
click at [62, 88] on button "🐓 Supplier" at bounding box center [57, 88] width 104 height 24
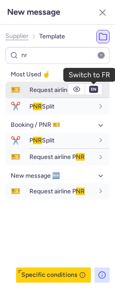
click at [94, 88] on button "en" at bounding box center [93, 89] width 9 height 7
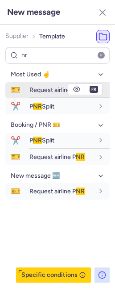
click at [57, 88] on span "Request airline P NR" at bounding box center [56, 90] width 55 height 8
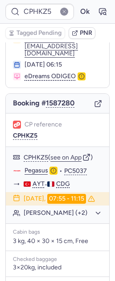
scroll to position [199, 0]
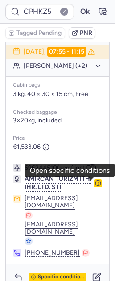
click at [95, 183] on icon "button" at bounding box center [98, 183] width 6 height 6
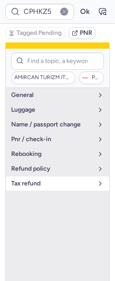
scroll to position [104, 0]
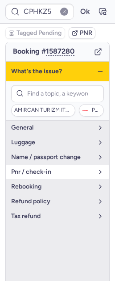
click at [63, 168] on span "pnr / check-in" at bounding box center [52, 171] width 82 height 7
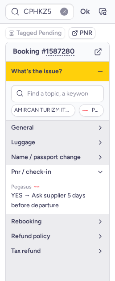
click at [97, 62] on div "What's the issue?" at bounding box center [58, 72] width 104 height 20
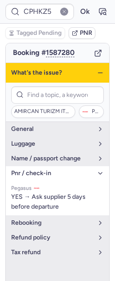
scroll to position [103, 0]
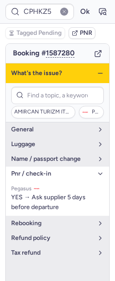
click at [98, 73] on line "button" at bounding box center [100, 73] width 4 height 0
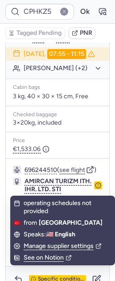
scroll to position [199, 0]
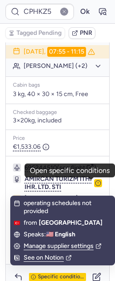
click at [95, 183] on icon "button" at bounding box center [98, 183] width 6 height 6
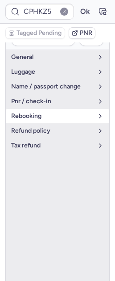
scroll to position [174, 0]
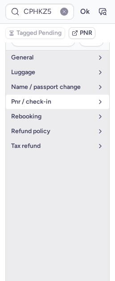
click at [52, 98] on span "pnr / check-in" at bounding box center [52, 101] width 82 height 7
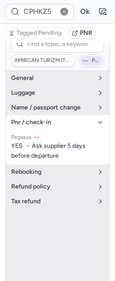
scroll to position [102, 0]
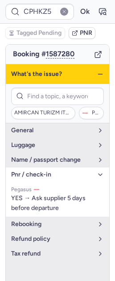
drag, startPoint x: 93, startPoint y: 59, endPoint x: 91, endPoint y: 63, distance: 4.7
click at [97, 71] on icon "button" at bounding box center [100, 74] width 7 height 7
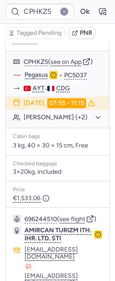
scroll to position [175, 0]
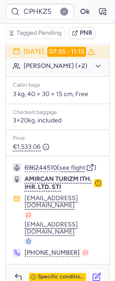
click at [94, 270] on button "button" at bounding box center [97, 277] width 14 height 14
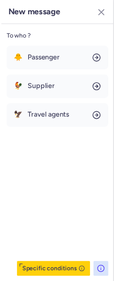
scroll to position [192, 0]
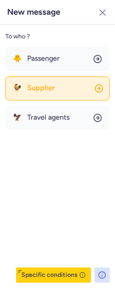
click at [64, 87] on button "🐓 Supplier" at bounding box center [57, 88] width 104 height 24
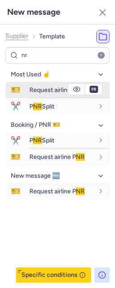
click at [59, 88] on span "Request airline P NR" at bounding box center [56, 90] width 55 height 8
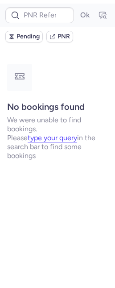
scroll to position [0, 0]
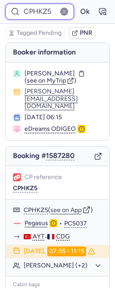
click at [27, 11] on input "CPHKZ5" at bounding box center [39, 12] width 69 height 16
paste input "3U8B"
click at [78, 4] on button "Ok" at bounding box center [85, 11] width 14 height 14
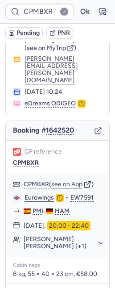
scroll to position [178, 0]
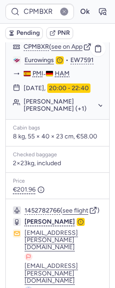
click at [71, 96] on div "Angelika KATHARINA (+1)" at bounding box center [58, 105] width 104 height 18
click at [71, 98] on button "Angelika KATHARINA (+1)" at bounding box center [63, 105] width 79 height 14
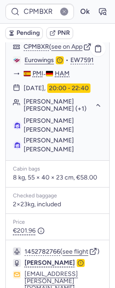
click at [72, 137] on span "Celina Marie BIELSTEIN" at bounding box center [49, 145] width 50 height 17
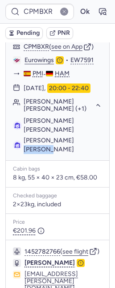
copy span "BIELSTEIN"
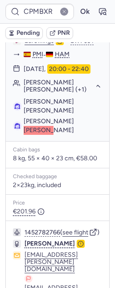
scroll to position [229, 0]
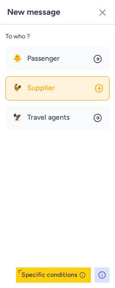
click at [55, 86] on button "🐓 Supplier" at bounding box center [57, 88] width 104 height 24
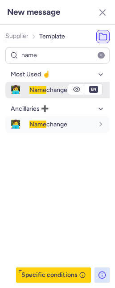
click at [46, 89] on span "Name change" at bounding box center [48, 90] width 38 height 8
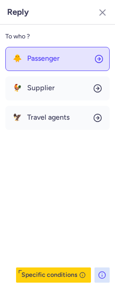
click at [20, 56] on div "🐥 Passenger" at bounding box center [36, 58] width 47 height 8
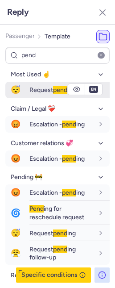
click at [29, 95] on div "Request pend ing" at bounding box center [69, 89] width 80 height 15
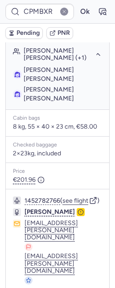
click at [23, 28] on button "Pending" at bounding box center [23, 33] width 37 height 12
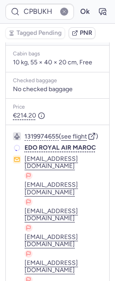
scroll to position [206, 0]
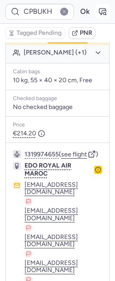
click at [98, 14] on icon "button" at bounding box center [102, 11] width 9 height 9
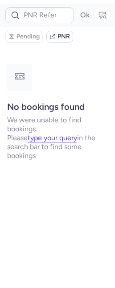
scroll to position [0, 0]
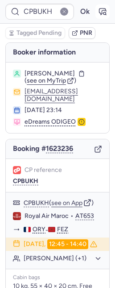
click at [101, 8] on button "button" at bounding box center [102, 11] width 14 height 14
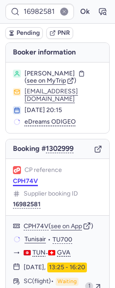
click at [24, 178] on button "CPH74V" at bounding box center [25, 181] width 25 height 7
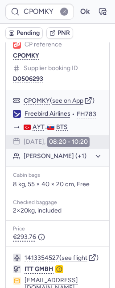
scroll to position [228, 0]
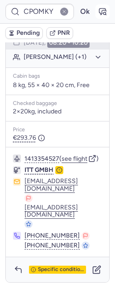
click at [98, 14] on icon "button" at bounding box center [102, 11] width 9 height 9
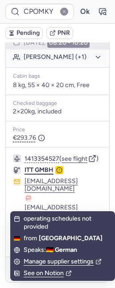
click at [34, 174] on span "ITT GMBH" at bounding box center [39, 170] width 29 height 8
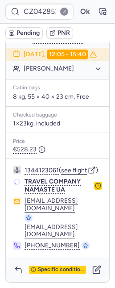
scroll to position [236, 0]
click at [95, 268] on icon "button" at bounding box center [97, 268] width 5 height 5
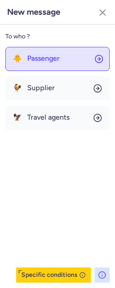
click at [56, 55] on span "Passenger" at bounding box center [43, 58] width 33 height 8
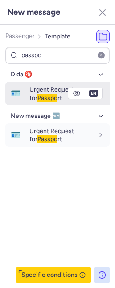
click at [40, 98] on span "Passpo" at bounding box center [47, 98] width 20 height 8
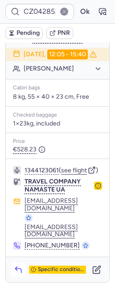
click at [18, 269] on icon "button" at bounding box center [18, 270] width 6 height 4
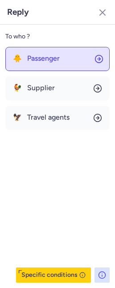
click at [29, 61] on span "Passenger" at bounding box center [43, 58] width 33 height 8
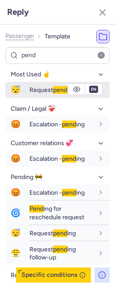
click at [31, 89] on span "Request pend ing" at bounding box center [52, 90] width 46 height 8
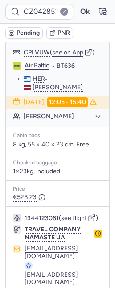
scroll to position [8, 0]
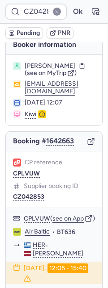
click at [23, 191] on div "CP reference CPLVUW Supplier booking ID CZ042853" at bounding box center [54, 179] width 96 height 57
click at [22, 177] on button "CPLVUW" at bounding box center [26, 173] width 27 height 7
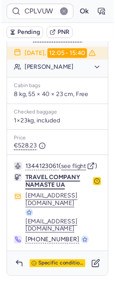
scroll to position [236, 0]
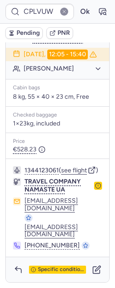
click at [32, 33] on span "Pending" at bounding box center [28, 32] width 23 height 7
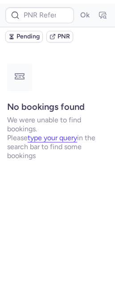
scroll to position [0, 0]
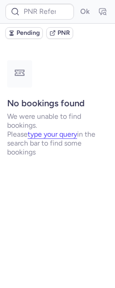
drag, startPoint x: 25, startPoint y: 32, endPoint x: 19, endPoint y: 34, distance: 6.6
click at [25, 32] on span "Pending" at bounding box center [28, 32] width 23 height 7
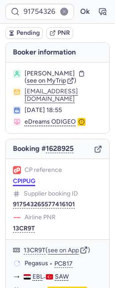
click at [20, 185] on button "CPIPUG" at bounding box center [24, 181] width 22 height 7
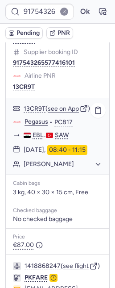
scroll to position [218, 0]
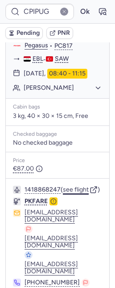
click at [76, 193] on button "see flight" at bounding box center [76, 189] width 26 height 7
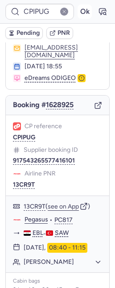
click at [78, 10] on button "Ok" at bounding box center [85, 11] width 14 height 14
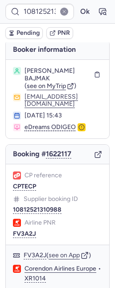
scroll to position [0, 0]
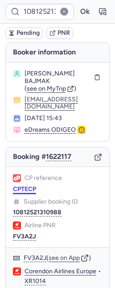
click at [24, 186] on button "CPTECP" at bounding box center [24, 189] width 23 height 7
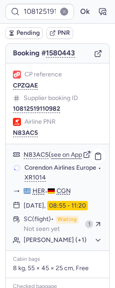
scroll to position [139, 0]
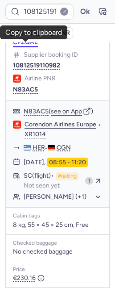
click at [26, 45] on button "CPZQAE" at bounding box center [25, 42] width 25 height 7
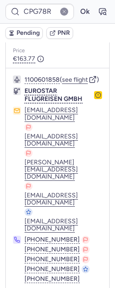
scroll to position [112, 0]
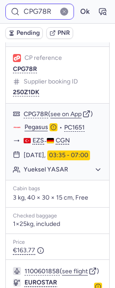
click at [14, 13] on icon at bounding box center [15, 11] width 9 height 9
click at [29, 9] on input "CPG78R" at bounding box center [39, 12] width 69 height 16
paste input "145B2S"
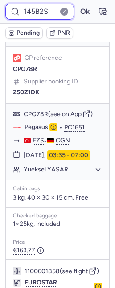
click at [78, 4] on button "Ok" at bounding box center [85, 11] width 14 height 14
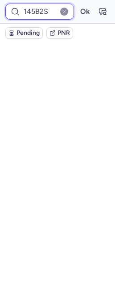
scroll to position [0, 0]
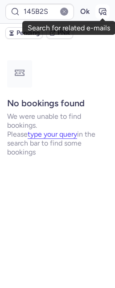
click at [104, 8] on icon "button" at bounding box center [103, 11] width 7 height 6
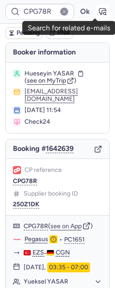
click at [98, 7] on icon "button" at bounding box center [102, 11] width 9 height 9
click at [100, 8] on icon "button" at bounding box center [103, 11] width 7 height 6
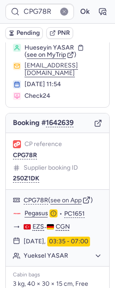
scroll to position [80, 0]
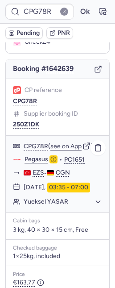
click at [41, 206] on button "Yueksel YASAR" at bounding box center [63, 202] width 79 height 8
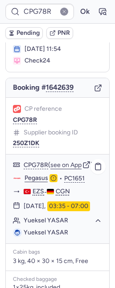
scroll to position [62, 0]
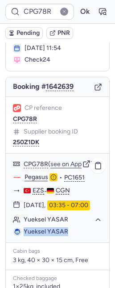
drag, startPoint x: 25, startPoint y: 245, endPoint x: 71, endPoint y: 243, distance: 46.0
click at [71, 236] on li "Yueksel YASAR" at bounding box center [57, 231] width 89 height 9
copy span "Yueksel YASAR"
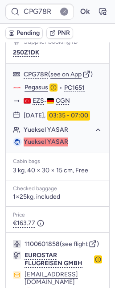
scroll to position [316, 0]
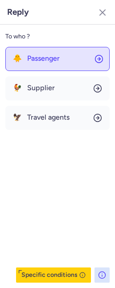
click at [52, 54] on span "Passenger" at bounding box center [43, 58] width 33 height 8
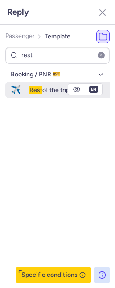
click at [52, 90] on span "Rest of the trip" at bounding box center [49, 90] width 40 height 8
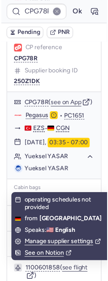
scroll to position [307, 0]
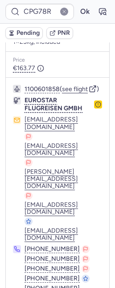
click at [95, 108] on icon "button" at bounding box center [98, 104] width 6 height 6
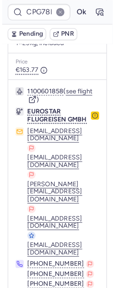
scroll to position [64, 0]
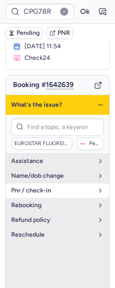
click at [57, 193] on span "pnr / check-in" at bounding box center [52, 190] width 82 height 7
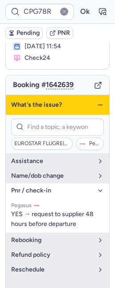
click at [97, 105] on icon "button" at bounding box center [100, 104] width 7 height 7
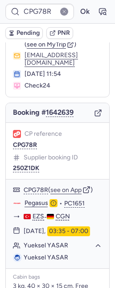
scroll to position [0, 0]
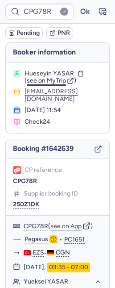
click at [41, 77] on span "see on MyTrip" at bounding box center [46, 81] width 39 height 8
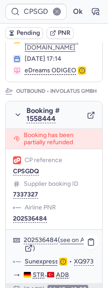
scroll to position [255, 0]
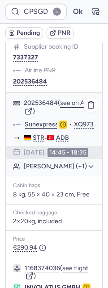
click at [60, 107] on button "see on App" at bounding box center [75, 103] width 31 height 7
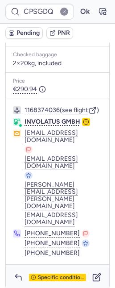
scroll to position [529, 0]
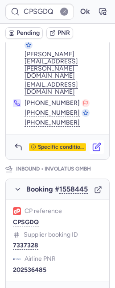
click at [92, 142] on icon "button" at bounding box center [96, 146] width 9 height 9
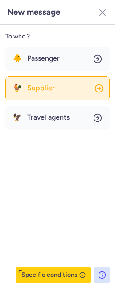
click at [52, 86] on button "🐓 Supplier" at bounding box center [57, 88] width 104 height 24
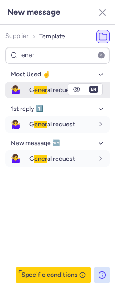
click at [44, 87] on span "ener" at bounding box center [40, 90] width 13 height 8
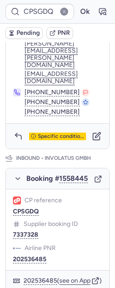
scroll to position [539, 0]
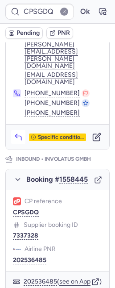
click at [16, 134] on polyline "button" at bounding box center [16, 136] width 2 height 4
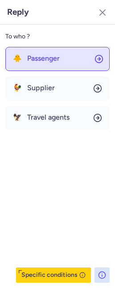
click at [39, 58] on span "Passenger" at bounding box center [43, 58] width 33 height 8
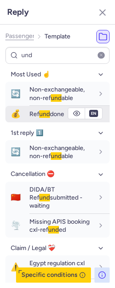
click at [33, 116] on span "Ref und done" at bounding box center [46, 114] width 35 height 8
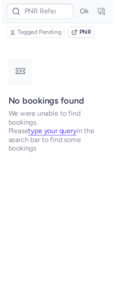
scroll to position [0, 0]
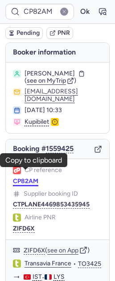
click at [26, 178] on button "CP82AM" at bounding box center [25, 181] width 25 height 7
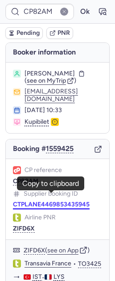
click at [53, 201] on button "CTPLANE4469853435945" at bounding box center [51, 204] width 77 height 7
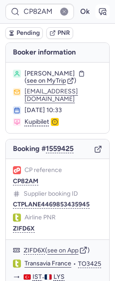
click at [98, 11] on icon "button" at bounding box center [102, 11] width 9 height 9
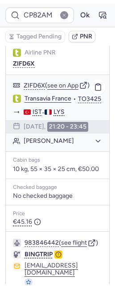
scroll to position [228, 0]
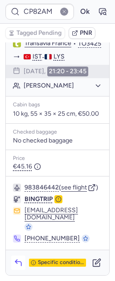
click at [15, 262] on icon "button" at bounding box center [18, 262] width 9 height 9
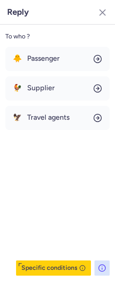
scroll to position [221, 0]
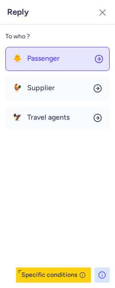
click at [25, 58] on div "🐥 Passenger" at bounding box center [36, 58] width 47 height 8
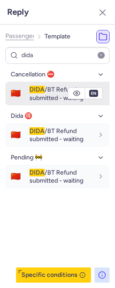
click at [17, 95] on span "🇨🇳" at bounding box center [15, 93] width 21 height 17
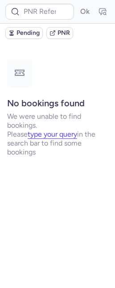
scroll to position [0, 0]
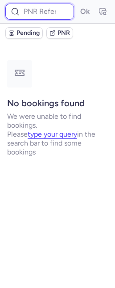
click at [32, 13] on input at bounding box center [39, 12] width 69 height 16
paste input "3799254"
click at [78, 4] on button "Ok" at bounding box center [85, 11] width 14 height 14
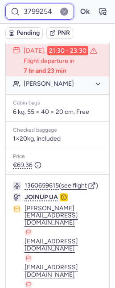
scroll to position [227, 0]
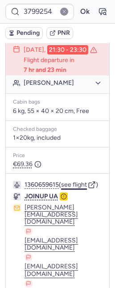
click at [72, 188] on button "see flight" at bounding box center [74, 184] width 26 height 7
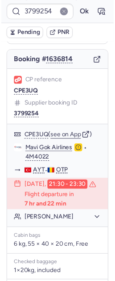
scroll to position [80, 0]
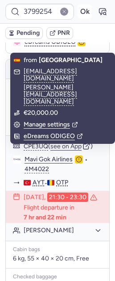
click at [78, 10] on button "Ok" at bounding box center [85, 11] width 14 height 14
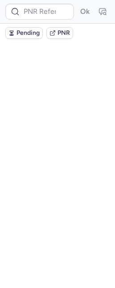
scroll to position [0, 0]
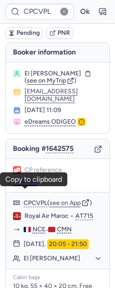
click at [27, 185] on button "CPCVPL" at bounding box center [25, 181] width 24 height 7
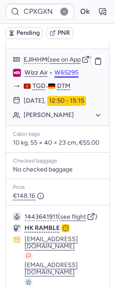
scroll to position [629, 0]
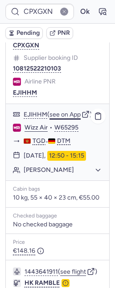
click at [72, 118] on button "see on App" at bounding box center [65, 114] width 31 height 7
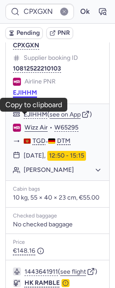
click at [22, 96] on button "EJIHHM" at bounding box center [25, 92] width 24 height 7
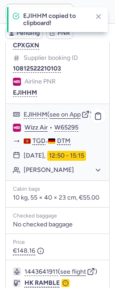
click at [32, 132] on link "Wizz Air" at bounding box center [36, 128] width 23 height 8
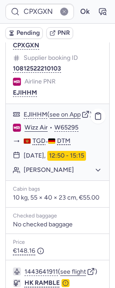
click at [71, 174] on button "Natalia BORISOVA" at bounding box center [63, 170] width 79 height 8
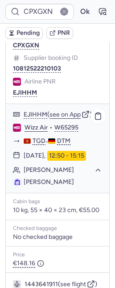
click at [63, 186] on span "Natalia BORISOVA" at bounding box center [49, 182] width 50 height 8
drag, startPoint x: 63, startPoint y: 213, endPoint x: 68, endPoint y: 191, distance: 22.4
click at [63, 186] on span "Natalia BORISOVA" at bounding box center [49, 182] width 50 height 8
copy span "BORISOVA"
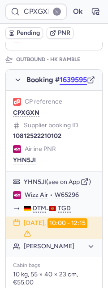
scroll to position [141, 0]
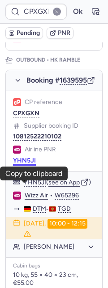
click at [28, 164] on button "YHN5JI" at bounding box center [24, 160] width 23 height 7
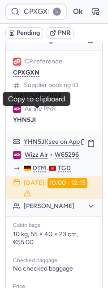
scroll to position [191, 0]
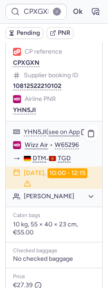
click at [74, 200] on button "Natalia BORISOVA" at bounding box center [59, 196] width 71 height 8
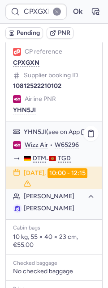
click at [67, 215] on ul "Natalia BORISOVA" at bounding box center [54, 208] width 96 height 12
click at [65, 212] on span "Natalia BORISOVA" at bounding box center [49, 208] width 50 height 8
copy span "BORISOVA"
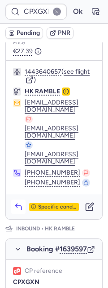
click at [18, 210] on icon "button" at bounding box center [18, 208] width 6 height 4
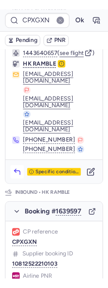
scroll to position [407, 0]
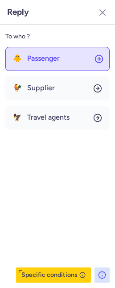
click at [39, 63] on button "🐥 Passenger" at bounding box center [57, 59] width 104 height 24
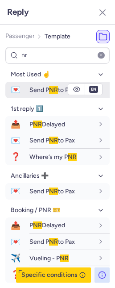
click at [38, 93] on span "Send P NR to Pax" at bounding box center [52, 90] width 46 height 8
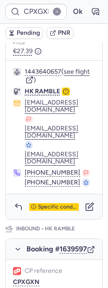
scroll to position [249, 0]
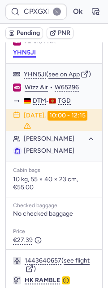
click at [29, 56] on button "YHN5JI" at bounding box center [24, 52] width 23 height 7
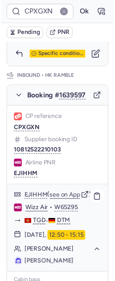
scroll to position [651, 0]
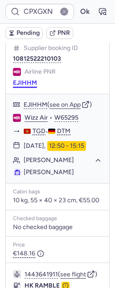
click at [22, 87] on button "EJIHHM" at bounding box center [25, 82] width 24 height 7
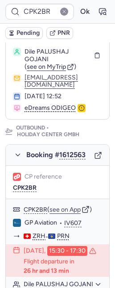
scroll to position [245, 0]
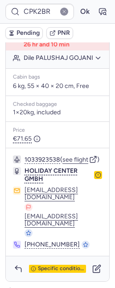
click at [95, 178] on icon "button" at bounding box center [98, 175] width 6 height 6
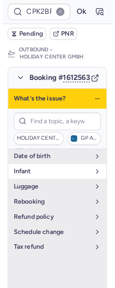
scroll to position [159, 0]
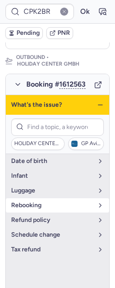
click at [33, 209] on span "rebooking" at bounding box center [52, 205] width 82 height 7
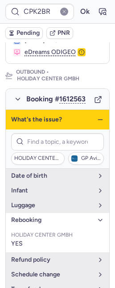
scroll to position [142, 0]
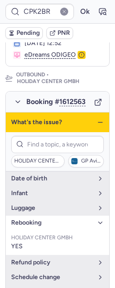
click at [97, 126] on icon "button" at bounding box center [100, 122] width 7 height 7
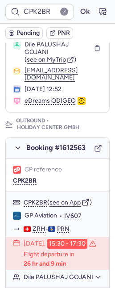
scroll to position [95, 0]
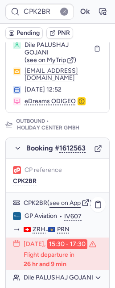
click at [69, 205] on button "see on App" at bounding box center [65, 202] width 31 height 7
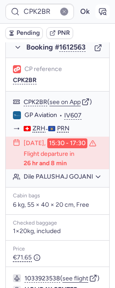
click at [102, 7] on button "button" at bounding box center [102, 11] width 14 height 14
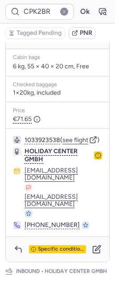
scroll to position [363, 0]
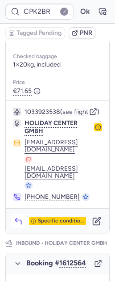
click at [22, 225] on icon "button" at bounding box center [18, 220] width 9 height 9
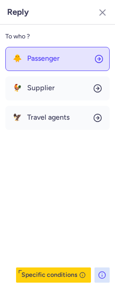
click at [32, 66] on button "🐥 Passenger" at bounding box center [57, 59] width 104 height 24
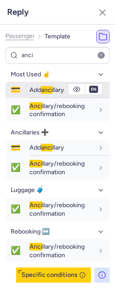
click at [43, 91] on span "anci" at bounding box center [47, 90] width 12 height 8
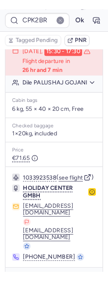
scroll to position [0, 0]
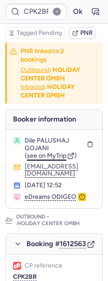
click at [47, 159] on span "see on MyTrip" at bounding box center [46, 156] width 39 height 8
click at [41, 159] on span "see on MyTrip" at bounding box center [46, 156] width 39 height 8
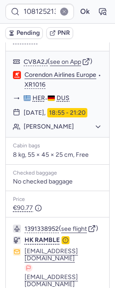
scroll to position [308, 0]
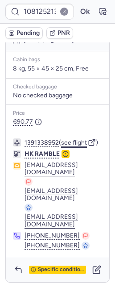
click at [77, 146] on button "see flight" at bounding box center [74, 142] width 26 height 7
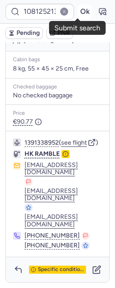
click at [78, 6] on button "Ok" at bounding box center [85, 11] width 14 height 14
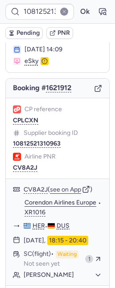
scroll to position [35, 0]
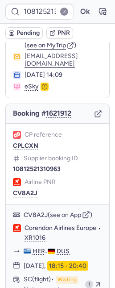
click at [25, 162] on div "CP reference CPLCXN Supplier booking ID 10812521310963 Airline PNR CV8A2J" at bounding box center [58, 164] width 104 height 81
click at [24, 149] on button "CPLCXN" at bounding box center [25, 145] width 25 height 7
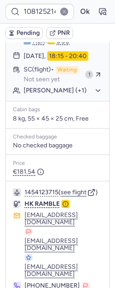
scroll to position [46, 0]
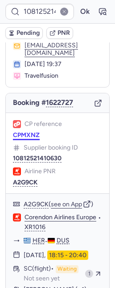
click at [17, 139] on button "CPMXNZ" at bounding box center [26, 135] width 27 height 7
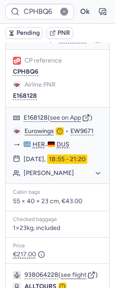
scroll to position [575, 0]
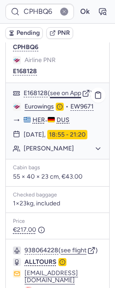
click at [69, 97] on button "see on App" at bounding box center [65, 93] width 31 height 7
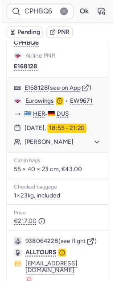
scroll to position [671, 0]
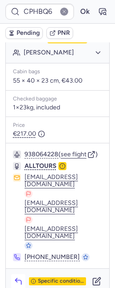
click at [18, 277] on icon "button" at bounding box center [18, 281] width 9 height 9
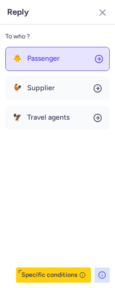
click at [21, 62] on div "🐥 Passenger" at bounding box center [36, 58] width 47 height 8
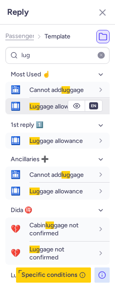
click at [36, 107] on span "Lug" at bounding box center [34, 107] width 10 height 8
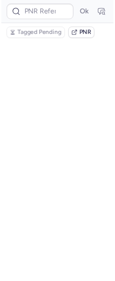
scroll to position [0, 0]
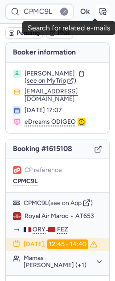
click at [104, 13] on icon "button" at bounding box center [105, 13] width 2 height 2
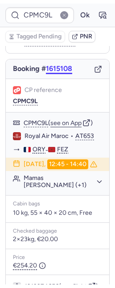
scroll to position [87, 0]
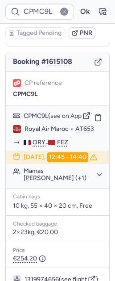
click at [68, 174] on button "Mamas AKLALOUCH (+1)" at bounding box center [63, 174] width 79 height 14
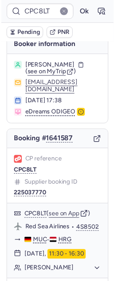
scroll to position [0, 0]
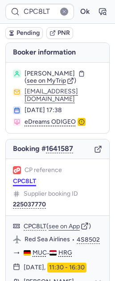
click at [27, 185] on button "CPC8LT" at bounding box center [24, 181] width 23 height 7
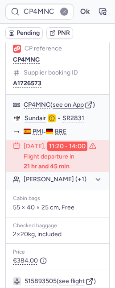
scroll to position [630, 0]
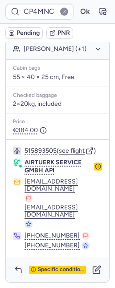
click at [95, 169] on circle "button" at bounding box center [97, 166] width 5 height 5
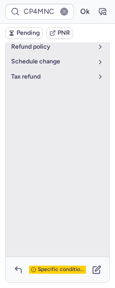
scroll to position [597, 0]
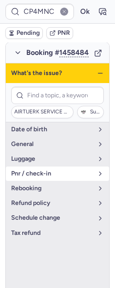
click at [62, 181] on button "pnr / check-in" at bounding box center [58, 173] width 104 height 14
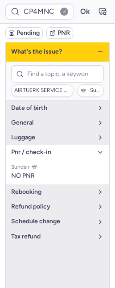
scroll to position [786, 0]
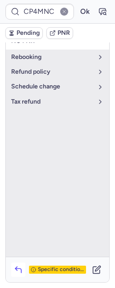
click at [17, 274] on icon "button" at bounding box center [18, 269] width 9 height 9
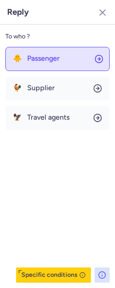
click at [33, 60] on span "Passenger" at bounding box center [43, 58] width 33 height 8
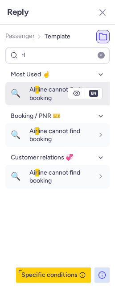
click at [33, 93] on div "Ai rl ine cannot find booking" at bounding box center [61, 93] width 64 height 17
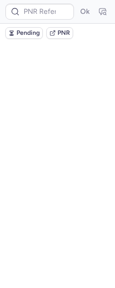
scroll to position [0, 0]
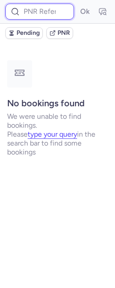
click at [49, 4] on input at bounding box center [39, 12] width 69 height 16
paste input "CPT97J"
click at [78, 4] on button "Ok" at bounding box center [85, 11] width 14 height 14
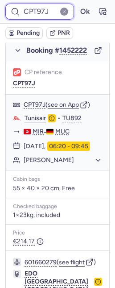
scroll to position [635, 0]
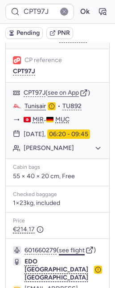
click at [71, 247] on button "see flight" at bounding box center [72, 250] width 26 height 7
click at [78, 8] on button "Ok" at bounding box center [85, 11] width 14 height 14
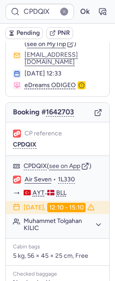
scroll to position [145, 0]
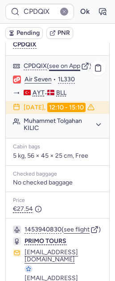
click at [72, 68] on button "see on App" at bounding box center [64, 65] width 31 height 7
click at [82, 15] on button "Ok" at bounding box center [85, 11] width 14 height 14
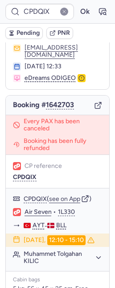
scroll to position [49, 0]
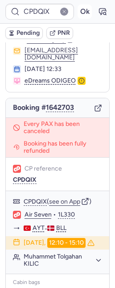
click at [80, 9] on button "Ok" at bounding box center [85, 11] width 14 height 14
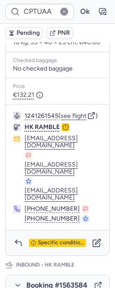
scroll to position [438, 0]
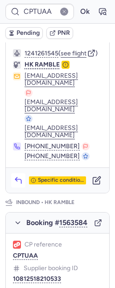
click at [17, 185] on icon "button" at bounding box center [18, 180] width 9 height 9
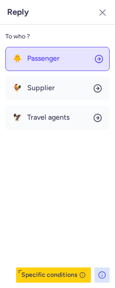
click at [46, 59] on span "Passenger" at bounding box center [43, 58] width 33 height 8
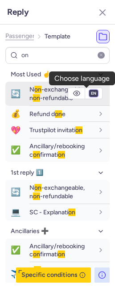
click at [90, 92] on select "fr en de nl pt es it ru" at bounding box center [94, 93] width 8 height 7
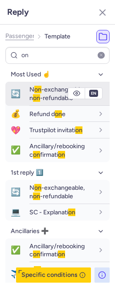
click at [90, 90] on select "fr en de nl pt es it ru" at bounding box center [94, 93] width 8 height 7
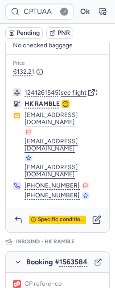
scroll to position [279, 0]
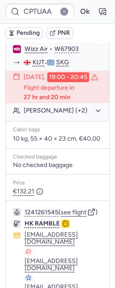
click at [24, 115] on button "Eleonora KOZMAEVA (+2)" at bounding box center [63, 111] width 79 height 8
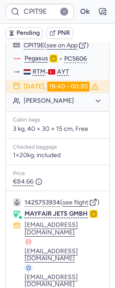
scroll to position [233, 0]
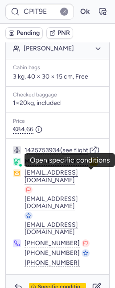
click at [92, 165] on icon "button" at bounding box center [94, 161] width 6 height 6
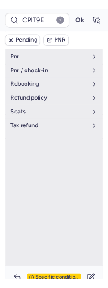
scroll to position [53, 0]
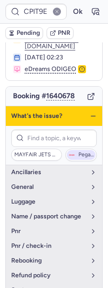
click at [82, 152] on span "Pegasus" at bounding box center [85, 155] width 15 height 6
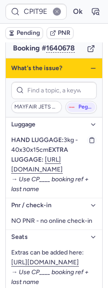
scroll to position [101, 0]
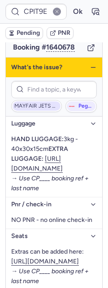
click at [29, 101] on span "MAYFAIR JETS GMBH" at bounding box center [36, 106] width 48 height 10
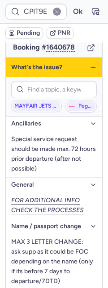
click at [89, 64] on icon "button" at bounding box center [92, 67] width 7 height 7
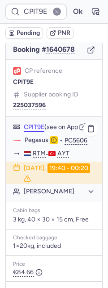
scroll to position [91, 0]
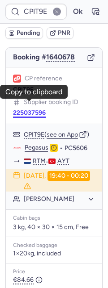
click at [31, 109] on button "225037596" at bounding box center [29, 112] width 33 height 7
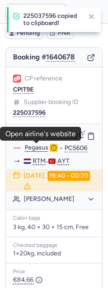
click at [42, 147] on link "Pegasus" at bounding box center [37, 148] width 24 height 8
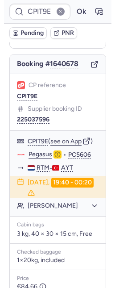
scroll to position [76, 0]
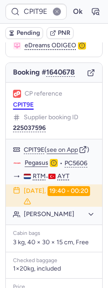
click at [23, 101] on button "CPIT9E" at bounding box center [23, 104] width 21 height 7
click at [50, 213] on button "Zarife GURDAL" at bounding box center [59, 214] width 71 height 8
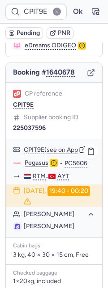
click at [53, 222] on span "Zarife GURDAL" at bounding box center [49, 226] width 50 height 9
copy span "GURDAL"
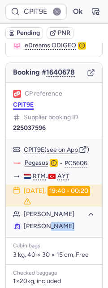
click at [25, 101] on button "CPIT9E" at bounding box center [23, 104] width 21 height 7
click at [70, 9] on button "Ok" at bounding box center [77, 11] width 14 height 14
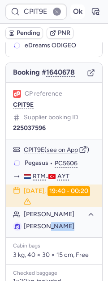
click at [70, 11] on button "Ok" at bounding box center [77, 11] width 14 height 14
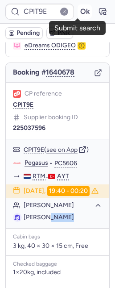
click at [78, 12] on button "Ok" at bounding box center [85, 11] width 14 height 14
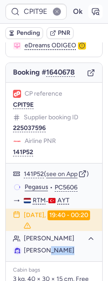
click at [91, 11] on icon "button" at bounding box center [95, 11] width 9 height 9
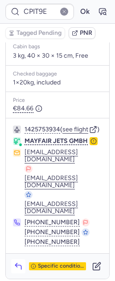
click at [16, 264] on icon "button" at bounding box center [18, 265] width 9 height 9
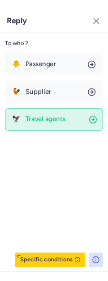
scroll to position [283, 0]
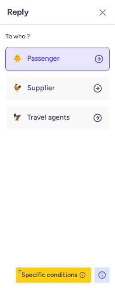
click at [24, 56] on div "🐥 Passenger" at bounding box center [36, 58] width 47 height 8
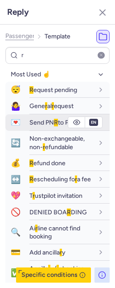
click at [50, 117] on div "Send PN R to Pax" at bounding box center [69, 123] width 80 height 16
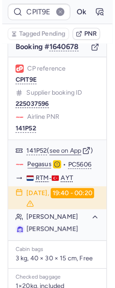
scroll to position [0, 0]
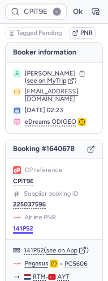
click at [21, 225] on button "141P52" at bounding box center [23, 228] width 20 height 7
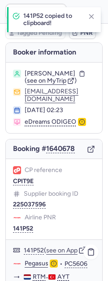
click at [39, 261] on link "Pegasus" at bounding box center [37, 263] width 24 height 8
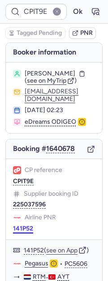
click at [25, 225] on button "141P52" at bounding box center [23, 228] width 20 height 7
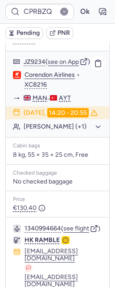
scroll to position [217, 0]
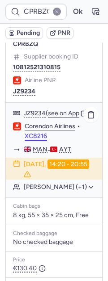
click at [40, 140] on button "XC8216" at bounding box center [36, 136] width 22 height 8
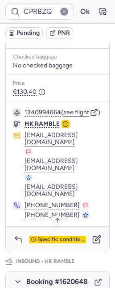
scroll to position [371, 0]
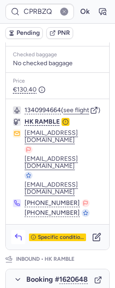
click at [14, 241] on icon "button" at bounding box center [18, 236] width 9 height 9
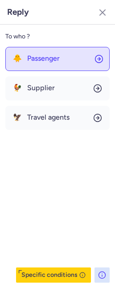
click at [30, 64] on button "🐥 Passenger" at bounding box center [57, 59] width 104 height 24
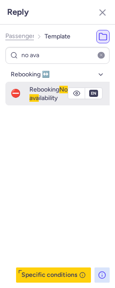
click at [29, 94] on span "ava" at bounding box center [33, 98] width 9 height 8
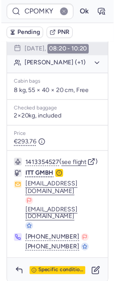
scroll to position [145, 0]
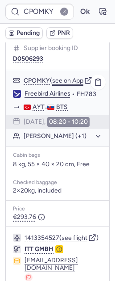
click at [61, 82] on button "see on App" at bounding box center [67, 80] width 31 height 7
click at [78, 8] on button "Ok" at bounding box center [85, 11] width 14 height 14
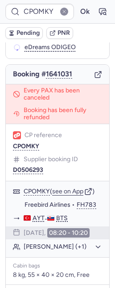
scroll to position [0, 0]
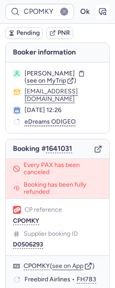
click at [98, 8] on icon "button" at bounding box center [102, 11] width 9 height 9
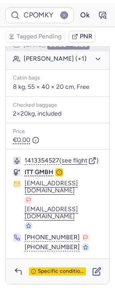
scroll to position [275, 0]
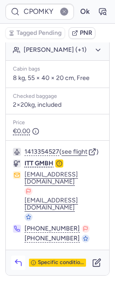
click at [16, 263] on icon "button" at bounding box center [18, 262] width 9 height 9
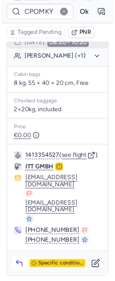
scroll to position [268, 0]
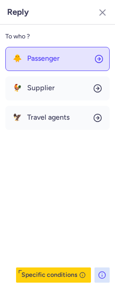
click at [44, 62] on span "Passenger" at bounding box center [43, 58] width 33 height 8
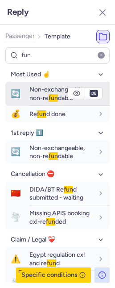
click at [27, 99] on button "🔄 Non-exchangeable, non-re fun dable" at bounding box center [57, 94] width 104 height 24
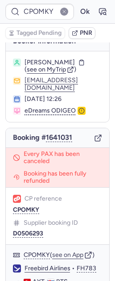
scroll to position [18, 0]
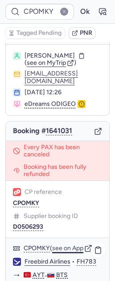
click at [72, 251] on button "see on App" at bounding box center [67, 248] width 31 height 7
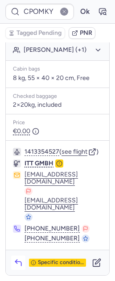
click at [17, 258] on icon "button" at bounding box center [18, 262] width 9 height 9
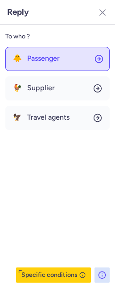
click at [28, 64] on button "🐥 Passenger" at bounding box center [57, 59] width 104 height 24
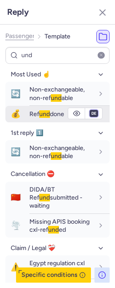
click at [90, 113] on select "fr en de nl pt es it ru" at bounding box center [94, 113] width 8 height 7
click at [90, 110] on select "fr en de nl pt es it ru" at bounding box center [94, 113] width 8 height 7
click at [50, 111] on span "Ref und done" at bounding box center [46, 114] width 35 height 8
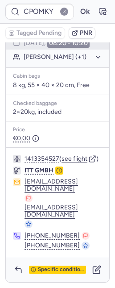
click at [44, 113] on span "Non-exchangeable, non-ref und able" at bounding box center [56, 112] width 47 height 13
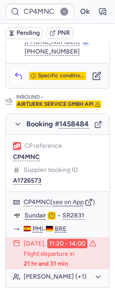
scroll to position [518, 0]
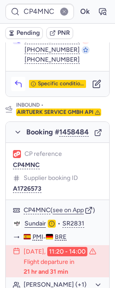
click at [18, 88] on icon "button" at bounding box center [18, 83] width 9 height 9
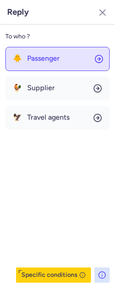
click at [38, 58] on span "Passenger" at bounding box center [43, 58] width 33 height 8
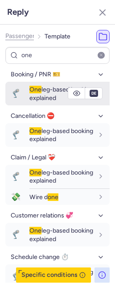
click at [41, 95] on span "One leg-based booking explained" at bounding box center [61, 94] width 64 height 16
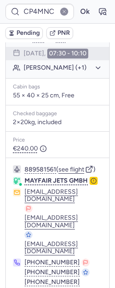
scroll to position [298, 0]
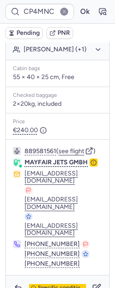
click at [93, 165] on circle "button" at bounding box center [93, 162] width 5 height 5
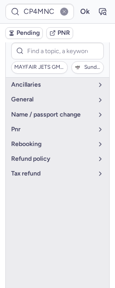
scroll to position [236, 0]
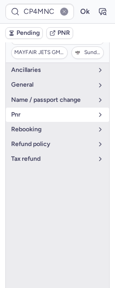
click at [44, 122] on button "pnr" at bounding box center [58, 115] width 104 height 14
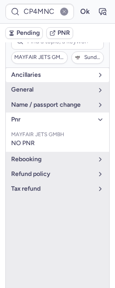
scroll to position [244, 0]
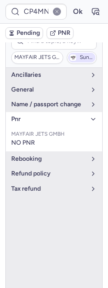
click at [79, 61] on span "Sundair" at bounding box center [86, 57] width 14 height 6
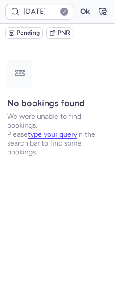
scroll to position [0, 0]
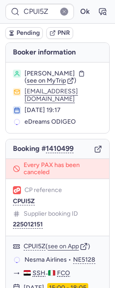
click at [103, 13] on div "CPUI5Z Ok" at bounding box center [57, 12] width 115 height 24
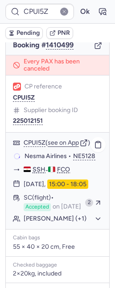
scroll to position [136, 0]
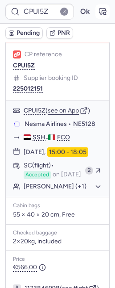
click at [100, 14] on icon "button" at bounding box center [103, 11] width 7 height 6
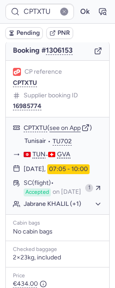
scroll to position [137, 0]
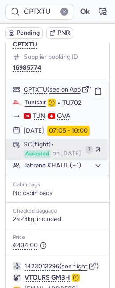
click at [23, 160] on button "SC (flight) Accepted on Aug 7, 2025 1" at bounding box center [58, 149] width 104 height 21
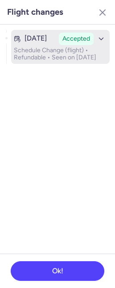
click at [35, 60] on p "Schedule Change (flight) • Refundable • Seen on Aug 7, 2025" at bounding box center [60, 54] width 93 height 14
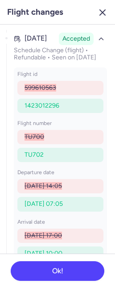
click at [102, 13] on line "button" at bounding box center [102, 12] width 5 height 5
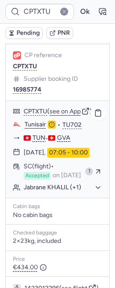
scroll to position [220, 0]
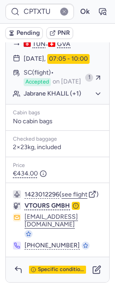
click at [73, 209] on circle "button" at bounding box center [75, 205] width 5 height 5
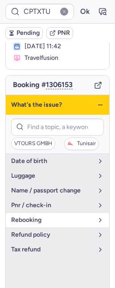
click at [38, 221] on span "rebooking" at bounding box center [52, 219] width 82 height 7
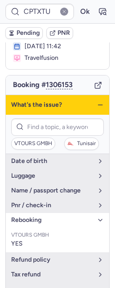
click at [97, 106] on icon "button" at bounding box center [100, 104] width 7 height 7
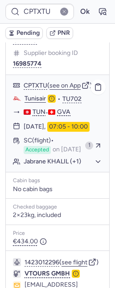
scroll to position [144, 0]
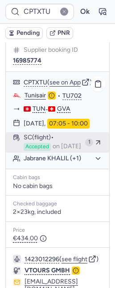
click at [56, 151] on span "on [DATE]" at bounding box center [67, 147] width 29 height 8
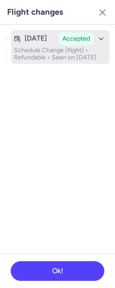
click at [40, 61] on p "Schedule Change (flight) • Refundable • Seen on Aug 7, 2025" at bounding box center [60, 54] width 93 height 14
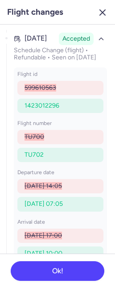
click at [101, 12] on icon "button" at bounding box center [102, 12] width 11 height 11
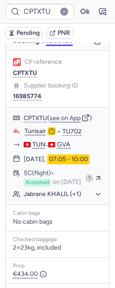
scroll to position [174, 0]
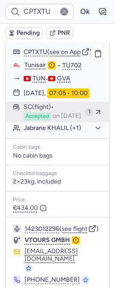
click at [52, 120] on div "SC (flight) Accepted on Aug 7, 2025" at bounding box center [53, 112] width 58 height 17
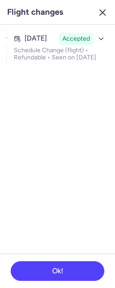
click at [103, 13] on line "button" at bounding box center [102, 12] width 5 height 5
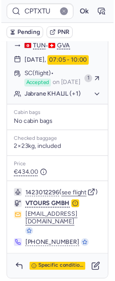
scroll to position [220, 0]
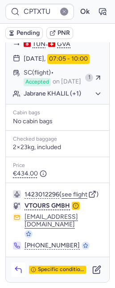
click at [17, 265] on button "button" at bounding box center [18, 269] width 14 height 14
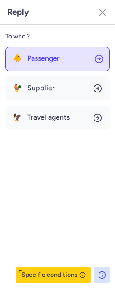
click at [37, 65] on button "🐥 Passenger" at bounding box center [57, 59] width 104 height 24
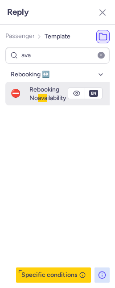
click at [34, 92] on span "Rebooking No ava ilability" at bounding box center [47, 94] width 37 height 16
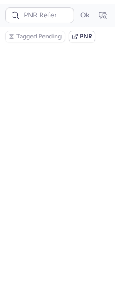
scroll to position [0, 0]
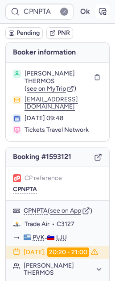
click at [98, 15] on icon "button" at bounding box center [102, 11] width 9 height 9
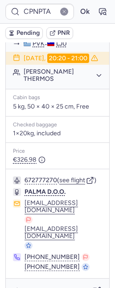
scroll to position [196, 0]
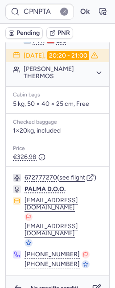
click at [20, 32] on span "Pending" at bounding box center [28, 32] width 23 height 7
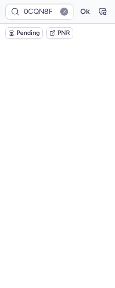
scroll to position [0, 0]
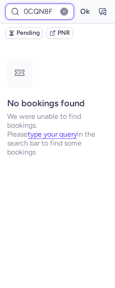
click at [47, 12] on input "0CQN8F" at bounding box center [39, 12] width 69 height 16
paste input "17207931"
click at [78, 4] on button "Ok" at bounding box center [85, 11] width 14 height 14
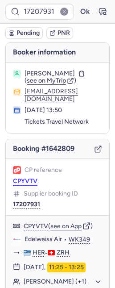
click at [25, 185] on button "CPYVTV" at bounding box center [25, 181] width 25 height 7
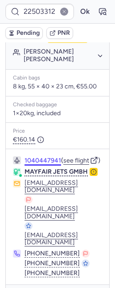
scroll to position [280, 0]
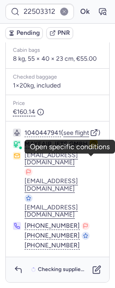
click at [91, 147] on circle "button" at bounding box center [93, 143] width 5 height 5
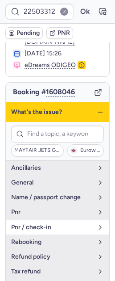
click at [66, 224] on span "pnr / check-in" at bounding box center [52, 227] width 82 height 7
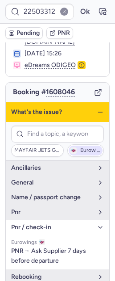
click at [72, 144] on button "Eurowings" at bounding box center [85, 150] width 37 height 12
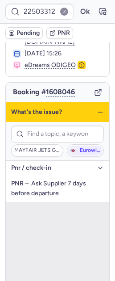
click at [70, 161] on button "pnr / check-in" at bounding box center [58, 168] width 104 height 14
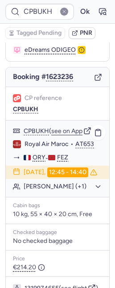
type input "CPMBXR"
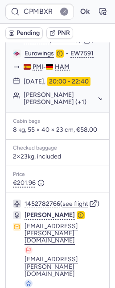
scroll to position [206, 0]
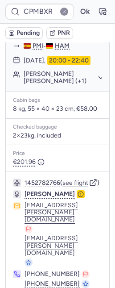
click at [77, 198] on button "button" at bounding box center [81, 194] width 8 height 8
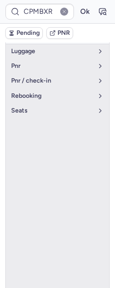
scroll to position [2, 0]
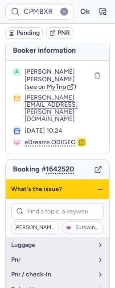
click at [97, 186] on icon "button" at bounding box center [100, 189] width 7 height 7
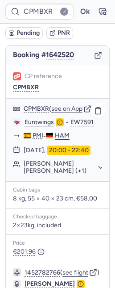
scroll to position [206, 0]
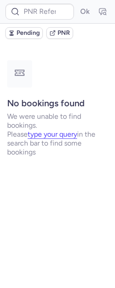
type input "CPEAKI"
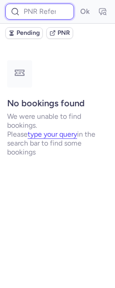
click at [33, 10] on input at bounding box center [39, 12] width 69 height 16
paste input "CP8CLV"
click at [78, 4] on button "Ok" at bounding box center [85, 11] width 14 height 14
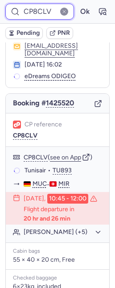
scroll to position [51, 0]
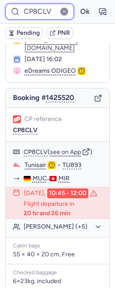
click at [27, 8] on input "CP8CLV" at bounding box center [39, 12] width 69 height 16
click at [26, 9] on input "CP8CLV" at bounding box center [39, 12] width 69 height 16
paste input "DJWU"
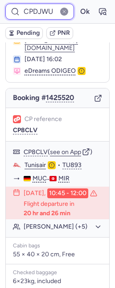
type input "CPDJWU"
click at [78, 4] on button "Ok" at bounding box center [85, 11] width 14 height 14
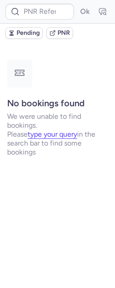
scroll to position [0, 0]
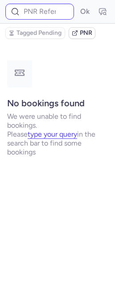
type input "CP9HBM"
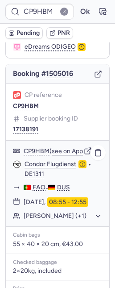
scroll to position [84, 0]
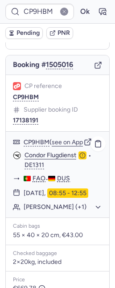
click at [68, 146] on div "CP9HBM ( see on App )" at bounding box center [63, 142] width 79 height 8
click at [68, 146] on button "see on App" at bounding box center [67, 142] width 31 height 7
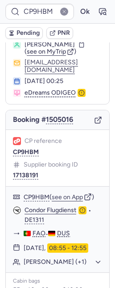
scroll to position [0, 0]
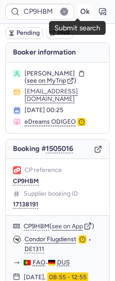
click at [81, 10] on button "Ok" at bounding box center [85, 11] width 14 height 14
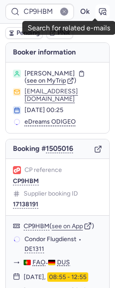
click at [98, 12] on icon "button" at bounding box center [102, 11] width 9 height 9
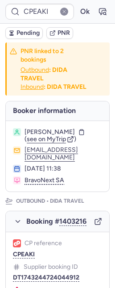
type input "CPNSDI"
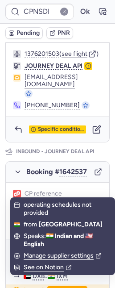
scroll to position [515, 0]
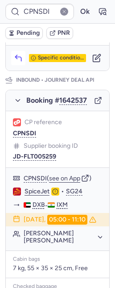
click at [15, 62] on icon "button" at bounding box center [18, 58] width 9 height 9
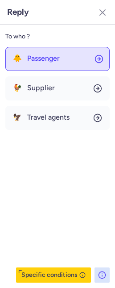
click at [27, 58] on span "Passenger" at bounding box center [43, 58] width 33 height 8
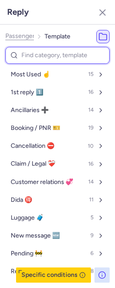
type input "l"
select select "en"
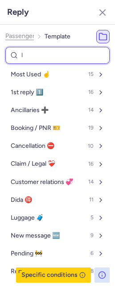
select select "en"
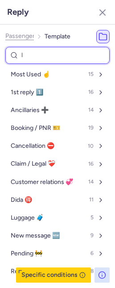
select select "en"
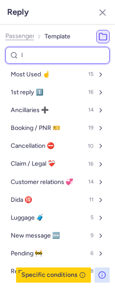
select select "en"
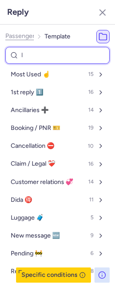
select select "en"
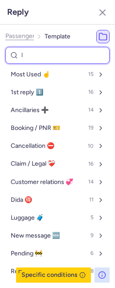
select select "en"
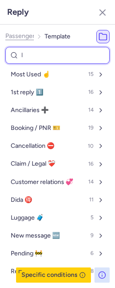
select select "en"
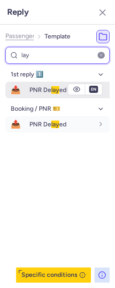
type input "lay"
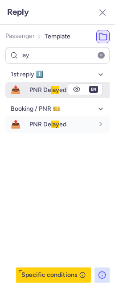
click at [18, 93] on span "📤" at bounding box center [15, 90] width 21 height 17
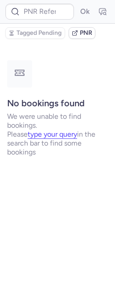
scroll to position [0, 0]
type input "CPCVPL"
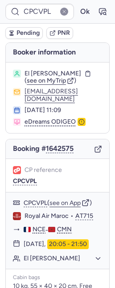
click at [25, 36] on button "Pending" at bounding box center [23, 33] width 37 height 12
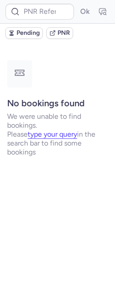
type input "CPCVPL"
type input "CPLNPQ"
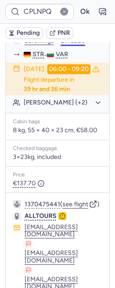
scroll to position [181, 0]
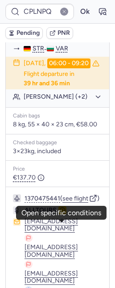
click at [60, 213] on icon "button" at bounding box center [62, 210] width 6 height 6
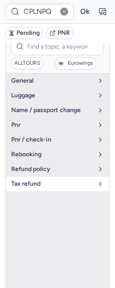
scroll to position [125, 0]
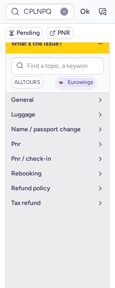
click at [68, 79] on span "Eurowings" at bounding box center [80, 82] width 25 height 6
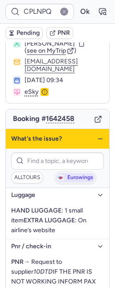
scroll to position [78, 0]
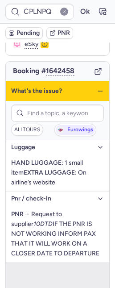
click at [97, 87] on icon "button" at bounding box center [100, 90] width 7 height 7
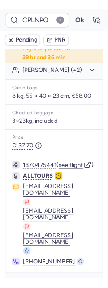
scroll to position [215, 0]
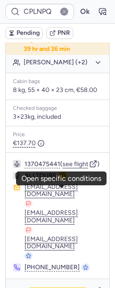
click at [62, 179] on icon "button" at bounding box center [62, 176] width 6 height 6
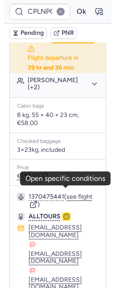
scroll to position [53, 0]
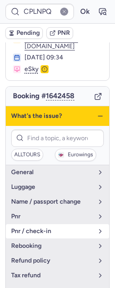
click at [56, 224] on button "pnr / check-in" at bounding box center [58, 231] width 104 height 14
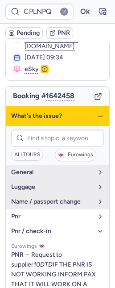
click at [41, 213] on span "pnr" at bounding box center [52, 216] width 82 height 7
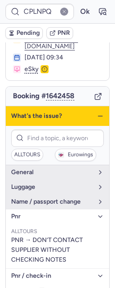
click at [97, 112] on icon "button" at bounding box center [100, 115] width 7 height 7
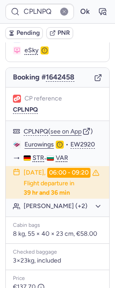
scroll to position [215, 0]
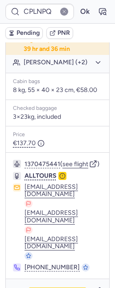
click at [62, 179] on icon "button" at bounding box center [62, 176] width 6 height 6
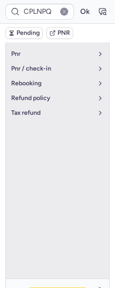
scroll to position [53, 0]
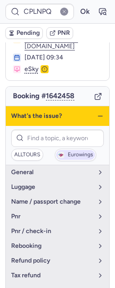
click at [75, 152] on span "Eurowings" at bounding box center [80, 155] width 25 height 6
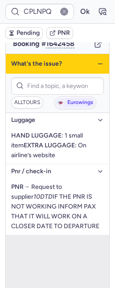
scroll to position [110, 0]
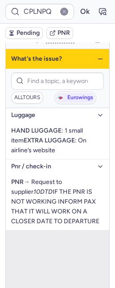
click at [97, 55] on icon "button" at bounding box center [100, 58] width 7 height 7
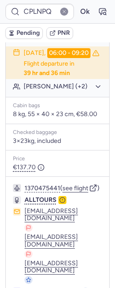
scroll to position [136, 0]
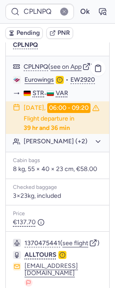
click at [44, 143] on button "[PERSON_NAME] (+2)" at bounding box center [63, 141] width 79 height 8
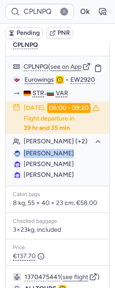
drag, startPoint x: 22, startPoint y: 150, endPoint x: 69, endPoint y: 153, distance: 46.9
click at [69, 160] on li "[PERSON_NAME]" at bounding box center [57, 164] width 89 height 9
copy span "[PERSON_NAME]"
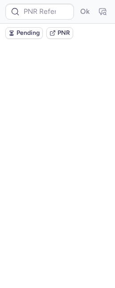
scroll to position [0, 0]
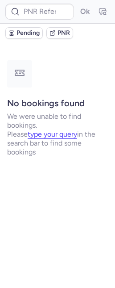
type input "CPOFYN"
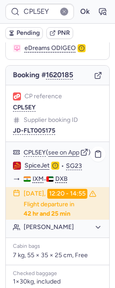
scroll to position [70, 0]
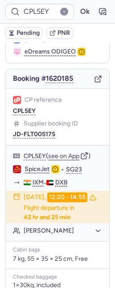
type input "CPLNPQ"
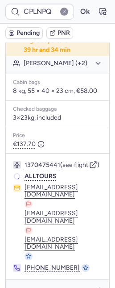
scroll to position [215, 0]
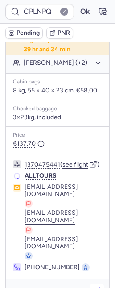
click at [93, 287] on icon "button" at bounding box center [96, 291] width 7 height 7
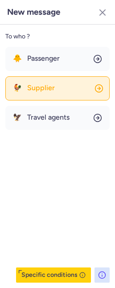
click at [47, 95] on button "🐓 Supplier" at bounding box center [57, 88] width 104 height 24
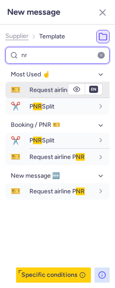
type input "nr"
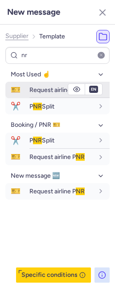
click at [46, 87] on span "Request airline P NR" at bounding box center [56, 90] width 55 height 8
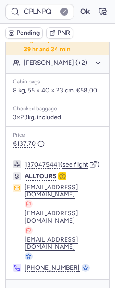
click at [22, 31] on span "Pending" at bounding box center [28, 32] width 23 height 7
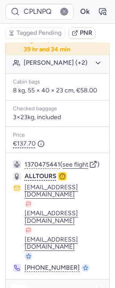
click at [16, 285] on button "button" at bounding box center [18, 292] width 14 height 14
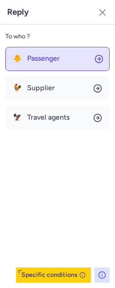
click at [39, 61] on span "Passenger" at bounding box center [43, 58] width 33 height 8
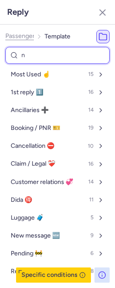
type input "nd"
select select
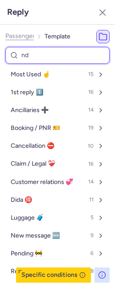
select select
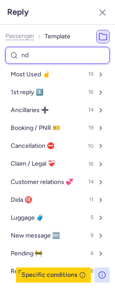
select select
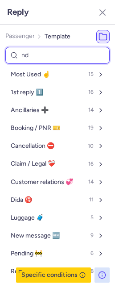
select select
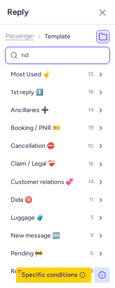
select select
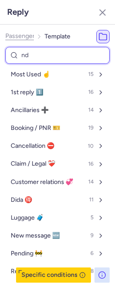
select select
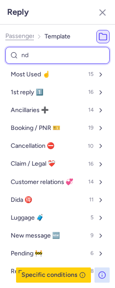
select select
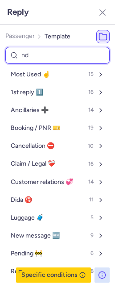
select select
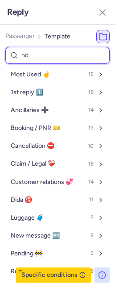
select select
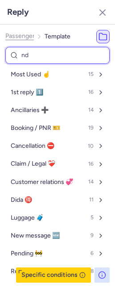
select select
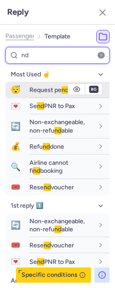
type input "nd"
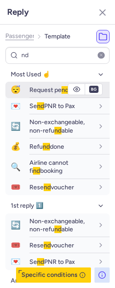
click at [43, 86] on div "Request pe nd ing" at bounding box center [61, 90] width 64 height 8
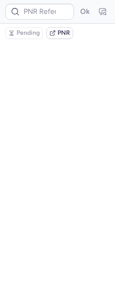
scroll to position [0, 0]
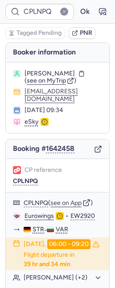
type input "CPEAKI"
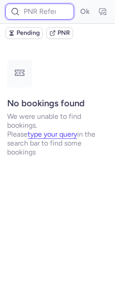
click at [45, 9] on input at bounding box center [39, 12] width 69 height 16
paste input "3725894"
type input "3725894"
click at [78, 4] on button "Ok" at bounding box center [85, 11] width 14 height 14
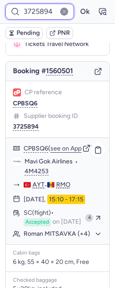
scroll to position [199, 0]
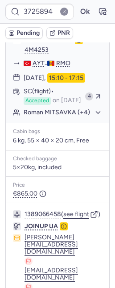
click at [84, 218] on button "see flight" at bounding box center [76, 214] width 26 height 7
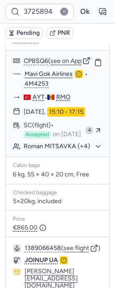
scroll to position [153, 0]
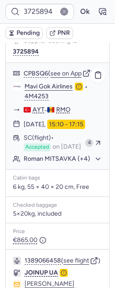
click at [55, 163] on button "Roman MITSAVKA (+4)" at bounding box center [63, 159] width 79 height 8
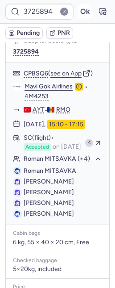
click at [78, 11] on button "Ok" at bounding box center [85, 11] width 14 height 14
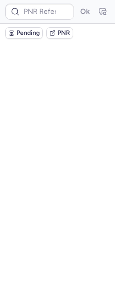
scroll to position [0, 0]
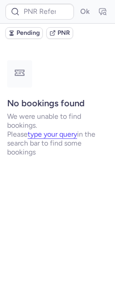
type input "CPCVPL"
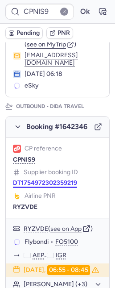
scroll to position [95, 0]
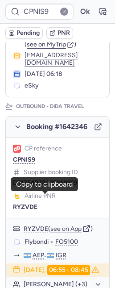
drag, startPoint x: 65, startPoint y: 196, endPoint x: 61, endPoint y: 192, distance: 5.7
click at [65, 187] on button "DT1754972302359219" at bounding box center [45, 182] width 64 height 7
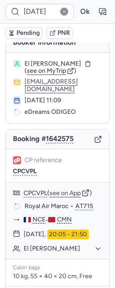
scroll to position [0, 0]
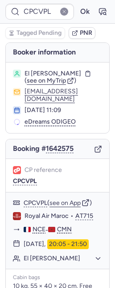
type input "CPBGBM"
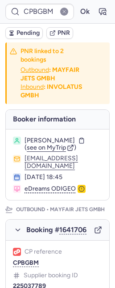
click at [106, 5] on div "CPBGBM Ok" at bounding box center [57, 12] width 115 height 24
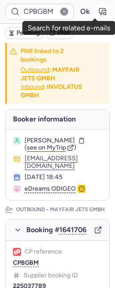
click at [98, 10] on icon "button" at bounding box center [102, 11] width 9 height 9
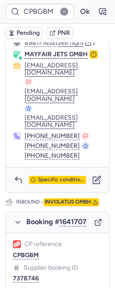
scroll to position [296, 0]
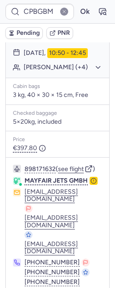
click at [61, 73] on div "Lorand FEHER (+4)" at bounding box center [58, 68] width 104 height 12
click at [60, 71] on button "Lorand FEHER (+4)" at bounding box center [63, 67] width 79 height 8
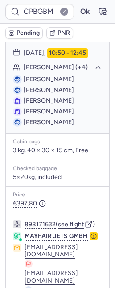
click at [32, 126] on span "Csongor NAGY" at bounding box center [49, 122] width 50 height 8
copy span "Csongor"
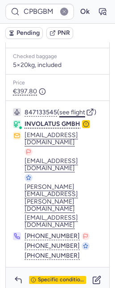
scroll to position [743, 0]
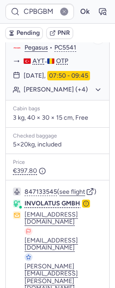
click at [58, 94] on button "Lorand FEHER (+4)" at bounding box center [63, 90] width 79 height 8
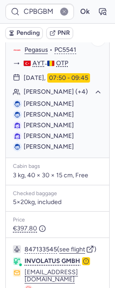
scroll to position [724, 0]
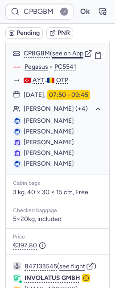
click at [70, 57] on button "see on App" at bounding box center [67, 53] width 31 height 7
click at [79, 9] on button "Ok" at bounding box center [85, 11] width 14 height 14
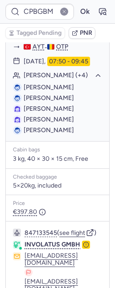
scroll to position [878, 0]
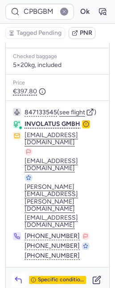
click at [22, 275] on icon "button" at bounding box center [18, 279] width 9 height 9
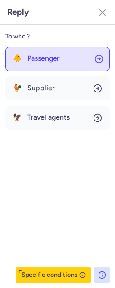
click at [30, 67] on button "🐥 Passenger" at bounding box center [57, 59] width 104 height 24
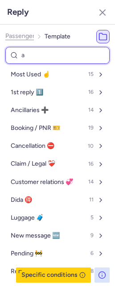
type input "an"
select select "en"
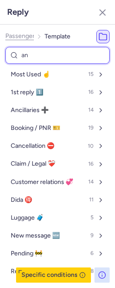
select select "en"
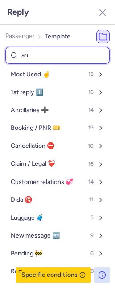
select select "en"
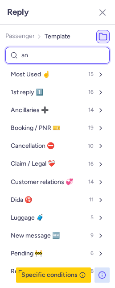
select select "en"
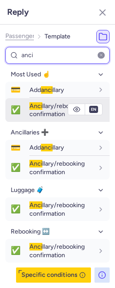
type input "anci"
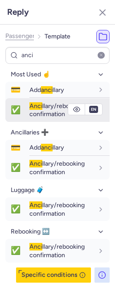
click at [40, 114] on span "Anci llary/rebooking confirmation" at bounding box center [56, 110] width 55 height 16
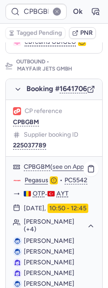
scroll to position [0, 0]
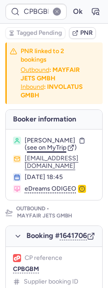
click at [34, 151] on span "see on MyTrip" at bounding box center [46, 148] width 39 height 8
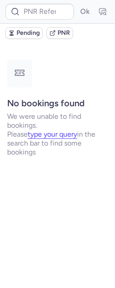
type input "CPDRVI"
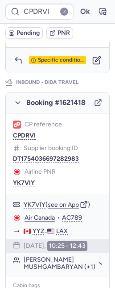
scroll to position [456, 0]
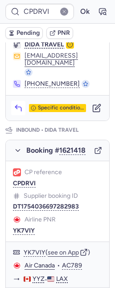
click at [19, 112] on icon "button" at bounding box center [18, 108] width 9 height 9
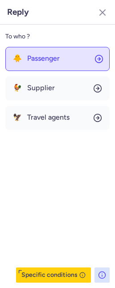
click at [39, 62] on button "🐥 Passenger" at bounding box center [57, 59] width 104 height 24
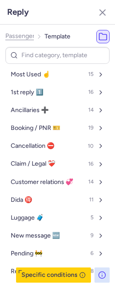
scroll to position [50, 0]
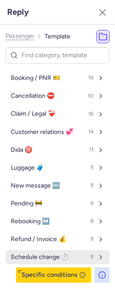
click at [49, 256] on span "Schedule change ⏱️" at bounding box center [40, 256] width 58 height 7
select select "en"
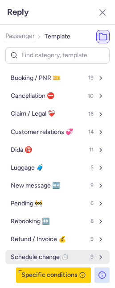
select select "en"
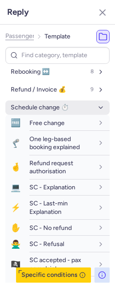
scroll to position [206, 0]
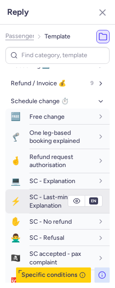
click at [41, 195] on span "SC - Last-min Explanation" at bounding box center [48, 201] width 38 height 16
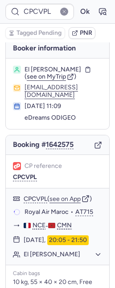
scroll to position [0, 0]
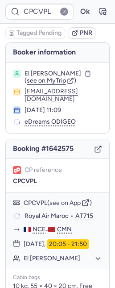
type input "CPOFYN"
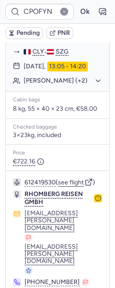
scroll to position [766, 0]
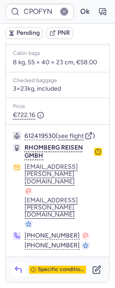
click at [17, 269] on icon "button" at bounding box center [18, 269] width 9 height 9
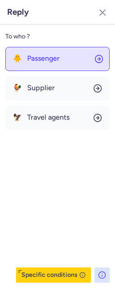
click at [35, 62] on span "Passenger" at bounding box center [43, 58] width 33 height 8
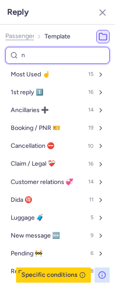
type input "nd"
select select "en"
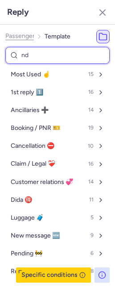
select select "en"
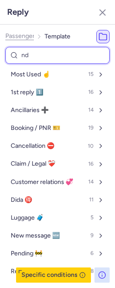
select select "en"
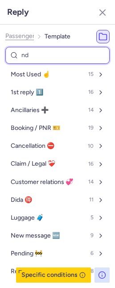
select select "en"
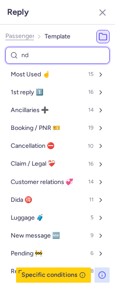
select select "en"
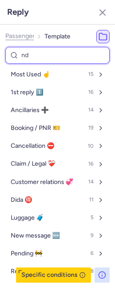
select select "en"
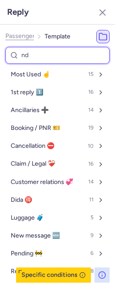
select select "en"
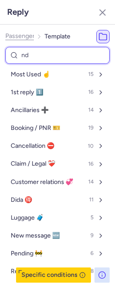
select select "en"
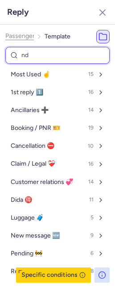
select select "en"
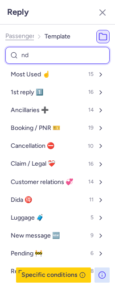
select select "en"
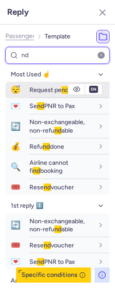
type input "nd"
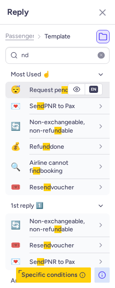
click at [30, 88] on span "Request pe nd ing" at bounding box center [53, 90] width 48 height 8
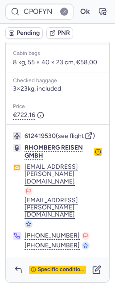
scroll to position [580, 0]
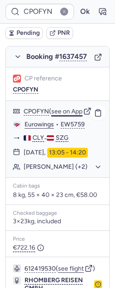
click at [67, 115] on button "see on App" at bounding box center [66, 111] width 31 height 7
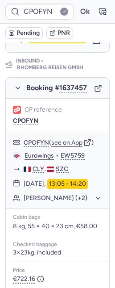
scroll to position [494, 0]
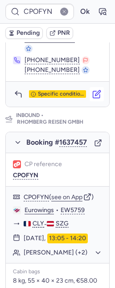
click at [95, 95] on icon "button" at bounding box center [97, 92] width 5 height 5
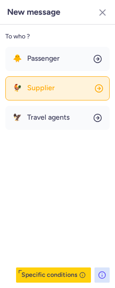
click at [29, 88] on span "Supplier" at bounding box center [41, 88] width 28 height 8
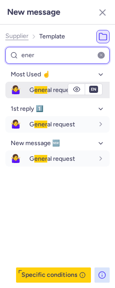
type input "ener"
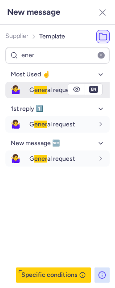
click at [37, 92] on span "ener" at bounding box center [40, 90] width 13 height 8
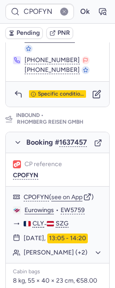
scroll to position [766, 0]
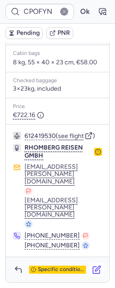
click at [92, 273] on icon "button" at bounding box center [96, 269] width 9 height 9
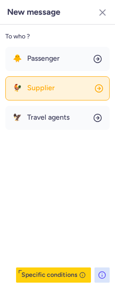
click at [55, 91] on button "🐓 Supplier" at bounding box center [57, 88] width 104 height 24
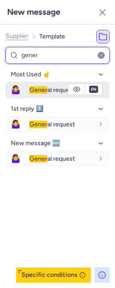
type input "gener"
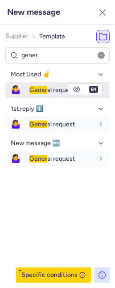
click at [37, 89] on span "Gener" at bounding box center [38, 90] width 18 height 8
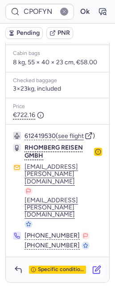
click at [95, 270] on icon "button" at bounding box center [97, 268] width 5 height 5
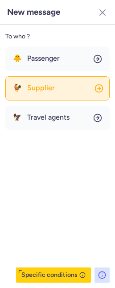
click at [50, 89] on span "Supplier" at bounding box center [41, 88] width 28 height 8
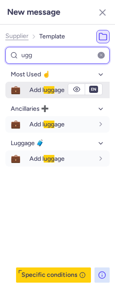
type input "ugg"
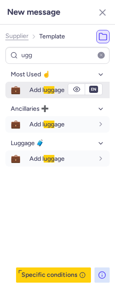
click at [40, 89] on span "Add l ugg age" at bounding box center [46, 90] width 35 height 8
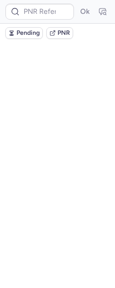
scroll to position [0, 0]
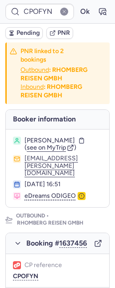
drag, startPoint x: 25, startPoint y: 33, endPoint x: 3, endPoint y: 39, distance: 23.4
click at [25, 33] on span "Pending" at bounding box center [28, 32] width 23 height 7
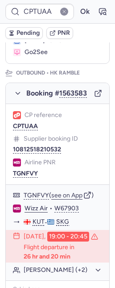
scroll to position [323, 0]
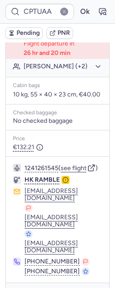
click at [43, 71] on button "Eleonora KOZMAEVA (+2)" at bounding box center [63, 66] width 79 height 8
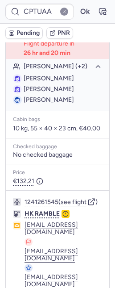
click at [35, 82] on span "Eleonora KOZMAEVA" at bounding box center [49, 79] width 50 height 8
copy span "Eleonora"
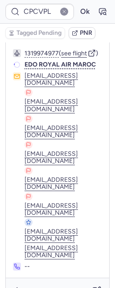
scroll to position [289, 0]
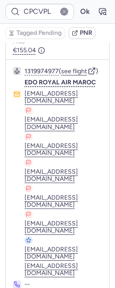
type input "CPWNXX"
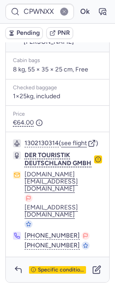
scroll to position [0, 0]
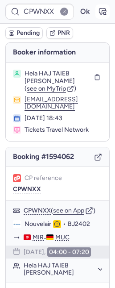
click at [98, 9] on icon "button" at bounding box center [102, 11] width 9 height 9
type input "CPWNXX"
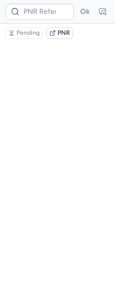
type input "CPWNXX"
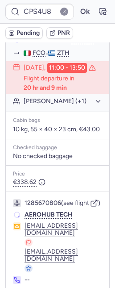
scroll to position [221, 0]
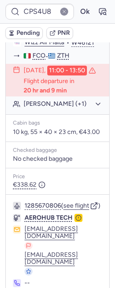
type input "CPEAKI"
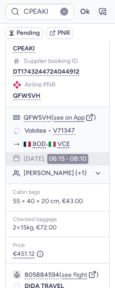
scroll to position [203, 0]
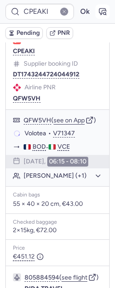
click at [100, 9] on button "button" at bounding box center [102, 11] width 14 height 14
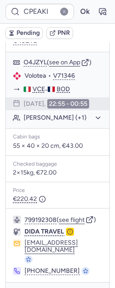
scroll to position [707, 0]
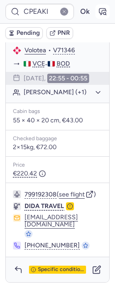
click at [95, 8] on button "button" at bounding box center [102, 11] width 14 height 14
type input "CPEAKI"
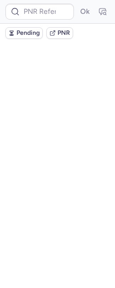
scroll to position [0, 0]
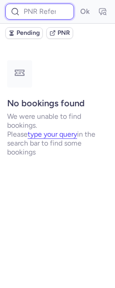
click at [43, 17] on input at bounding box center [39, 12] width 69 height 16
paste input "CPF7HS"
type input "CPF7HS"
click at [78, 4] on button "Ok" at bounding box center [85, 11] width 14 height 14
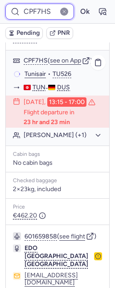
scroll to position [687, 0]
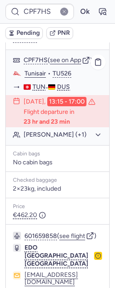
click at [46, 108] on p "Flight departure in 23 hr and 23 min" at bounding box center [63, 116] width 79 height 17
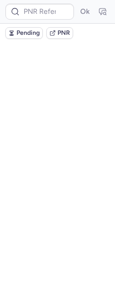
scroll to position [0, 0]
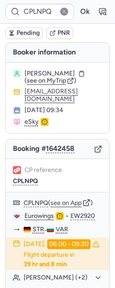
drag, startPoint x: 30, startPoint y: 33, endPoint x: 15, endPoint y: 21, distance: 19.7
click at [30, 33] on span "Pending" at bounding box center [28, 32] width 23 height 7
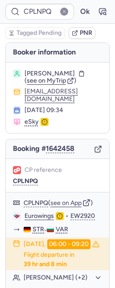
type input "CPCVPL"
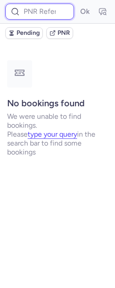
click at [46, 11] on input at bounding box center [39, 12] width 69 height 16
paste input "ZFP1CI"
click at [78, 4] on button "Ok" at bounding box center [85, 11] width 14 height 14
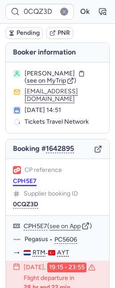
click at [35, 184] on button "CPH5E7" at bounding box center [25, 181] width 24 height 7
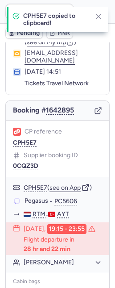
scroll to position [174, 0]
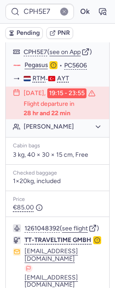
type input "CPS4U8"
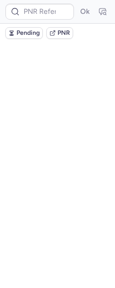
scroll to position [0, 0]
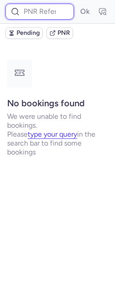
drag, startPoint x: 36, startPoint y: 12, endPoint x: 32, endPoint y: 5, distance: 8.4
click at [36, 12] on input at bounding box center [39, 12] width 69 height 16
paste input "ZFP1CI"
click at [78, 4] on button "Ok" at bounding box center [85, 11] width 14 height 14
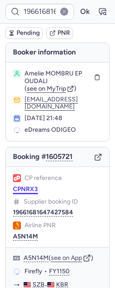
click at [17, 193] on button "CPNRX3" at bounding box center [25, 189] width 25 height 7
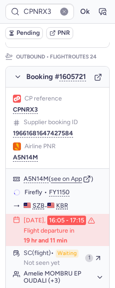
scroll to position [146, 0]
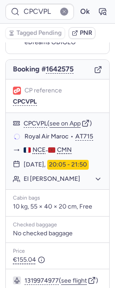
type input "CPS4U8"
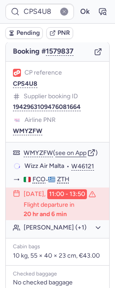
scroll to position [79, 0]
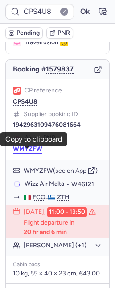
click at [27, 151] on button "WMYZFW" at bounding box center [27, 148] width 29 height 7
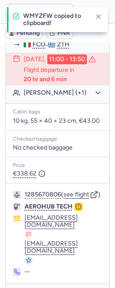
scroll to position [284, 0]
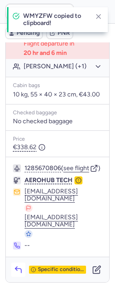
click at [19, 270] on icon "button" at bounding box center [18, 269] width 9 height 9
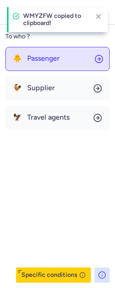
click at [34, 51] on button "🐥 Passenger" at bounding box center [57, 59] width 104 height 24
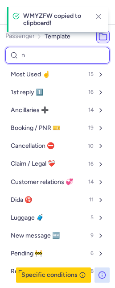
type input "nr"
select select "en"
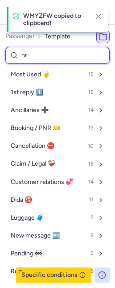
select select "en"
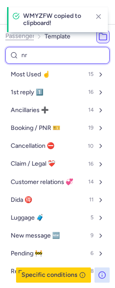
select select "en"
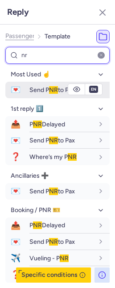
type input "nr"
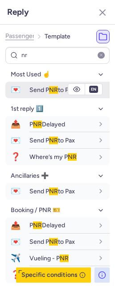
click at [37, 91] on span "Send P NR to Pax" at bounding box center [52, 90] width 46 height 8
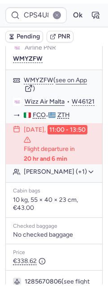
scroll to position [102, 0]
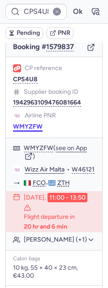
click at [31, 130] on button "WMYZFW" at bounding box center [27, 126] width 29 height 7
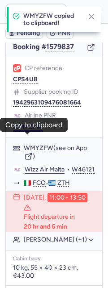
click at [25, 130] on button "WMYZFW" at bounding box center [27, 126] width 29 height 7
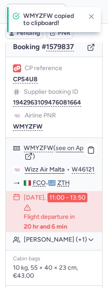
click at [37, 174] on link "Wizz Air Malta" at bounding box center [45, 170] width 40 height 8
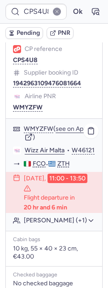
scroll to position [164, 0]
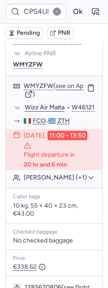
click at [41, 182] on button "Marina TEOFRASTI (+1)" at bounding box center [59, 178] width 71 height 8
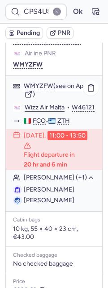
click at [37, 204] on span "Alessandro LUCCI" at bounding box center [49, 200] width 50 height 8
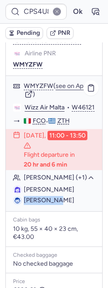
drag, startPoint x: 37, startPoint y: 228, endPoint x: 16, endPoint y: 221, distance: 22.7
click at [37, 204] on span "Alessandro LUCCI" at bounding box center [49, 200] width 50 height 8
copy span "Alessandro"
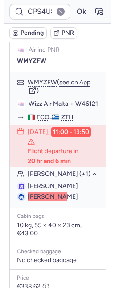
scroll to position [168, 0]
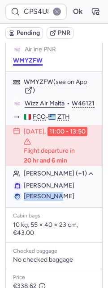
click at [24, 64] on button "WMYZFW" at bounding box center [27, 60] width 29 height 7
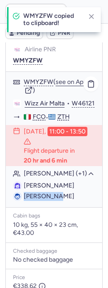
click at [41, 108] on link "Wizz Air Malta" at bounding box center [45, 104] width 40 height 8
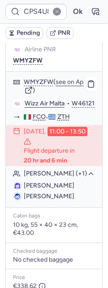
click at [64, 200] on span "Alessandro LUCCI" at bounding box center [49, 196] width 50 height 8
copy span "LUCCI"
type input "CPCVPL"
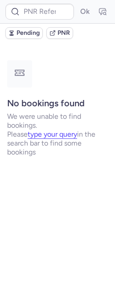
scroll to position [0, 0]
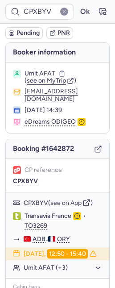
click at [3, 140] on div "Booker information Umit AFAT ( see on MyTrip ) umit.afat@gmail.com 12 Aug 2025,…" at bounding box center [57, 267] width 115 height 451
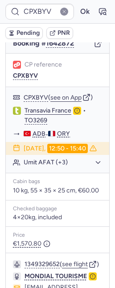
scroll to position [105, 0]
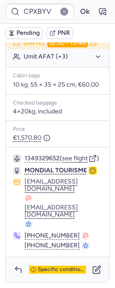
click at [90, 169] on icon "button" at bounding box center [93, 170] width 6 height 6
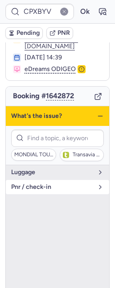
click at [45, 183] on span "pnr / check-in" at bounding box center [52, 186] width 82 height 7
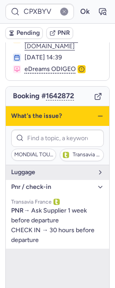
click at [97, 112] on icon "button" at bounding box center [100, 115] width 7 height 7
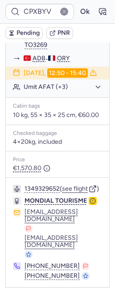
scroll to position [231, 0]
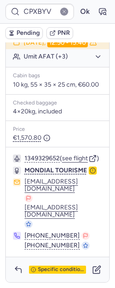
click at [93, 169] on line "button" at bounding box center [93, 169] width 0 height 1
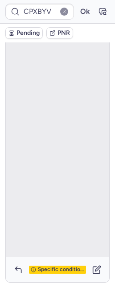
scroll to position [53, 0]
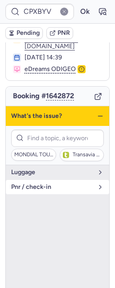
click at [58, 183] on span "pnr / check-in" at bounding box center [52, 186] width 82 height 7
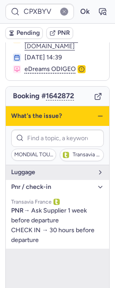
click at [97, 112] on icon "button" at bounding box center [100, 115] width 7 height 7
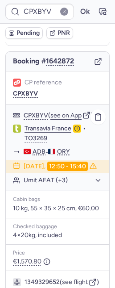
scroll to position [220, 0]
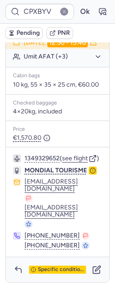
click at [91, 173] on circle "button" at bounding box center [92, 170] width 5 height 5
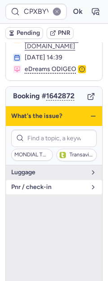
click at [57, 180] on button "pnr / check-in" at bounding box center [54, 187] width 96 height 14
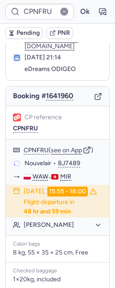
scroll to position [52, 0]
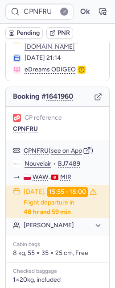
click at [29, 33] on span "Pending" at bounding box center [28, 32] width 23 height 7
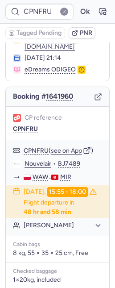
type input "CPXBYV"
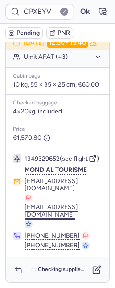
scroll to position [223, 0]
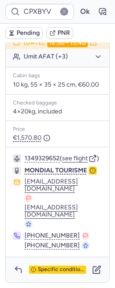
click at [91, 174] on icon "button" at bounding box center [93, 170] width 6 height 6
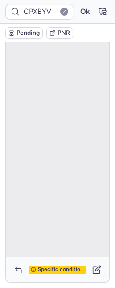
scroll to position [53, 0]
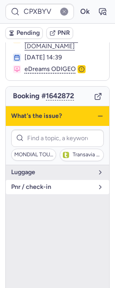
click at [56, 183] on span "pnr / check-in" at bounding box center [52, 186] width 82 height 7
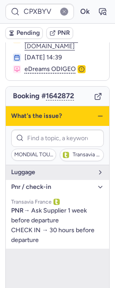
click at [97, 112] on icon "button" at bounding box center [100, 115] width 7 height 7
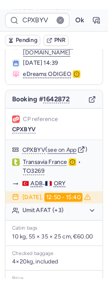
scroll to position [231, 0]
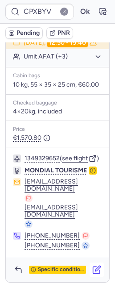
click at [92, 270] on icon "button" at bounding box center [96, 269] width 9 height 9
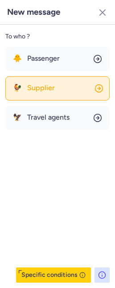
click at [54, 84] on button "🐓 Supplier" at bounding box center [57, 88] width 104 height 24
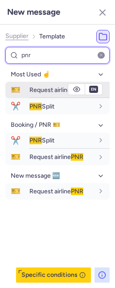
type input "pnr"
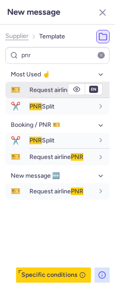
click at [39, 92] on span "Request airline PNR" at bounding box center [56, 90] width 54 height 8
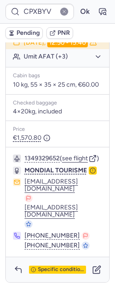
click at [94, 171] on button "button" at bounding box center [93, 170] width 8 height 8
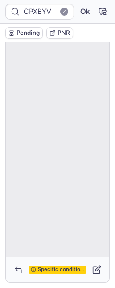
scroll to position [53, 0]
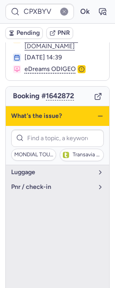
click at [97, 112] on icon "button" at bounding box center [100, 115] width 7 height 7
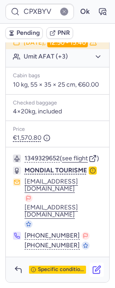
scroll to position [231, 0]
click at [95, 266] on button "button" at bounding box center [97, 269] width 14 height 14
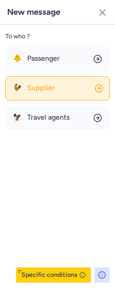
click at [59, 87] on button "🐓 Supplier" at bounding box center [57, 88] width 104 height 24
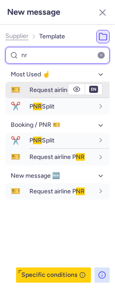
type input "nr"
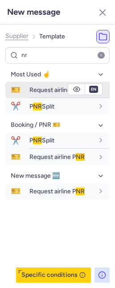
click at [38, 89] on span "Request airline P NR" at bounding box center [56, 90] width 55 height 8
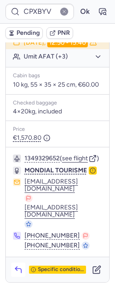
click at [15, 274] on icon "button" at bounding box center [18, 269] width 9 height 9
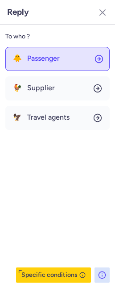
click at [28, 63] on button "🐥 Passenger" at bounding box center [57, 59] width 104 height 24
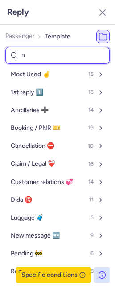
type input "nd"
select select "en"
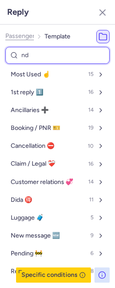
select select "en"
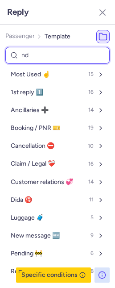
select select "en"
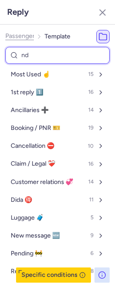
select select "en"
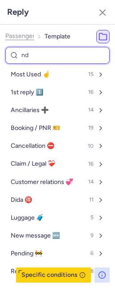
select select "en"
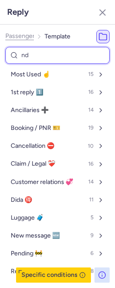
select select "en"
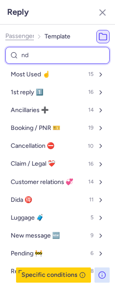
select select "en"
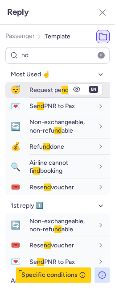
click at [21, 93] on span "😴" at bounding box center [15, 90] width 21 height 17
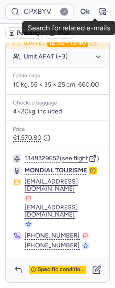
click at [100, 8] on button "button" at bounding box center [102, 11] width 14 height 14
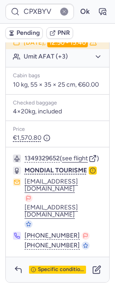
click at [13, 35] on icon "button" at bounding box center [11, 33] width 6 height 6
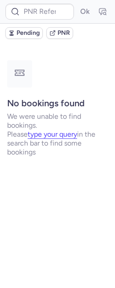
scroll to position [0, 0]
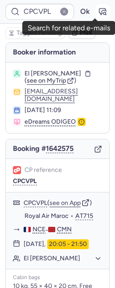
click at [98, 8] on icon "button" at bounding box center [102, 11] width 9 height 9
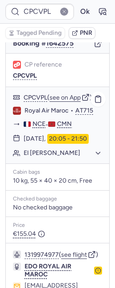
scroll to position [99, 0]
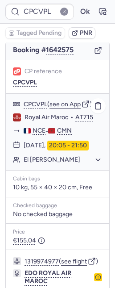
click at [66, 164] on button "El [PERSON_NAME]" at bounding box center [63, 160] width 79 height 8
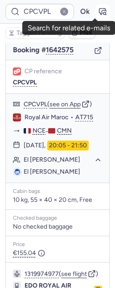
click at [100, 11] on icon "button" at bounding box center [103, 11] width 7 height 6
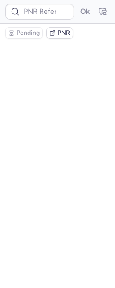
scroll to position [0, 0]
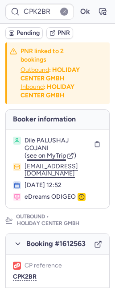
click at [41, 157] on span "see on MyTrip" at bounding box center [46, 156] width 39 height 8
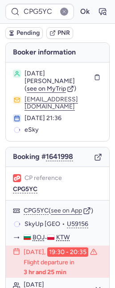
type input "CPUFDD"
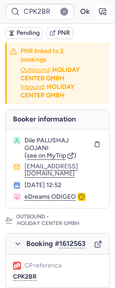
click at [98, 10] on icon "button" at bounding box center [102, 11] width 9 height 9
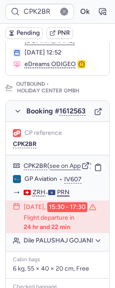
scroll to position [175, 0]
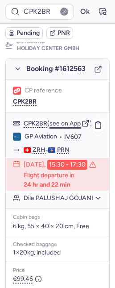
click at [65, 124] on button "see on App" at bounding box center [65, 123] width 31 height 7
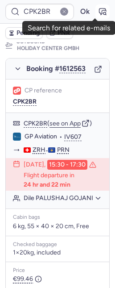
click at [98, 11] on icon "button" at bounding box center [102, 11] width 9 height 9
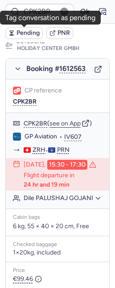
click at [15, 33] on button "Pending" at bounding box center [23, 33] width 37 height 12
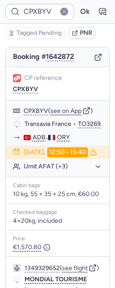
scroll to position [89, 0]
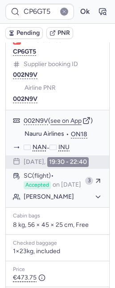
type input "CPLNPQ"
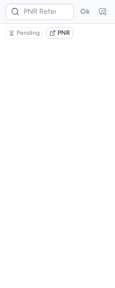
scroll to position [0, 0]
